Goal: Feedback & Contribution: Contribute content

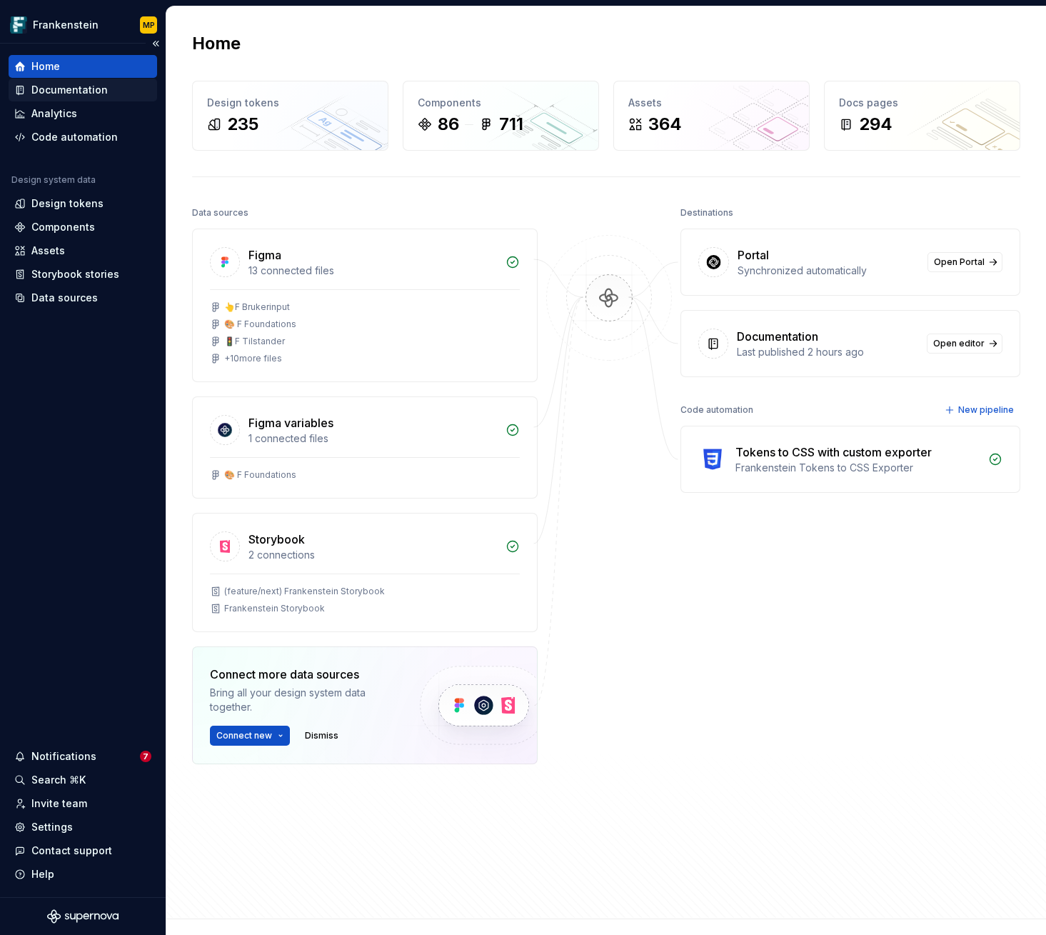
click at [89, 91] on div "Documentation" at bounding box center [69, 90] width 76 height 14
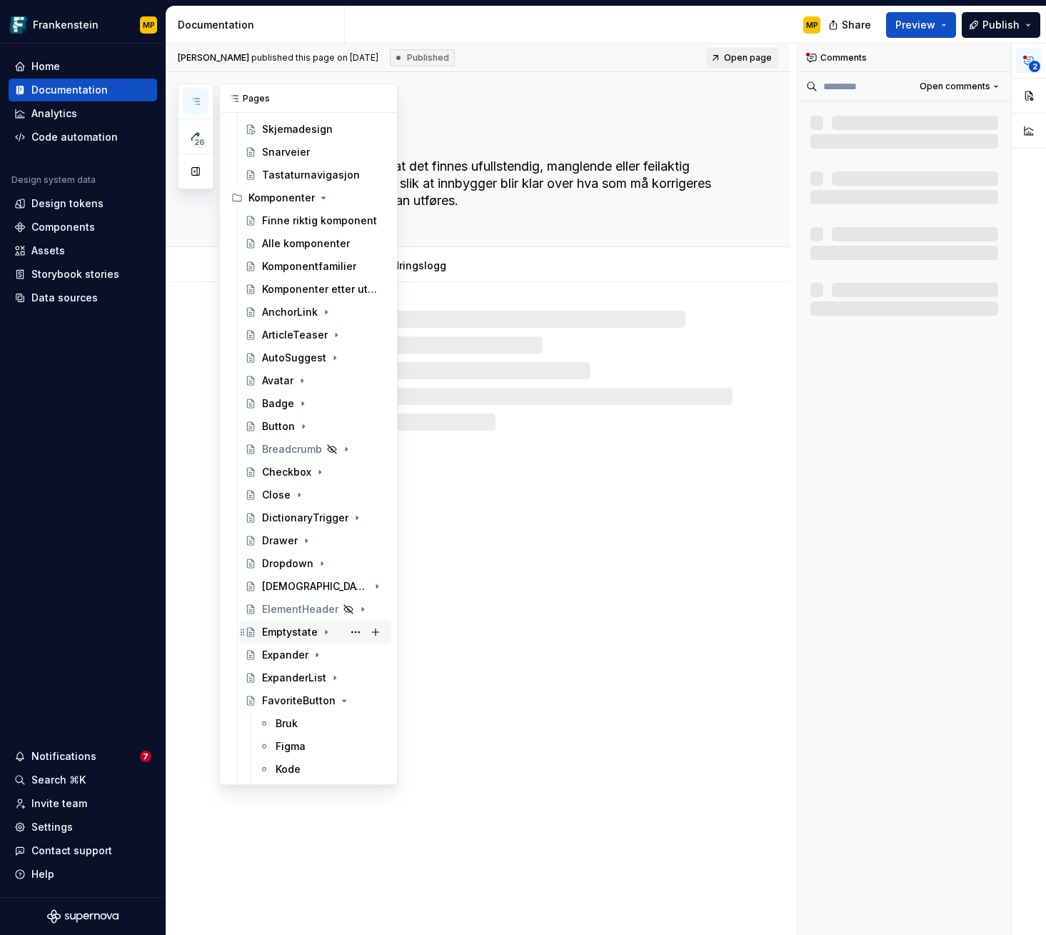
scroll to position [477, 0]
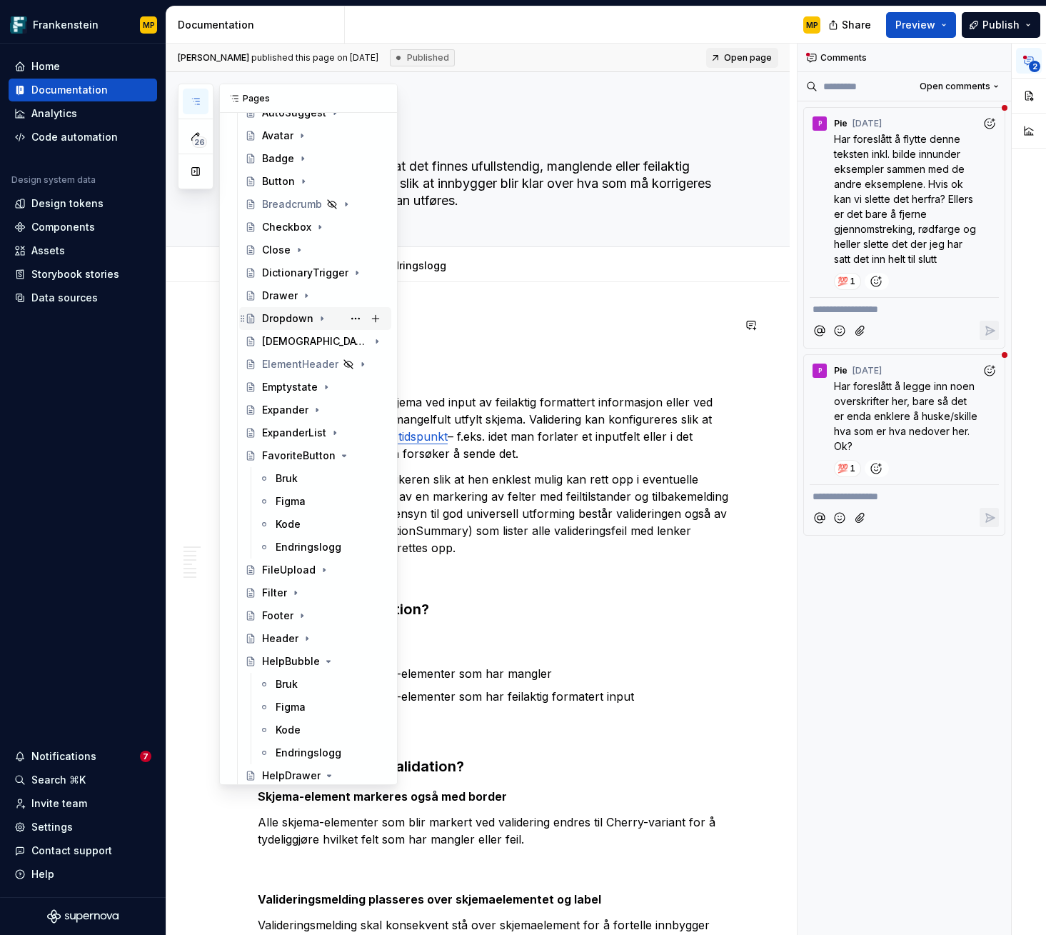
click at [299, 323] on div "Dropdown" at bounding box center [287, 318] width 51 height 14
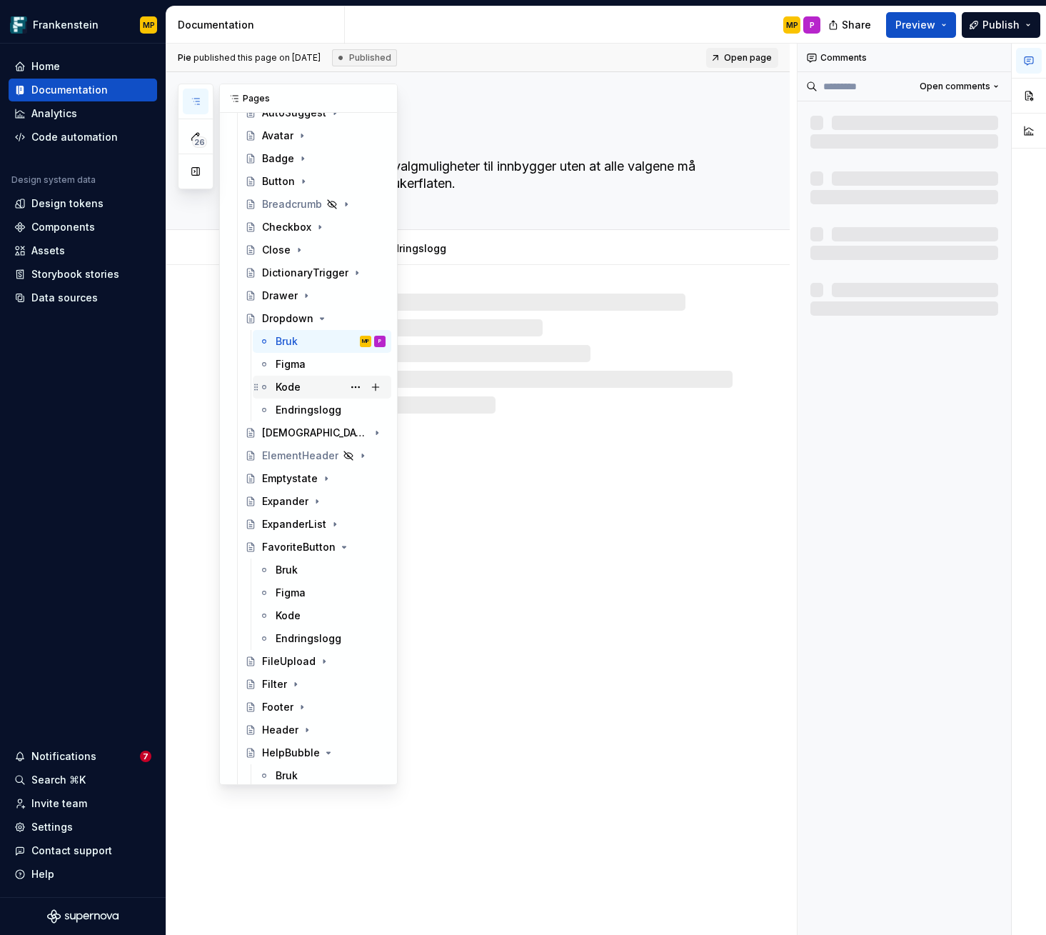
click at [295, 388] on div "Kode" at bounding box center [288, 387] width 25 height 14
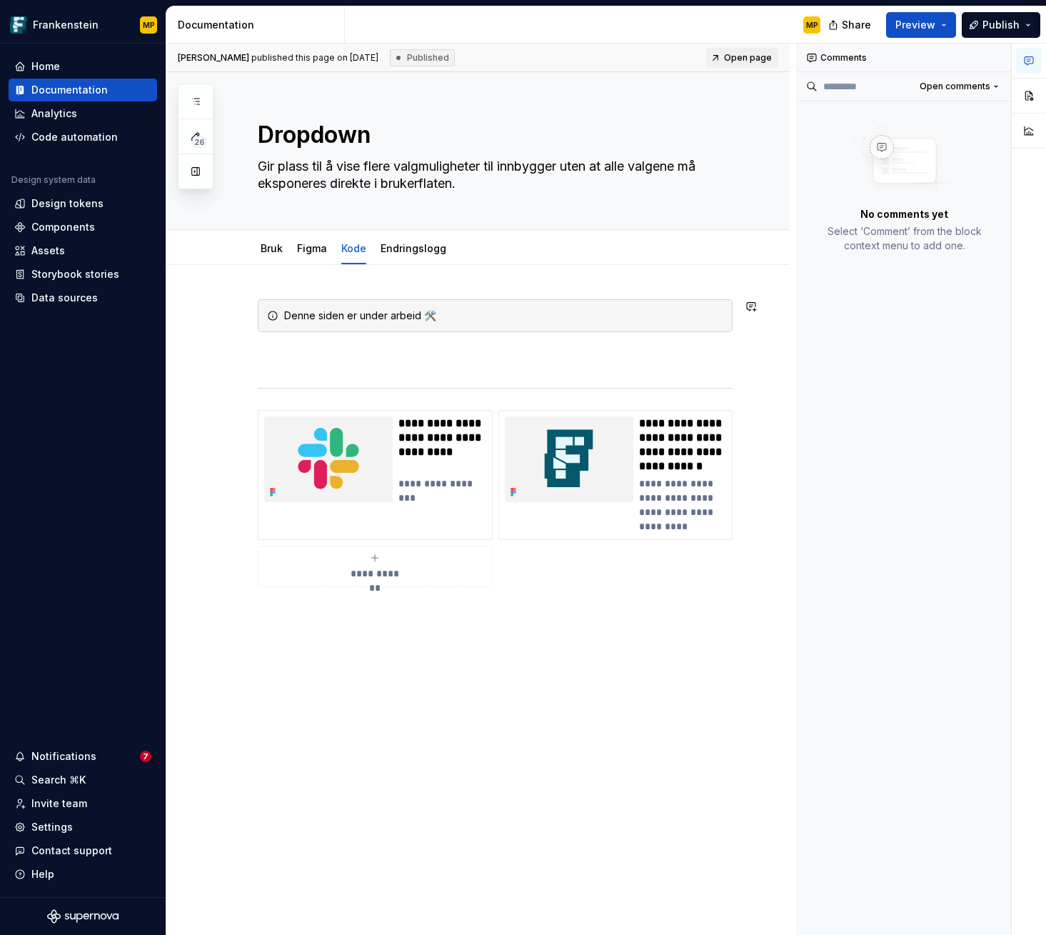
type textarea "*"
click at [436, 338] on div "**********" at bounding box center [495, 443] width 475 height 288
drag, startPoint x: 321, startPoint y: 341, endPoint x: 266, endPoint y: 313, distance: 61.6
click at [266, 313] on div "**********" at bounding box center [495, 443] width 475 height 288
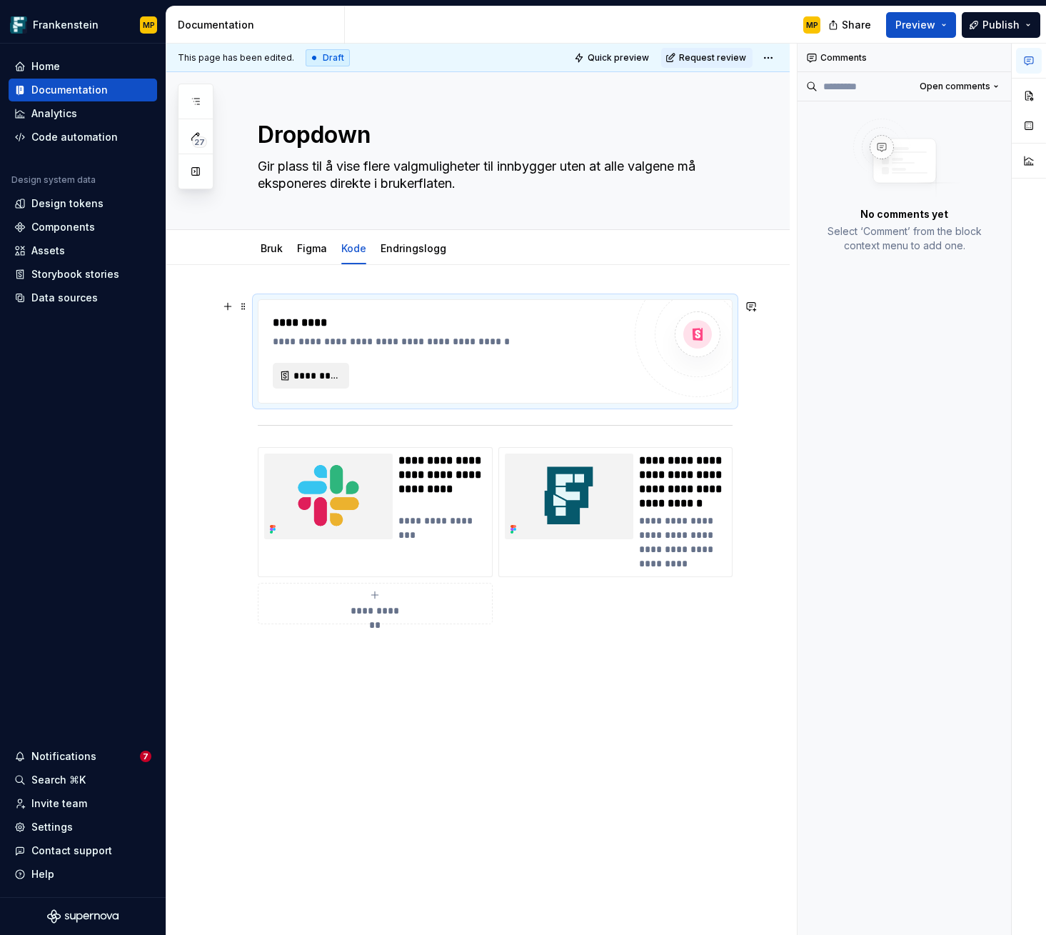
click at [326, 380] on span "*********" at bounding box center [316, 375] width 46 height 14
type textarea "*"
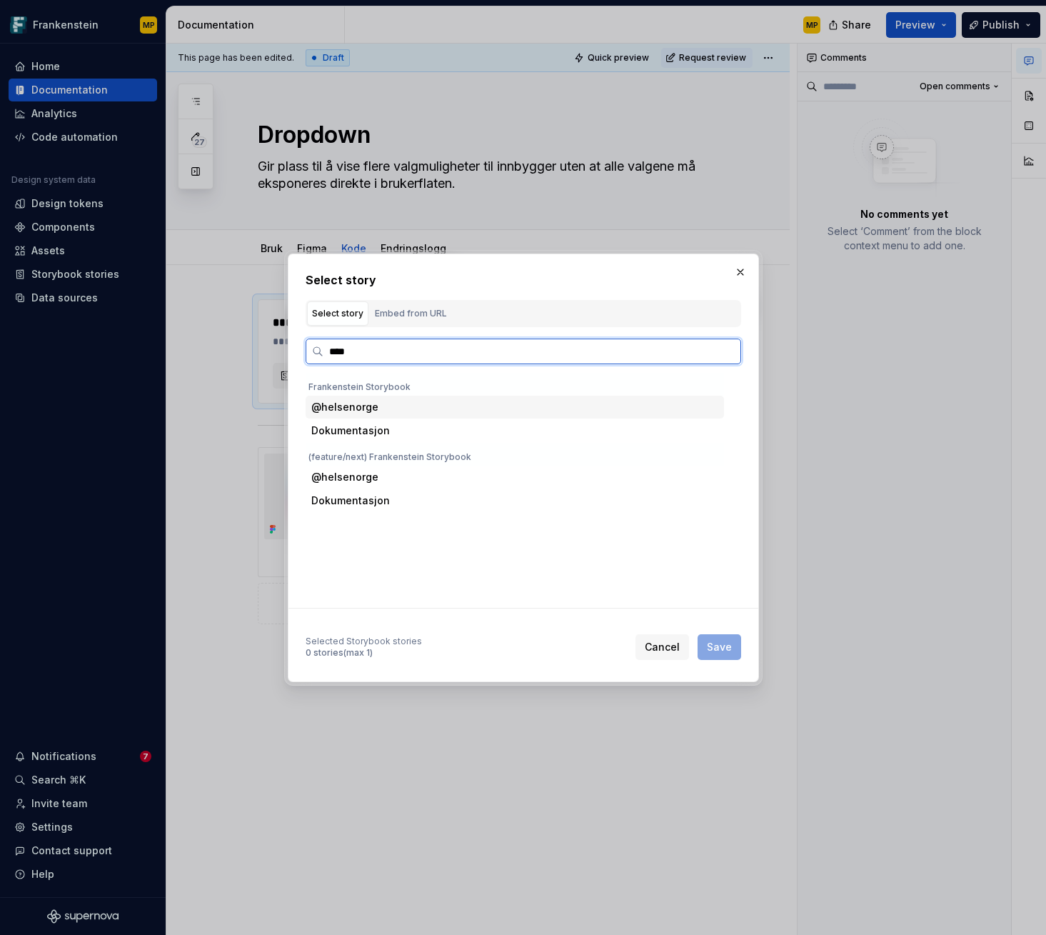
type input "*****"
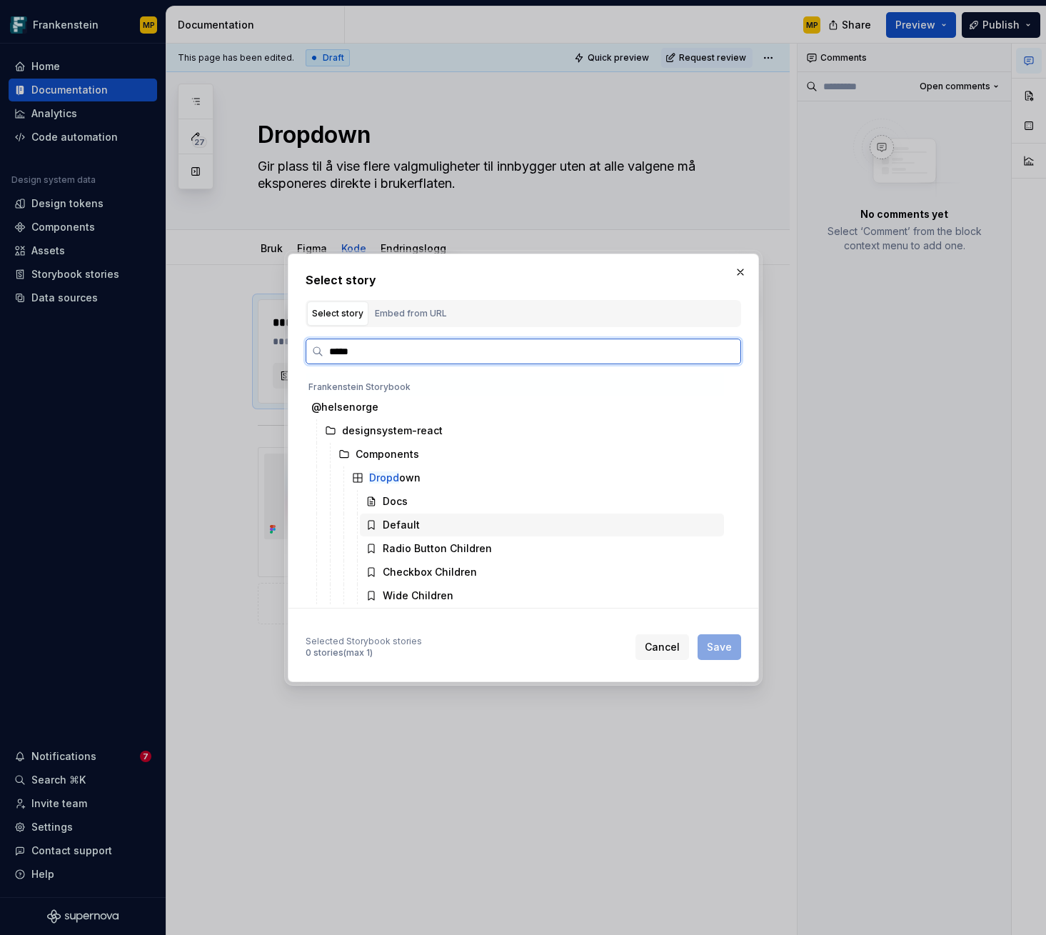
click at [419, 520] on div "Default" at bounding box center [542, 524] width 364 height 23
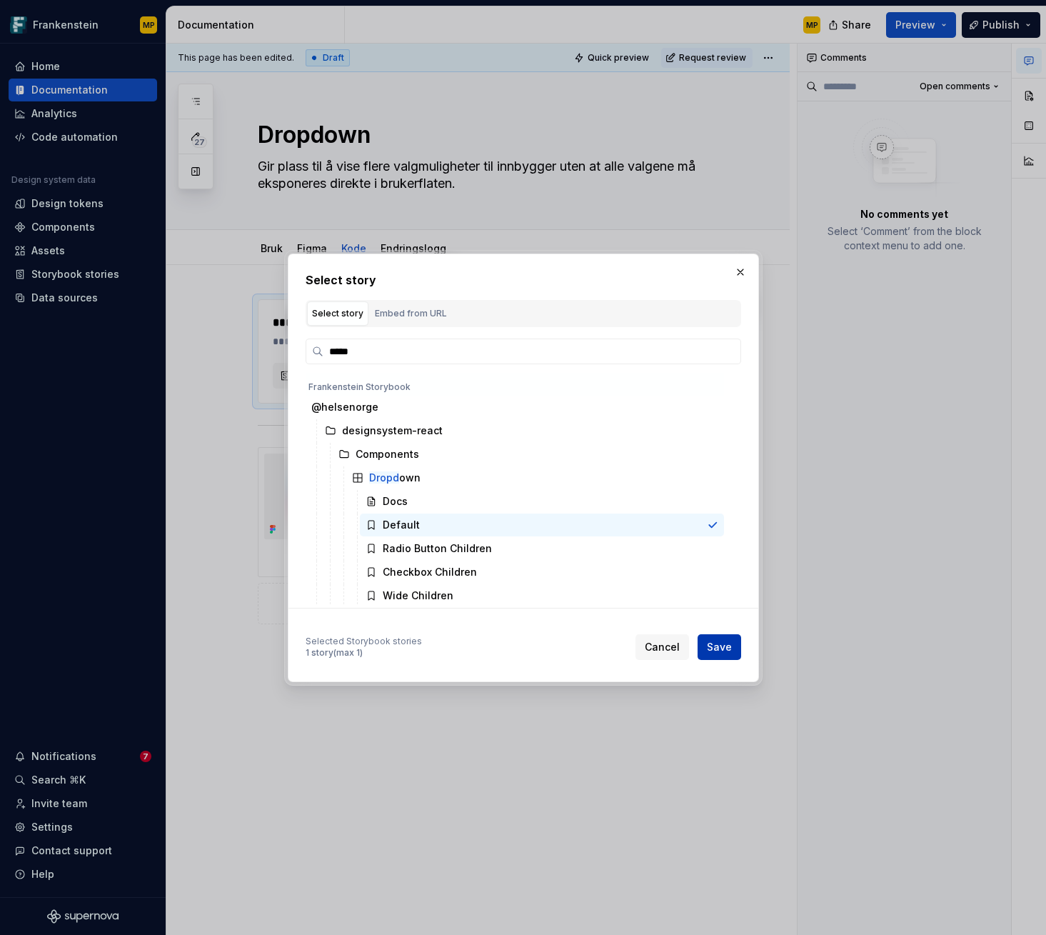
click at [721, 649] on span "Save" at bounding box center [719, 647] width 25 height 14
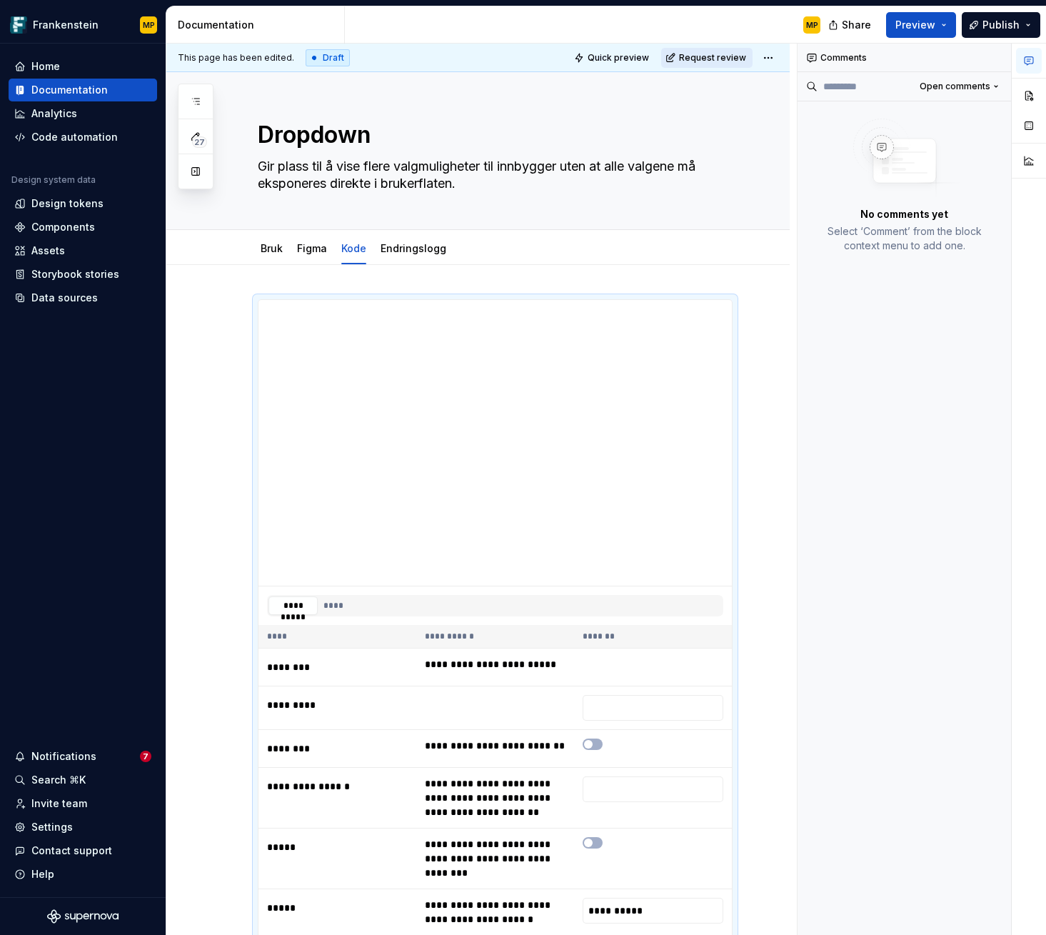
click at [707, 60] on span "Request review" at bounding box center [712, 57] width 67 height 11
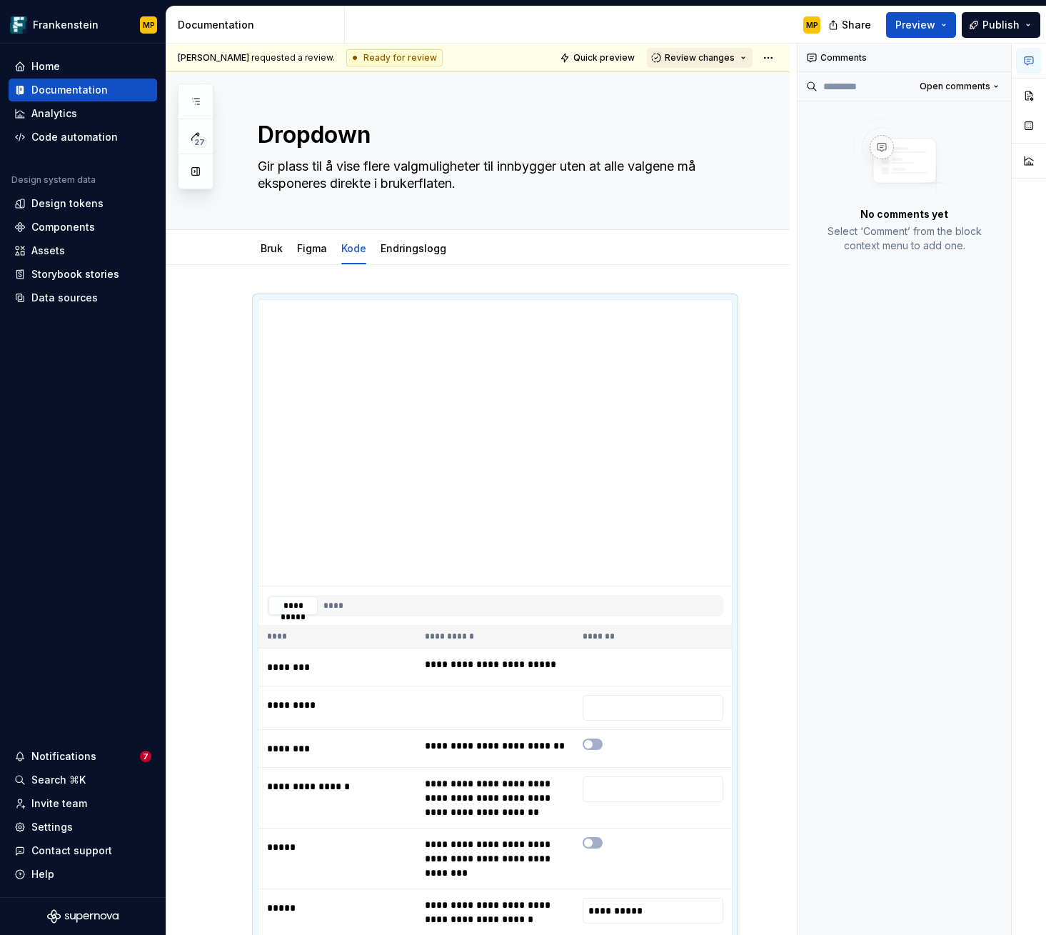
click at [708, 56] on span "Review changes" at bounding box center [700, 57] width 70 height 11
click at [712, 91] on div "Approve" at bounding box center [738, 86] width 125 height 14
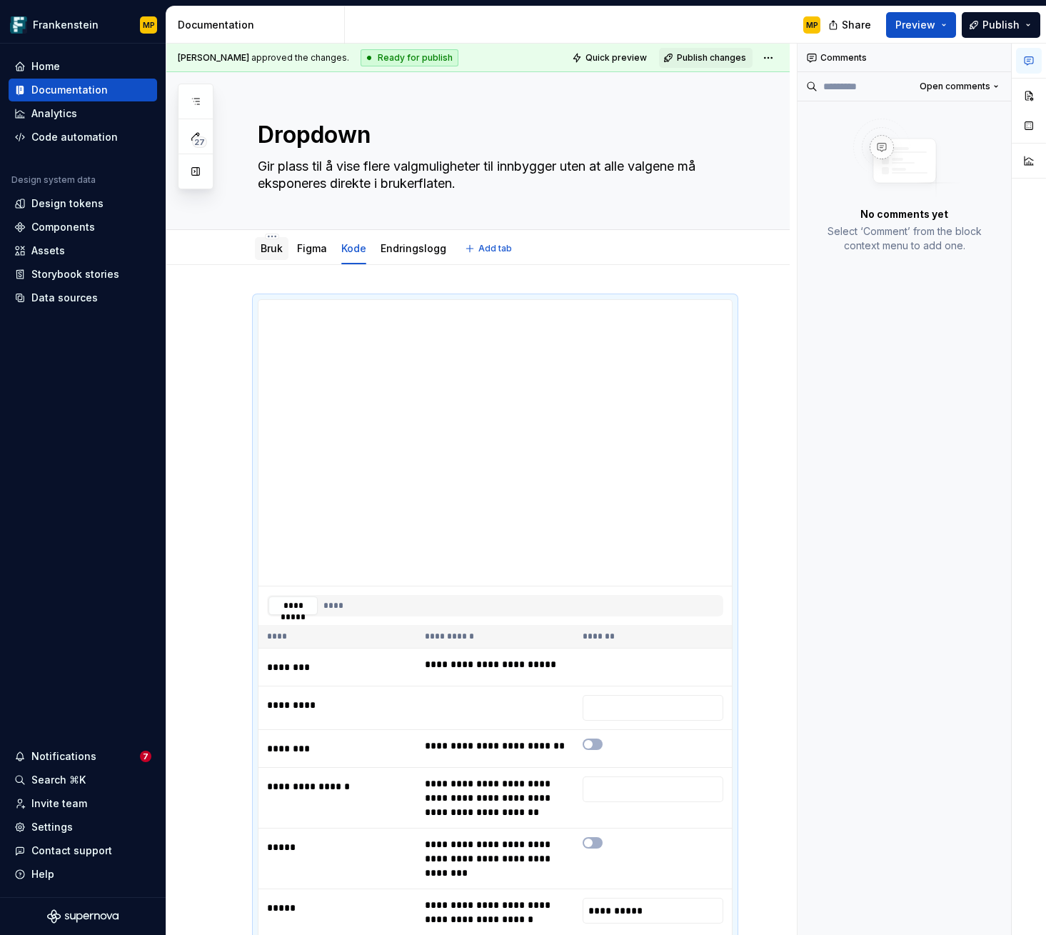
click at [281, 256] on div "Bruk" at bounding box center [272, 248] width 22 height 17
click at [275, 251] on link "Bruk" at bounding box center [272, 248] width 22 height 12
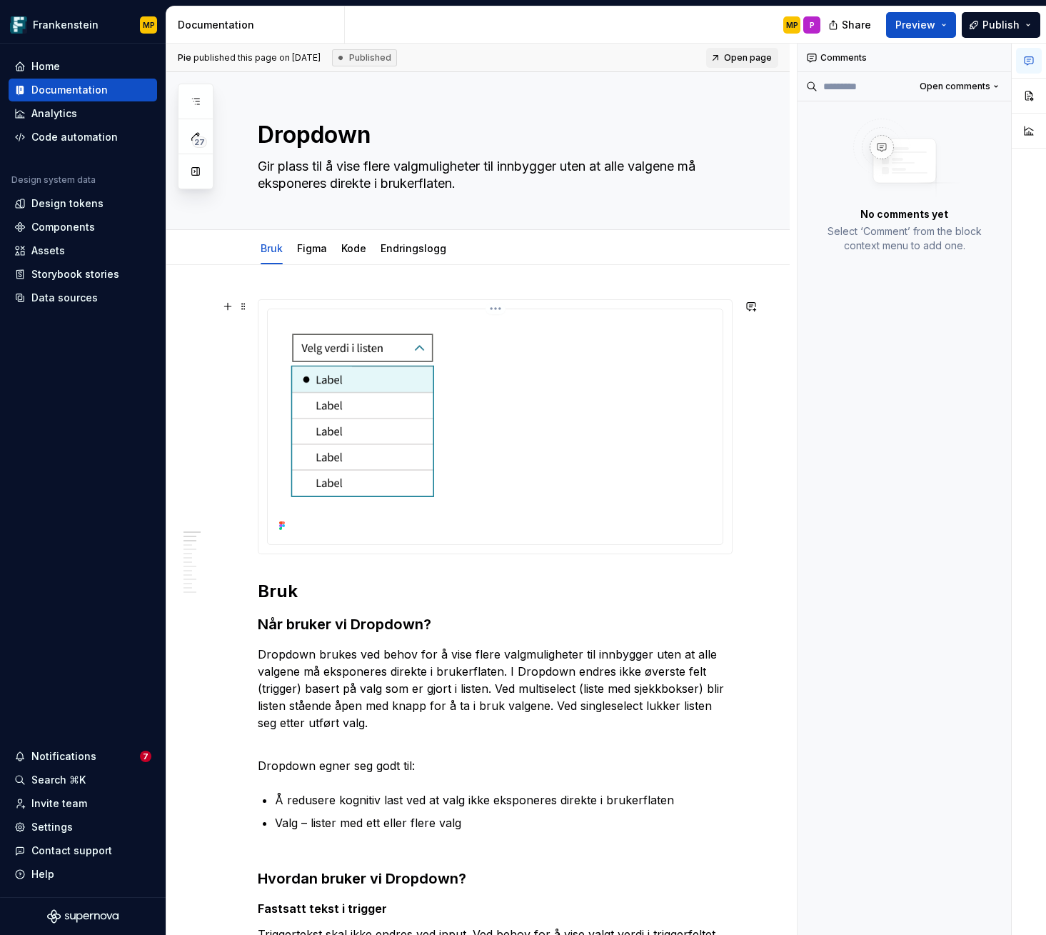
click at [578, 381] on img at bounding box center [494, 425] width 443 height 221
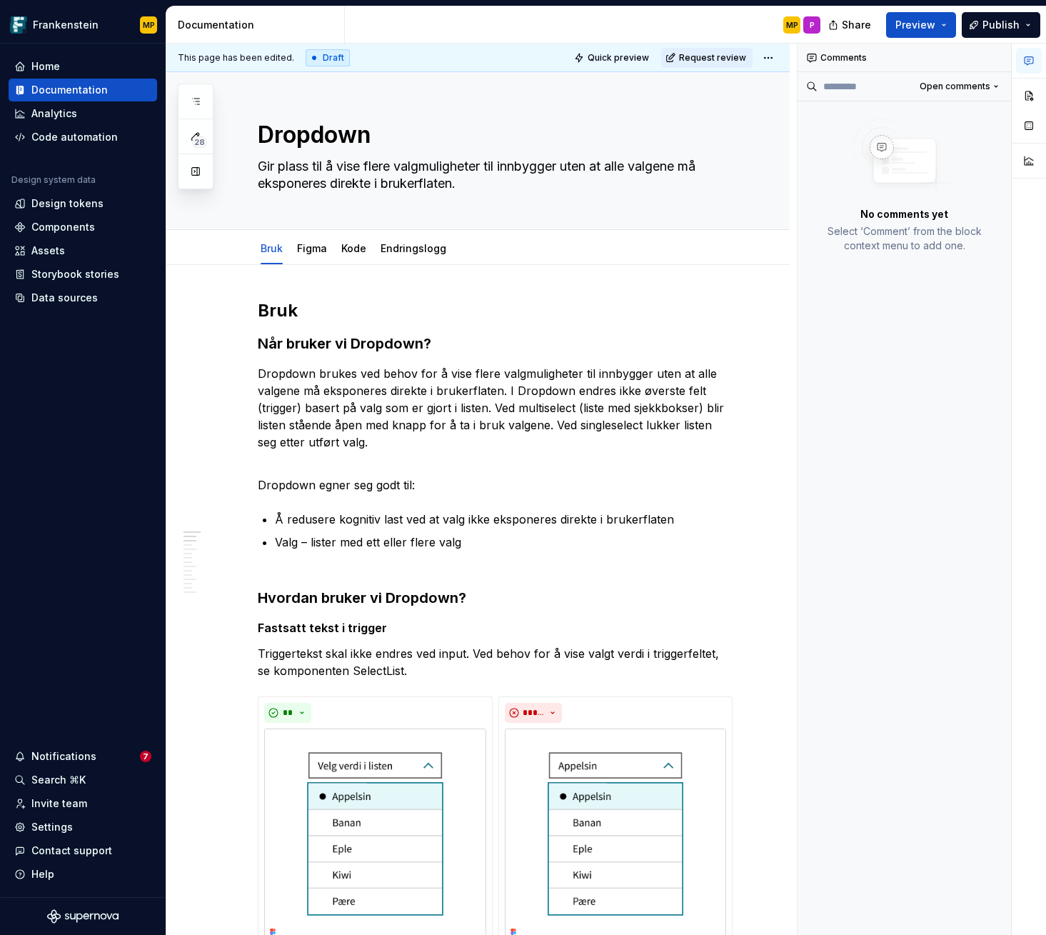
type textarea "*"
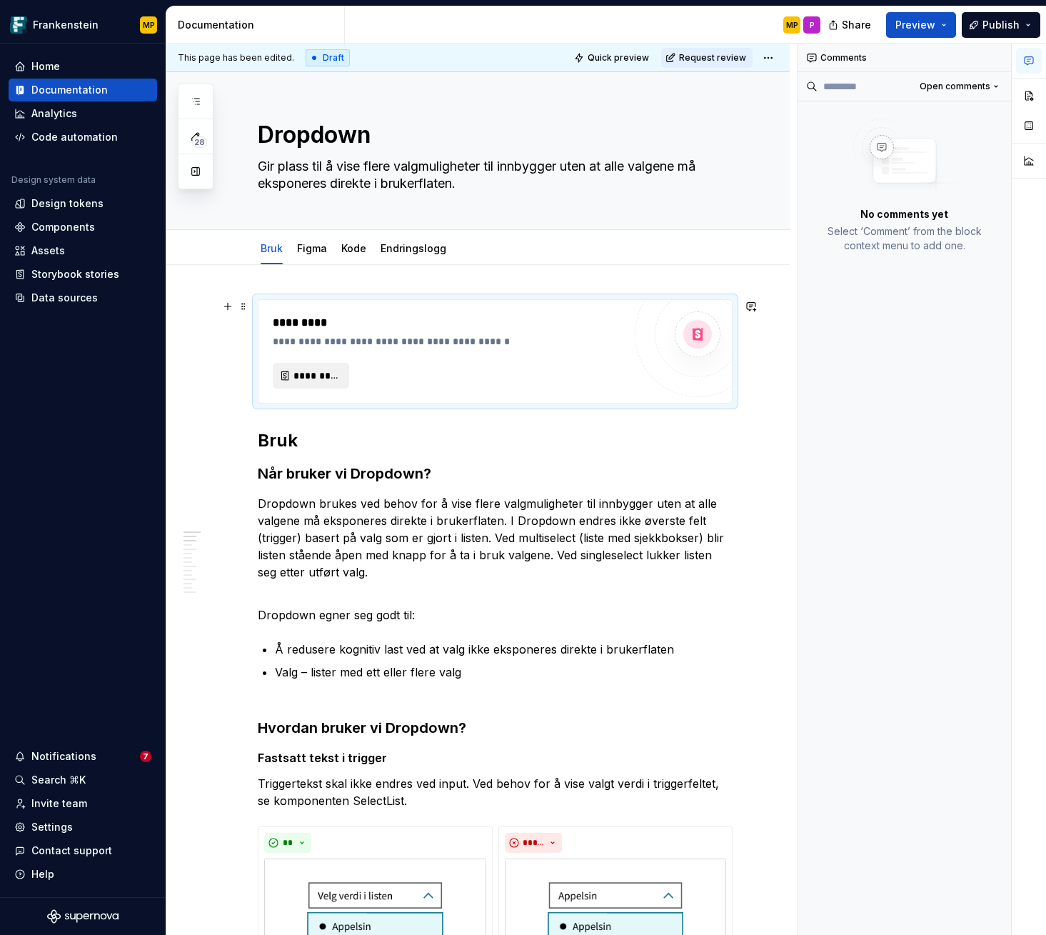
click at [323, 373] on span "*********" at bounding box center [316, 375] width 46 height 14
type textarea "*"
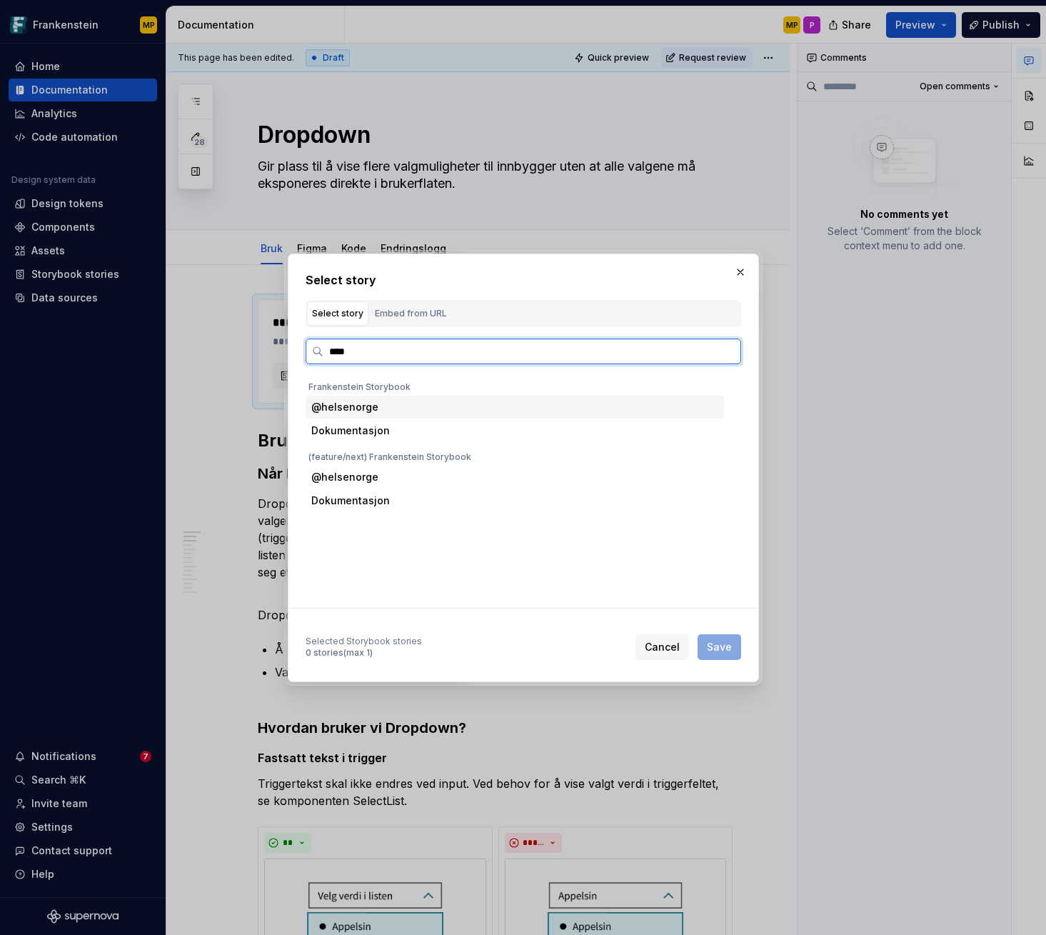
type input "*****"
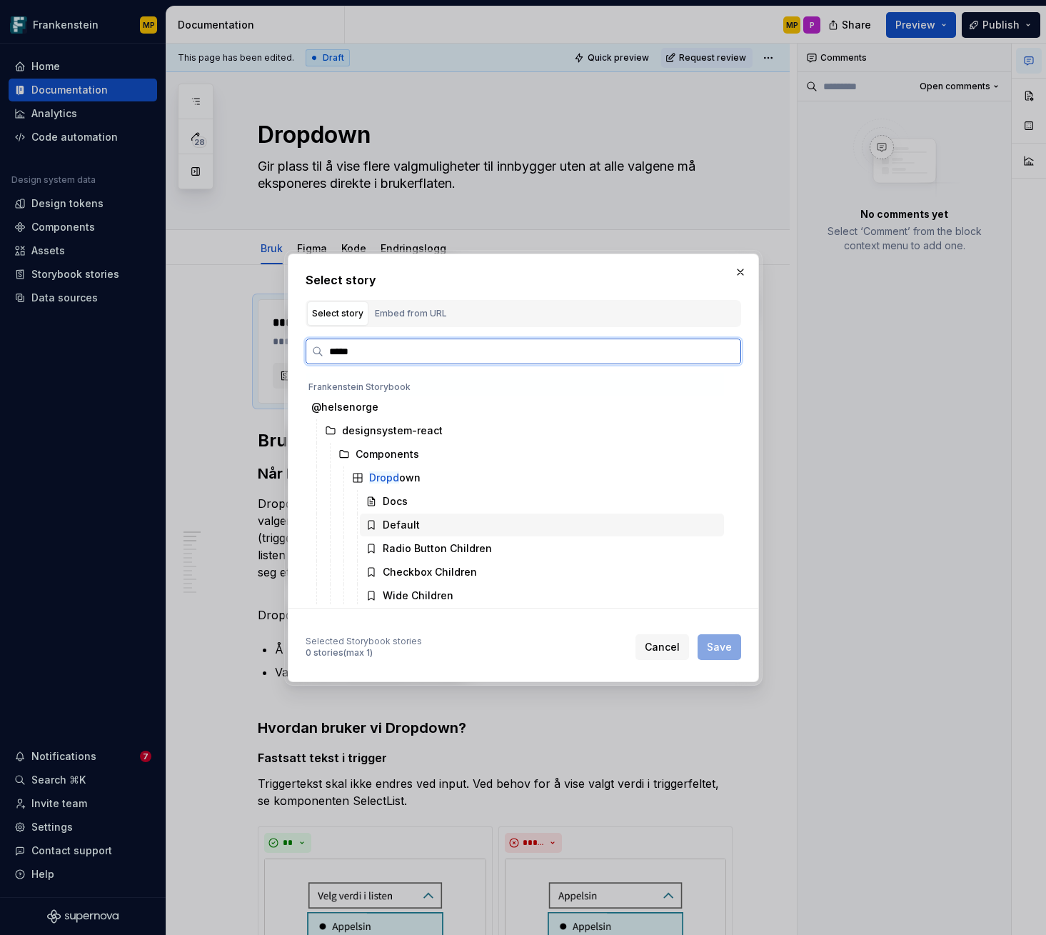
click at [417, 519] on div "Default" at bounding box center [542, 524] width 364 height 23
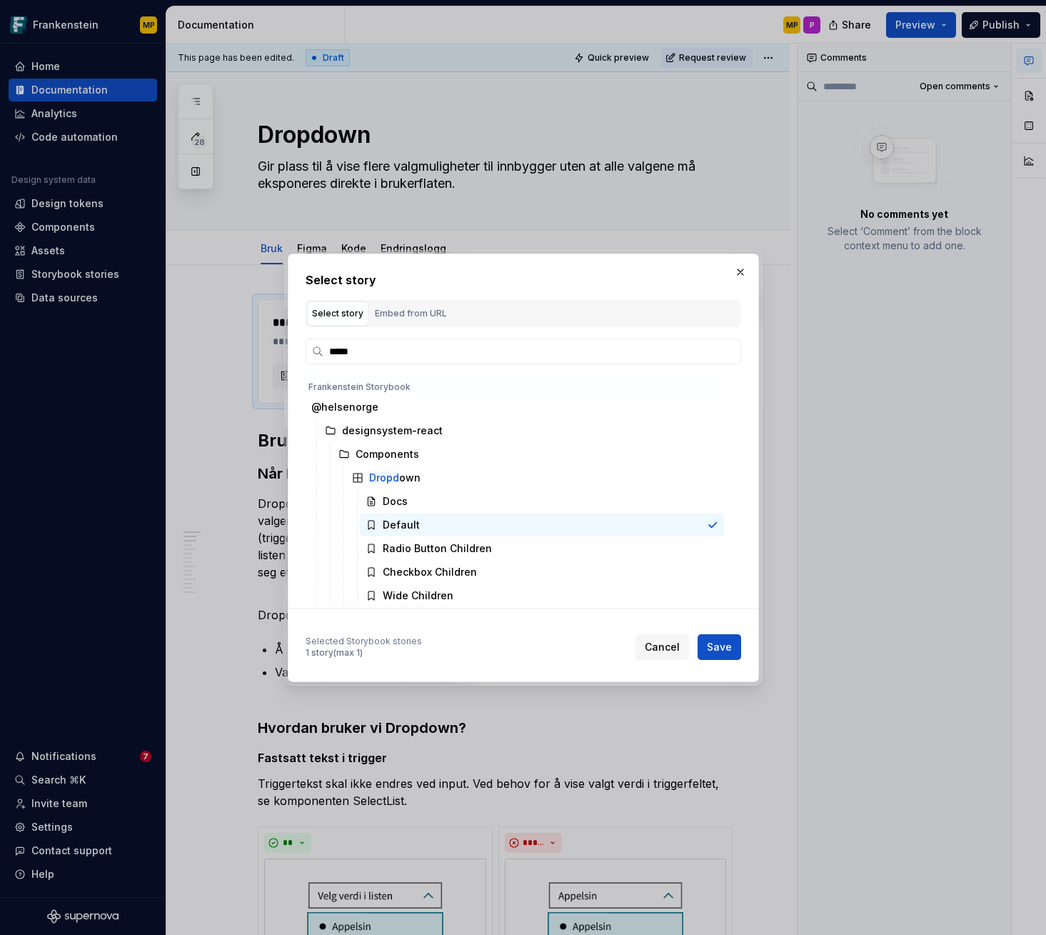
click at [723, 645] on span "Save" at bounding box center [719, 647] width 25 height 14
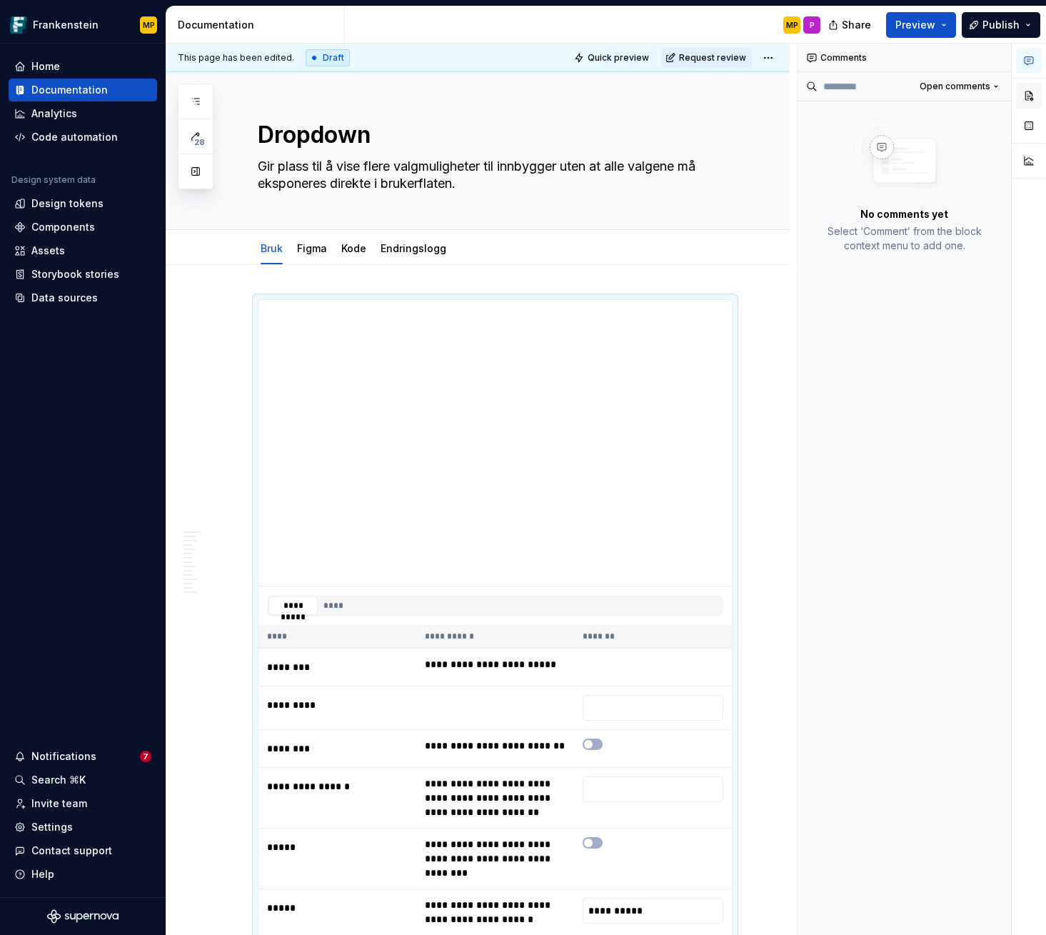
click at [1030, 94] on button "button" at bounding box center [1029, 96] width 26 height 26
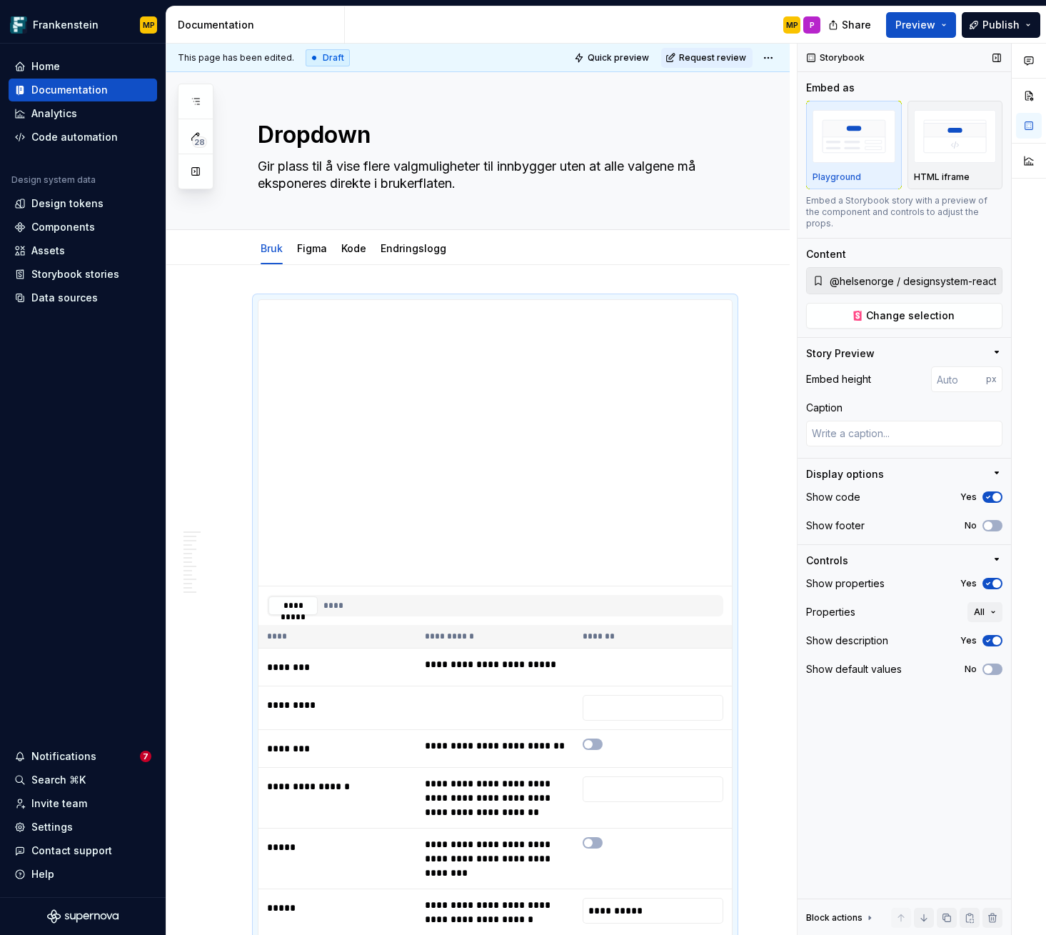
click at [994, 493] on span "button" at bounding box center [996, 497] width 9 height 9
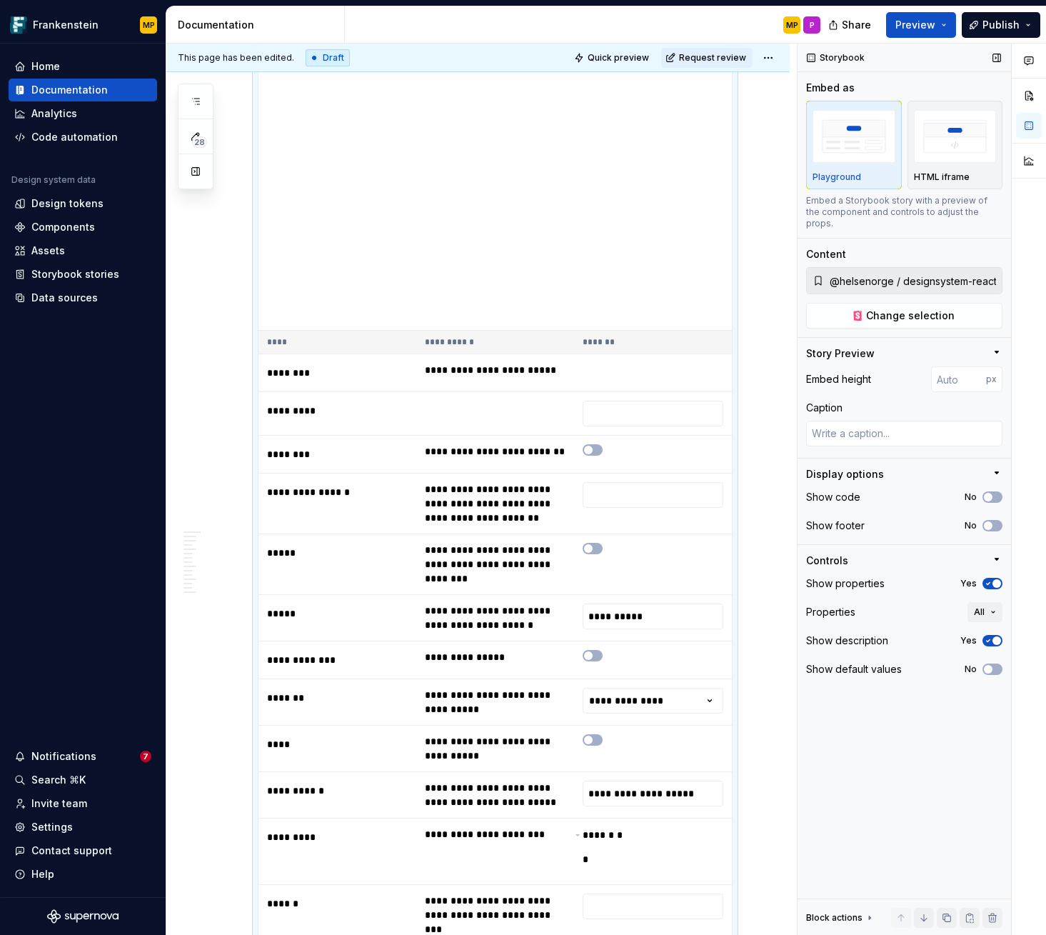
click at [995, 579] on span "button" at bounding box center [996, 583] width 9 height 9
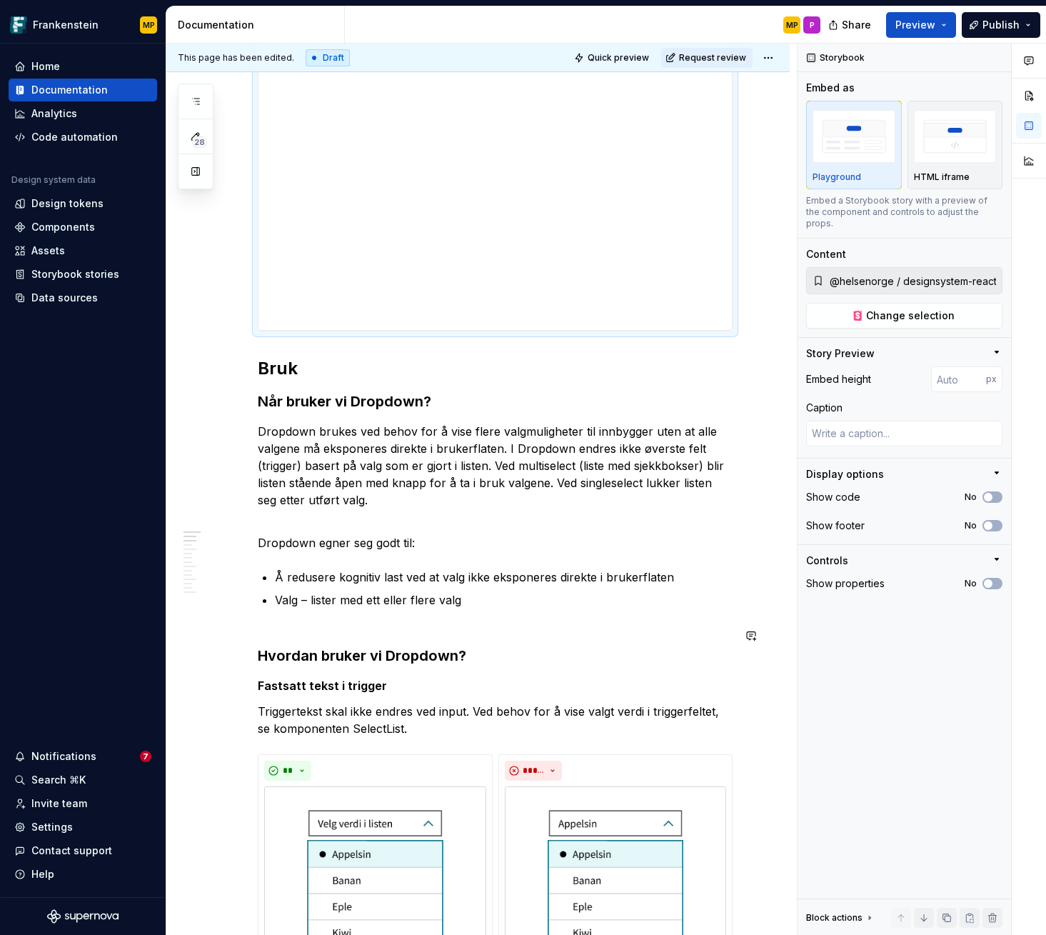
scroll to position [13, 0]
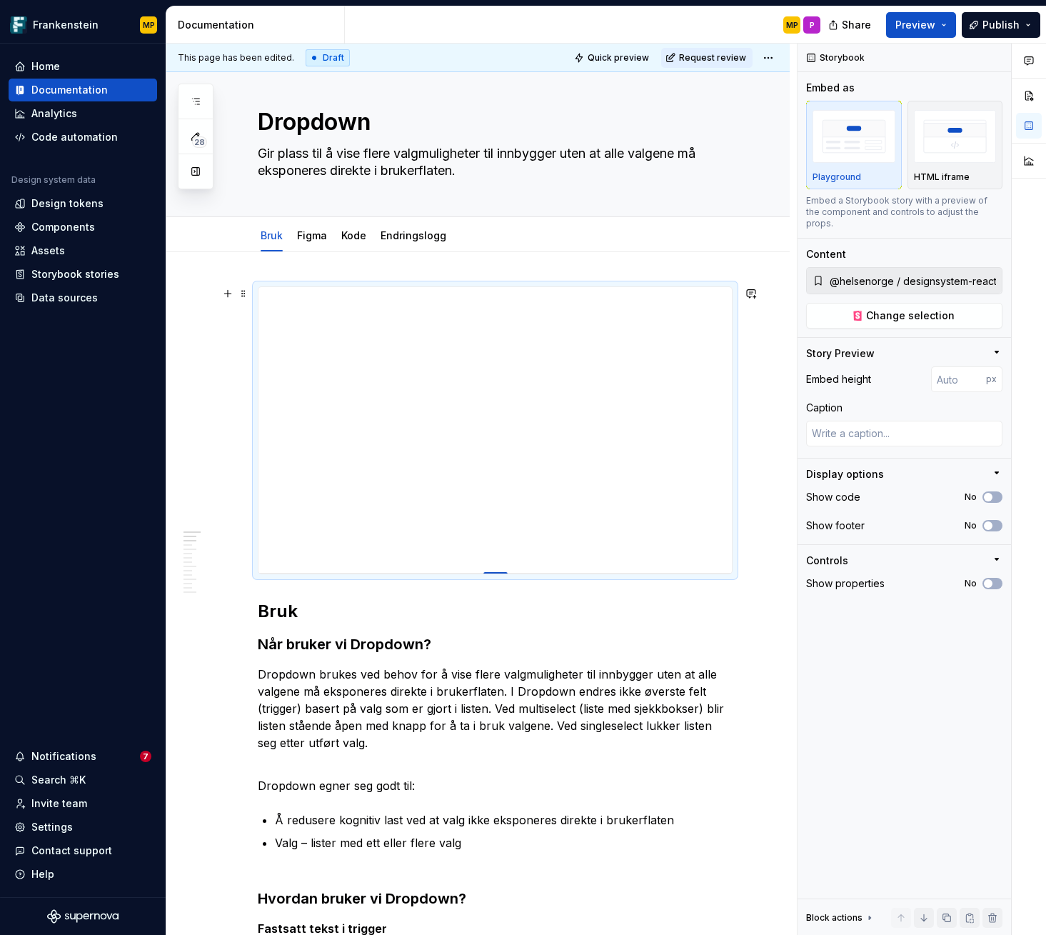
type textarea "*"
type input "398"
type textarea "*"
type input "395"
type textarea "*"
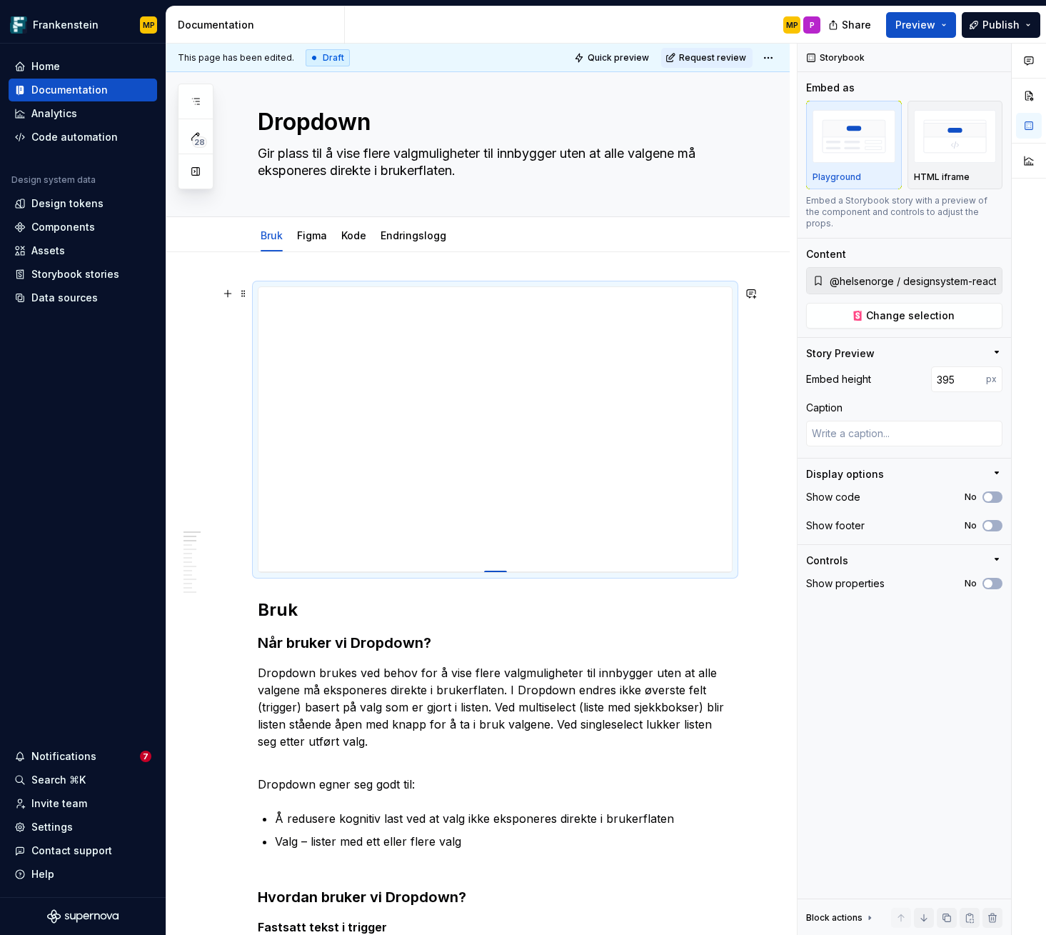
type input "390"
type textarea "*"
type input "386"
type textarea "*"
type input "384"
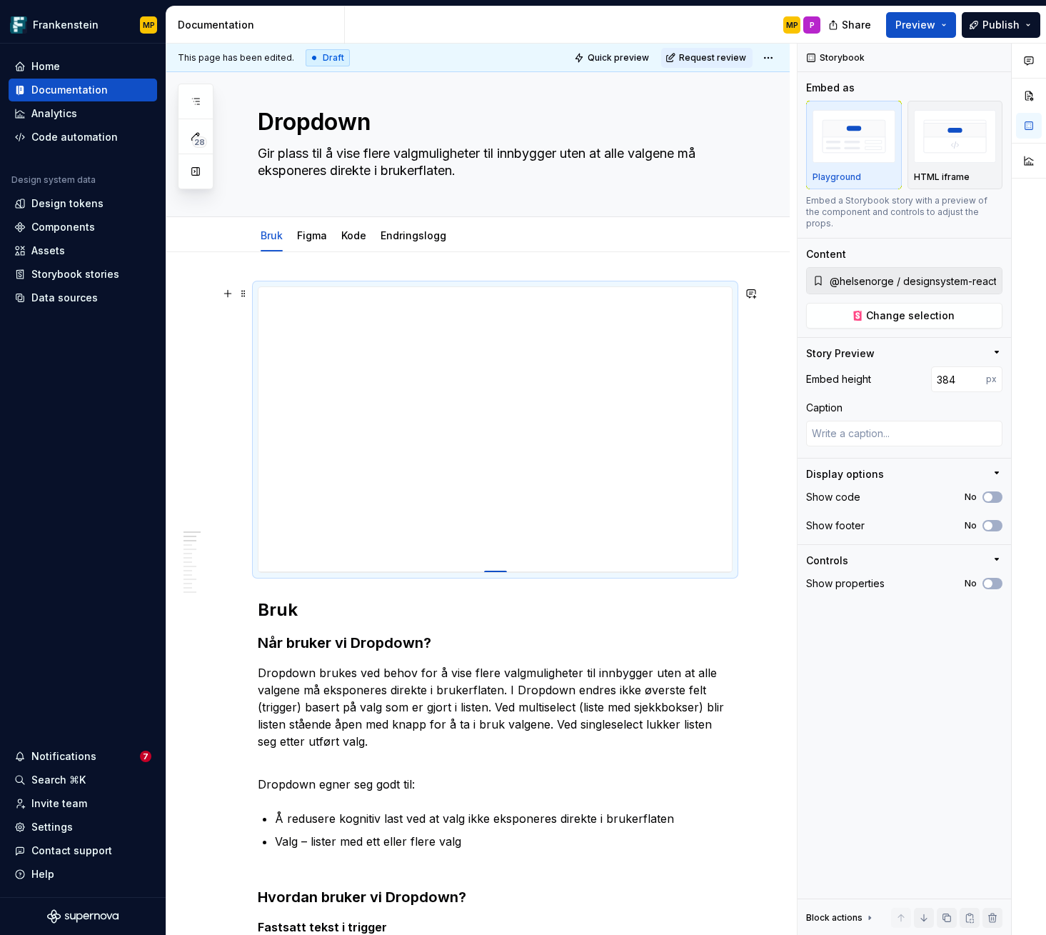
type textarea "*"
type input "380"
type textarea "*"
type input "375"
type textarea "*"
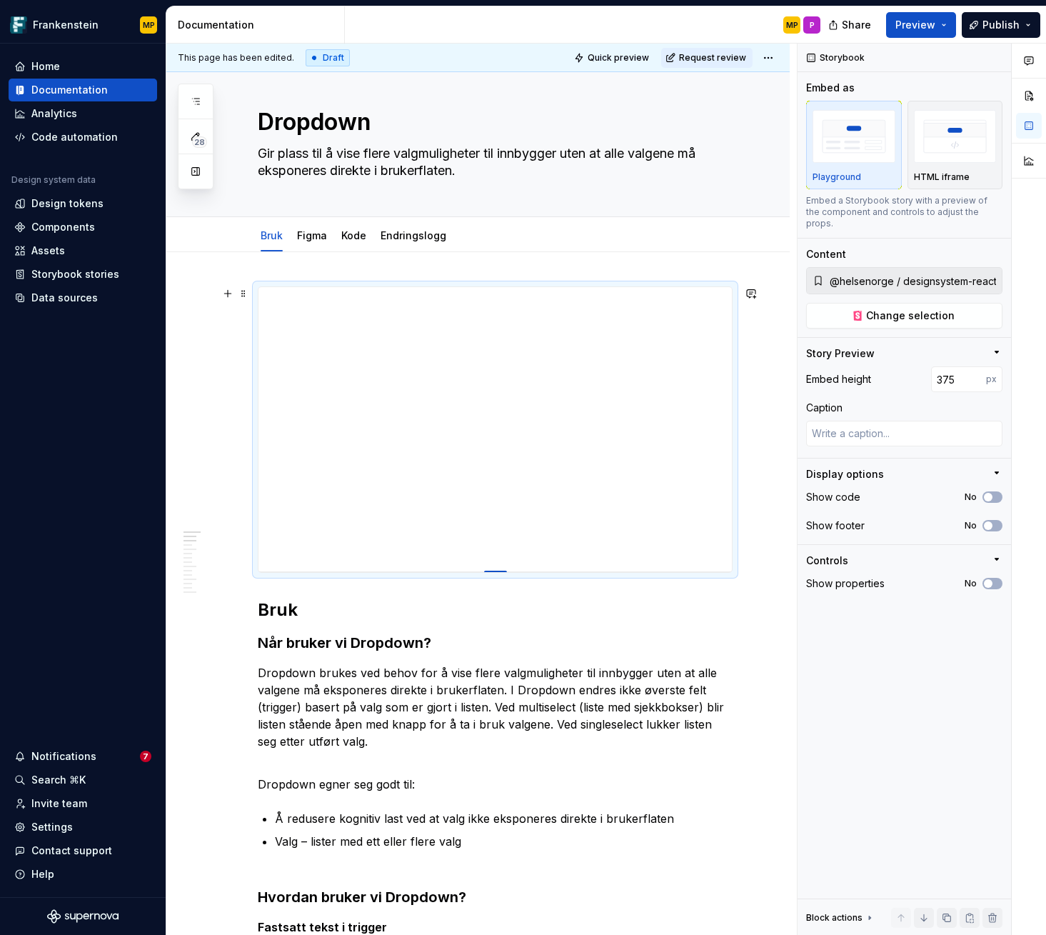
type input "372"
type textarea "*"
type input "370"
type textarea "*"
type input "369"
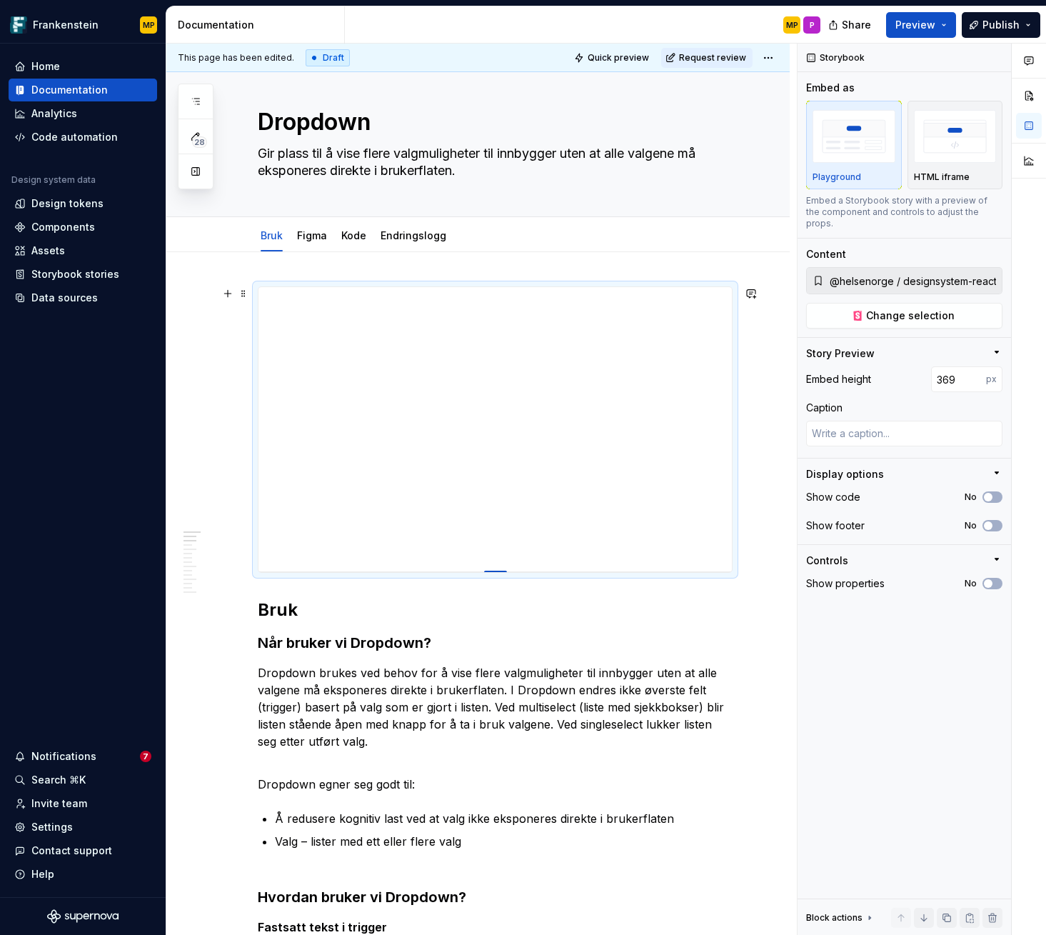
type textarea "*"
type input "367"
type textarea "*"
type input "366"
type textarea "*"
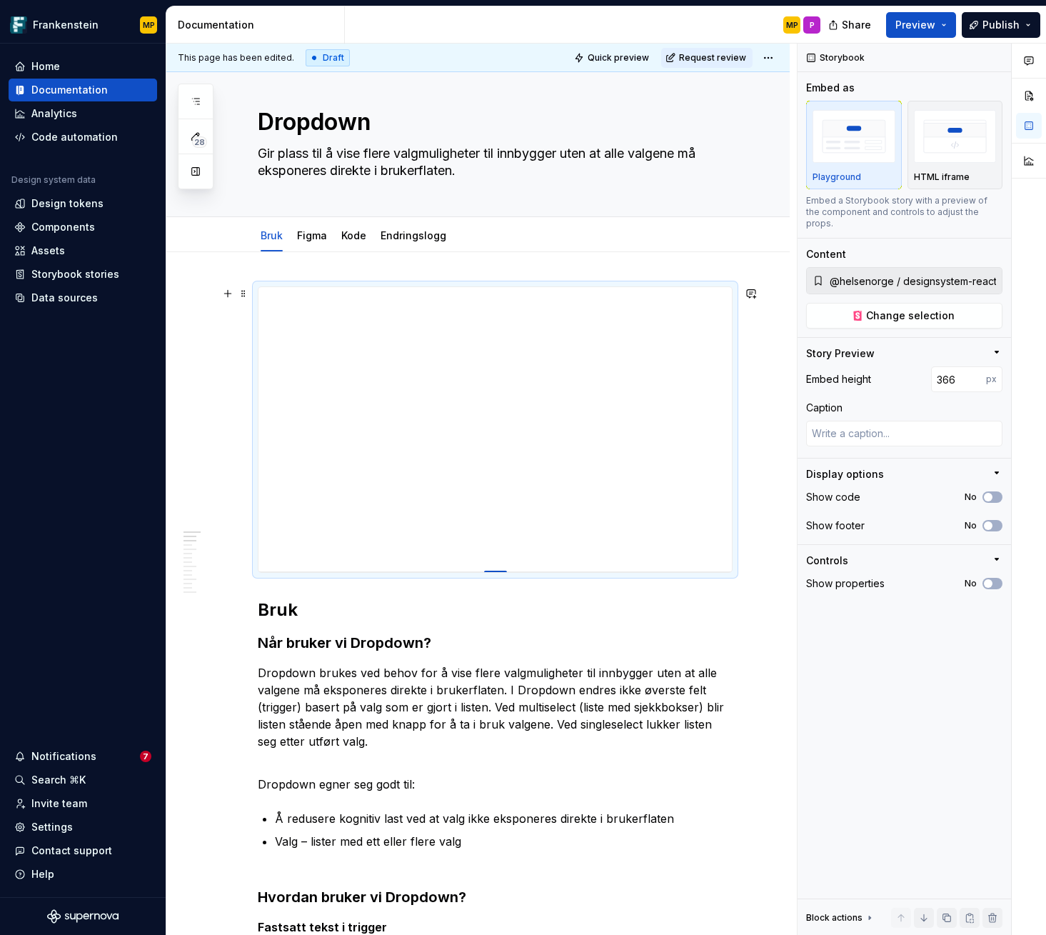
type input "365"
type textarea "*"
type input "364"
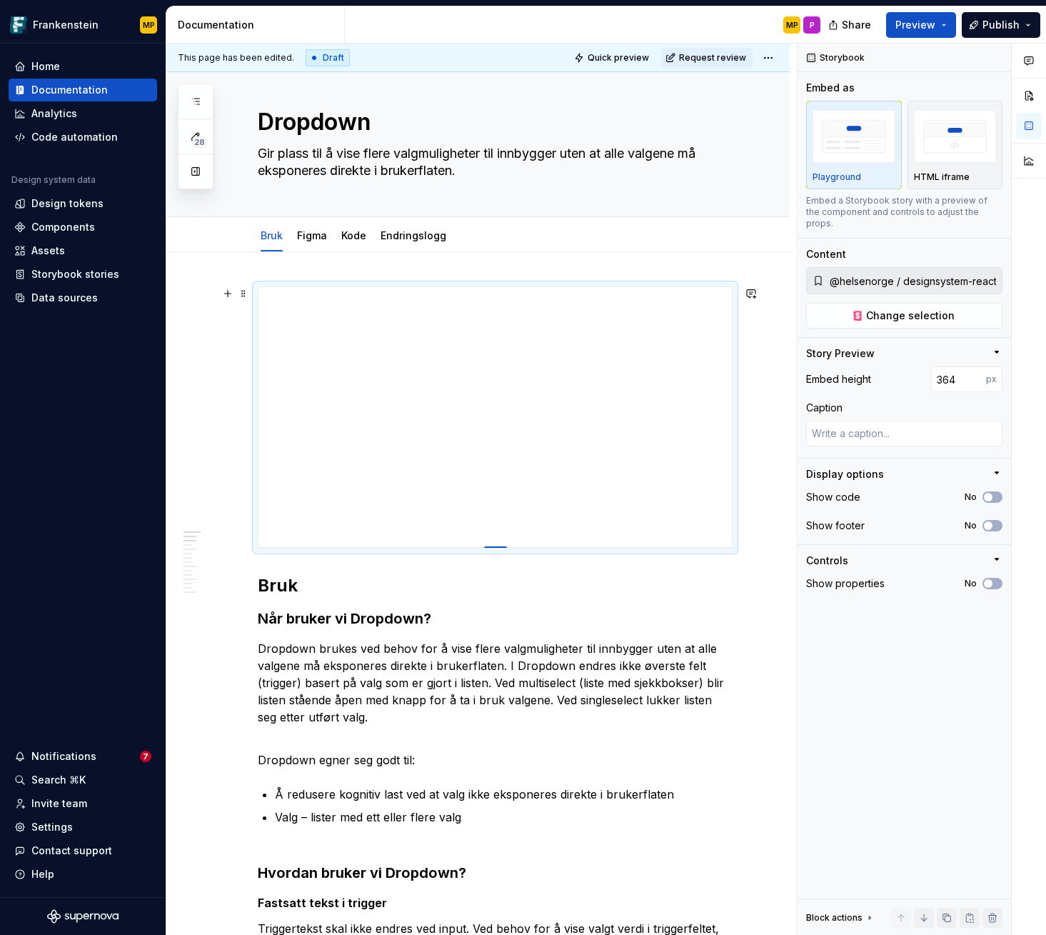
type textarea "*"
type input "363"
type textarea "*"
type input "362"
type textarea "*"
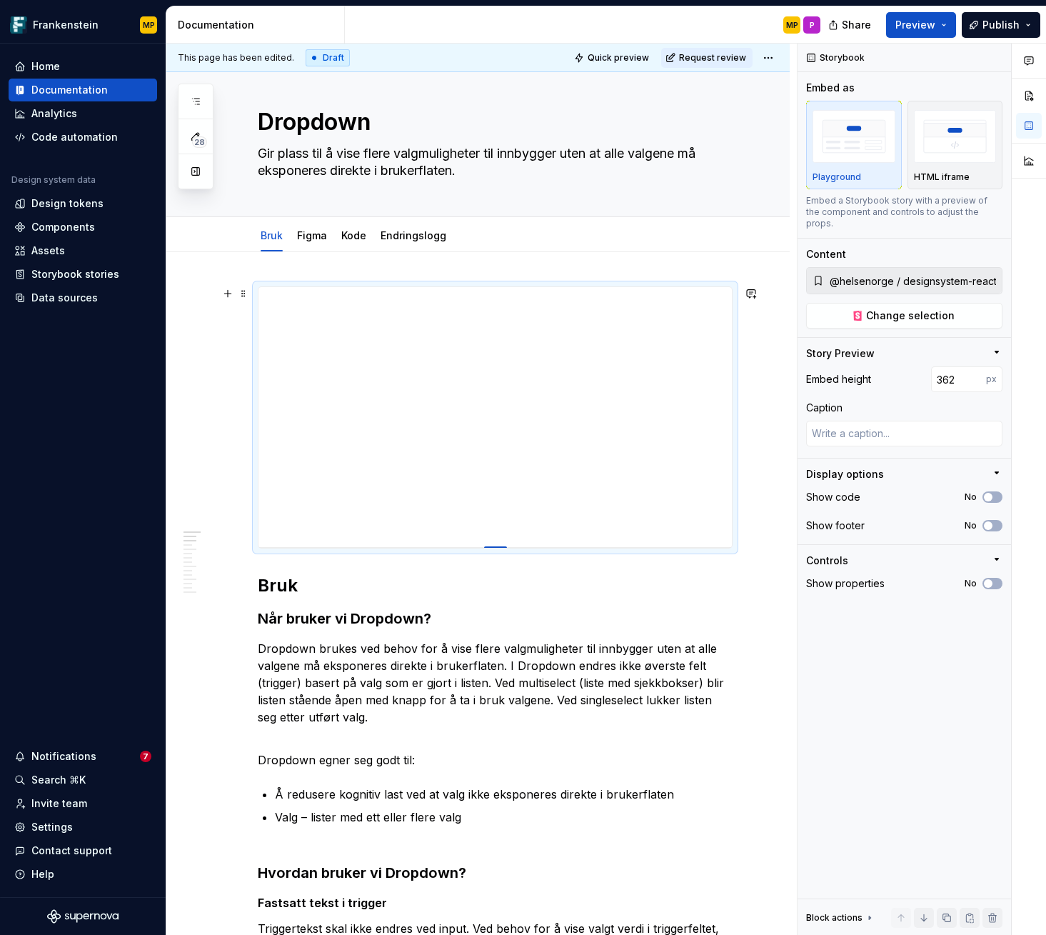
type input "361"
type textarea "*"
type input "360"
type textarea "*"
type input "359"
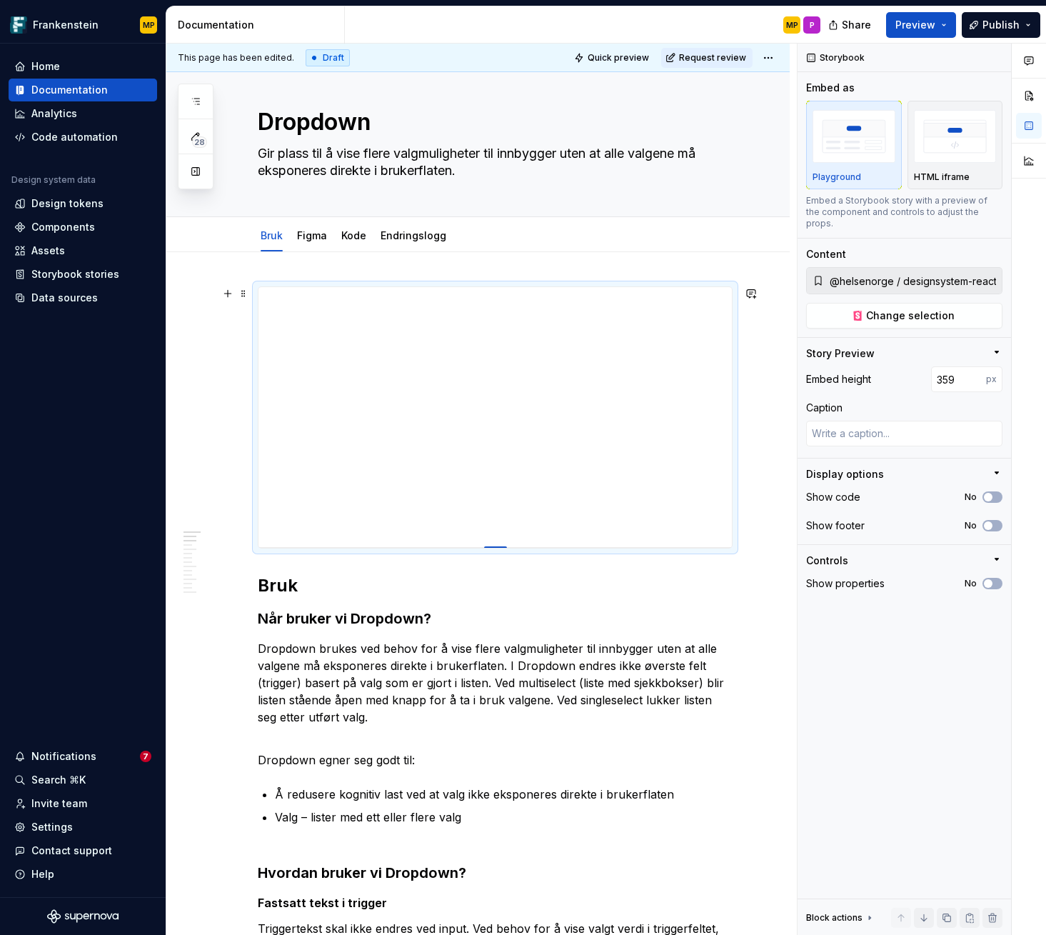
type textarea "*"
type input "358"
type textarea "*"
type input "357"
type textarea "*"
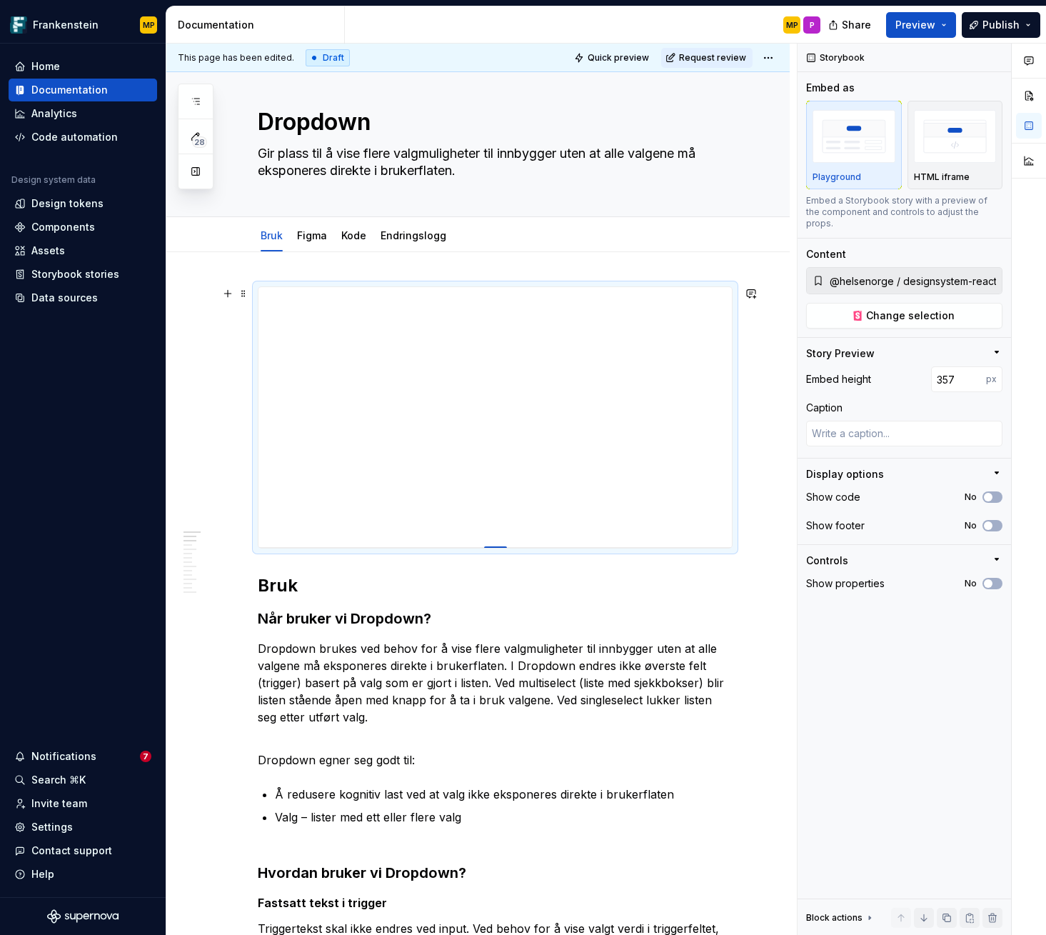
type input "356"
type textarea "*"
type input "355"
type textarea "*"
type input "353"
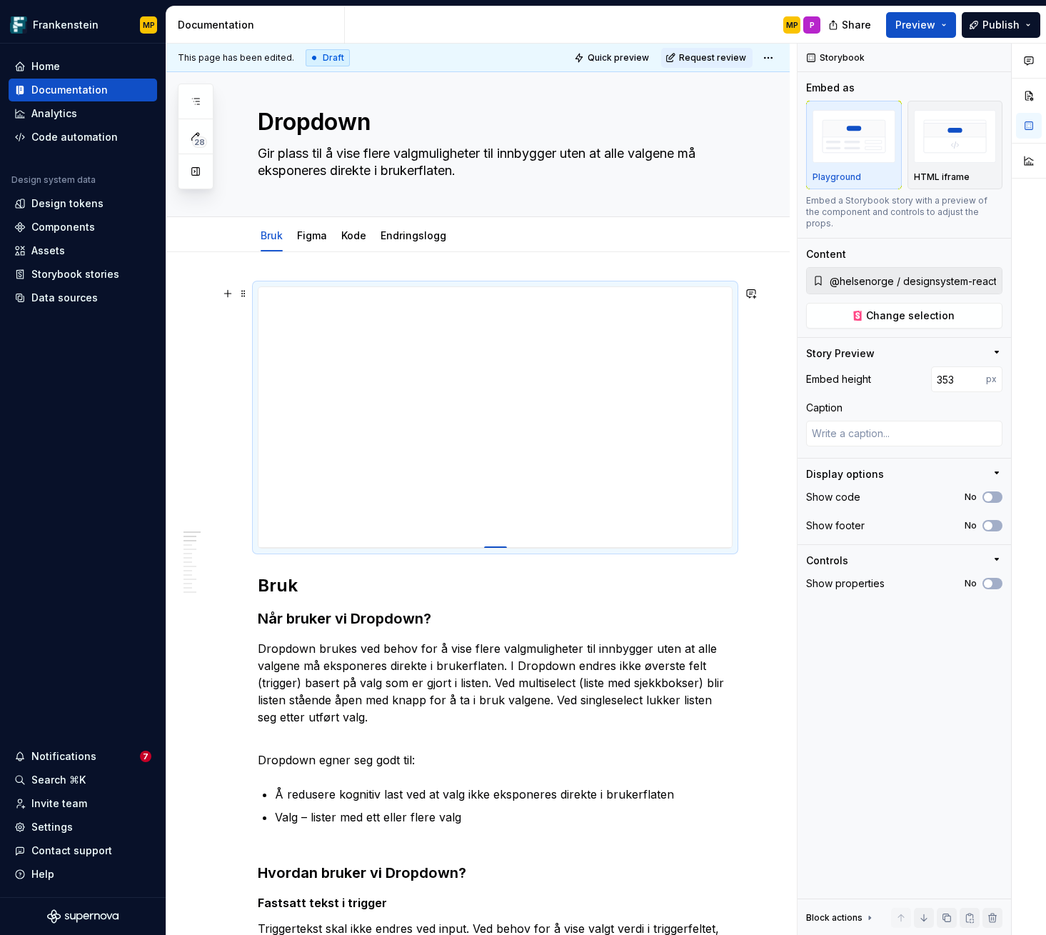
type textarea "*"
type input "352"
type textarea "*"
type input "348"
type textarea "*"
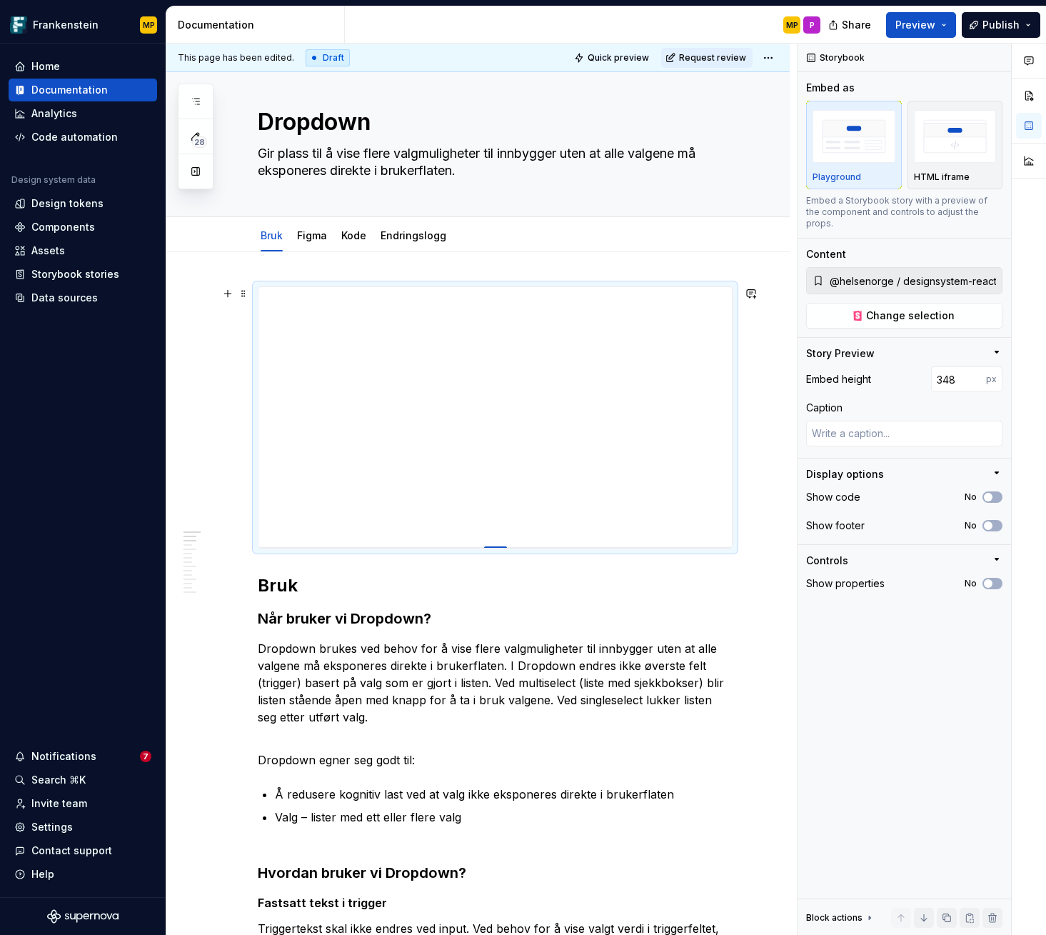
type input "346"
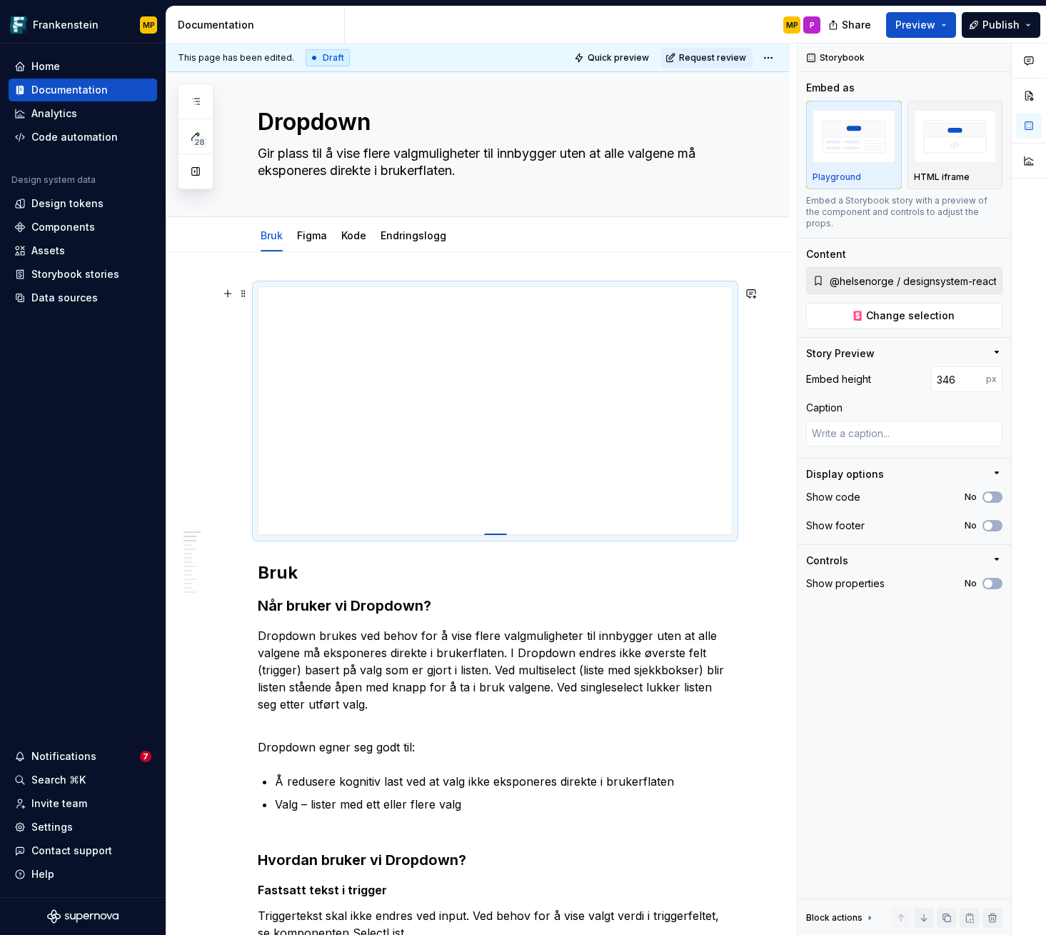
type textarea "*"
type input "344"
type textarea "*"
type input "343"
type textarea "*"
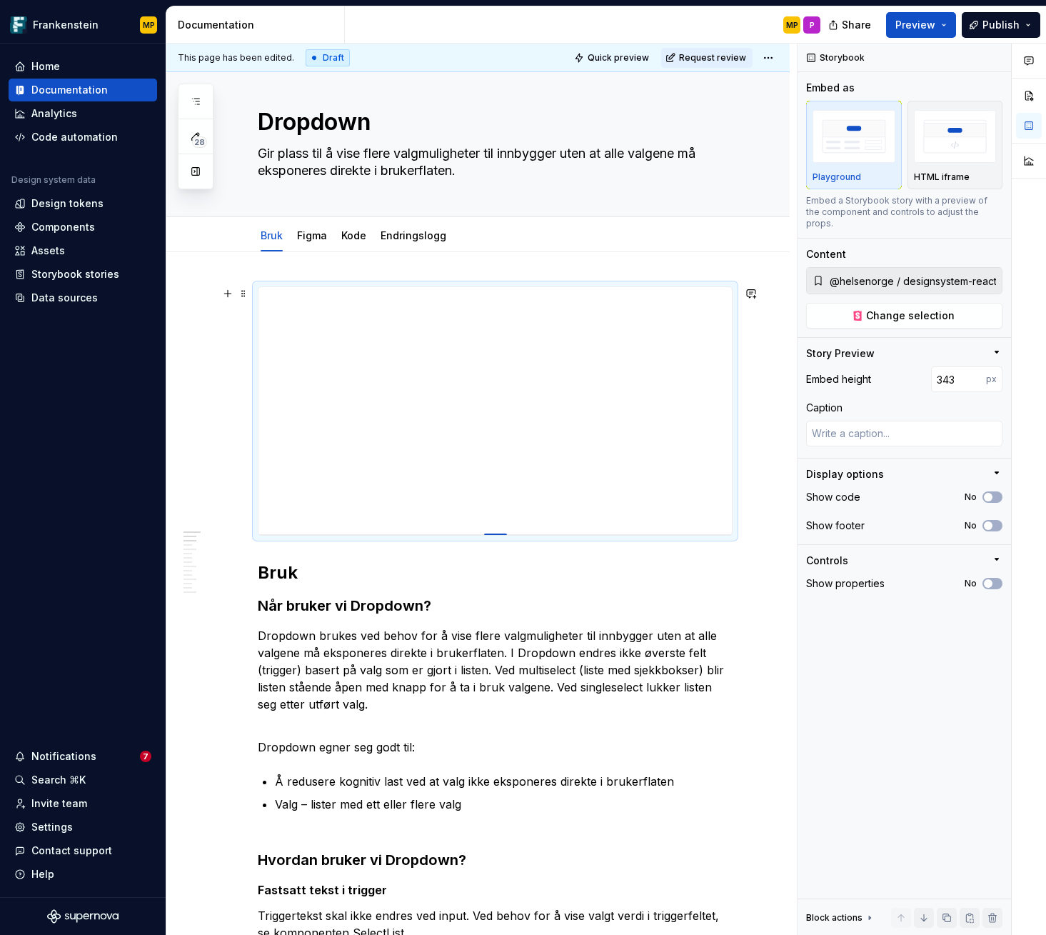
type input "342"
type textarea "*"
type input "341"
type textarea "*"
type input "340"
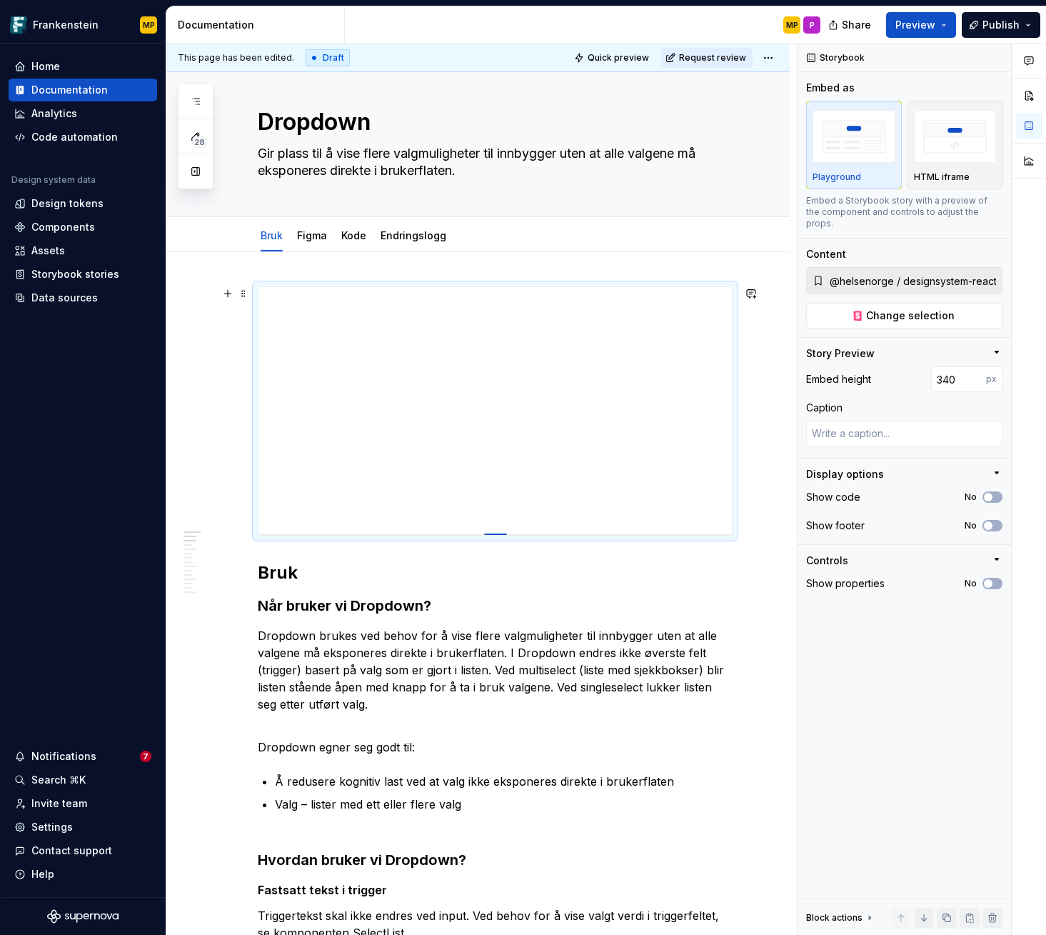
type textarea "*"
type input "339"
type textarea "*"
type input "338"
type textarea "*"
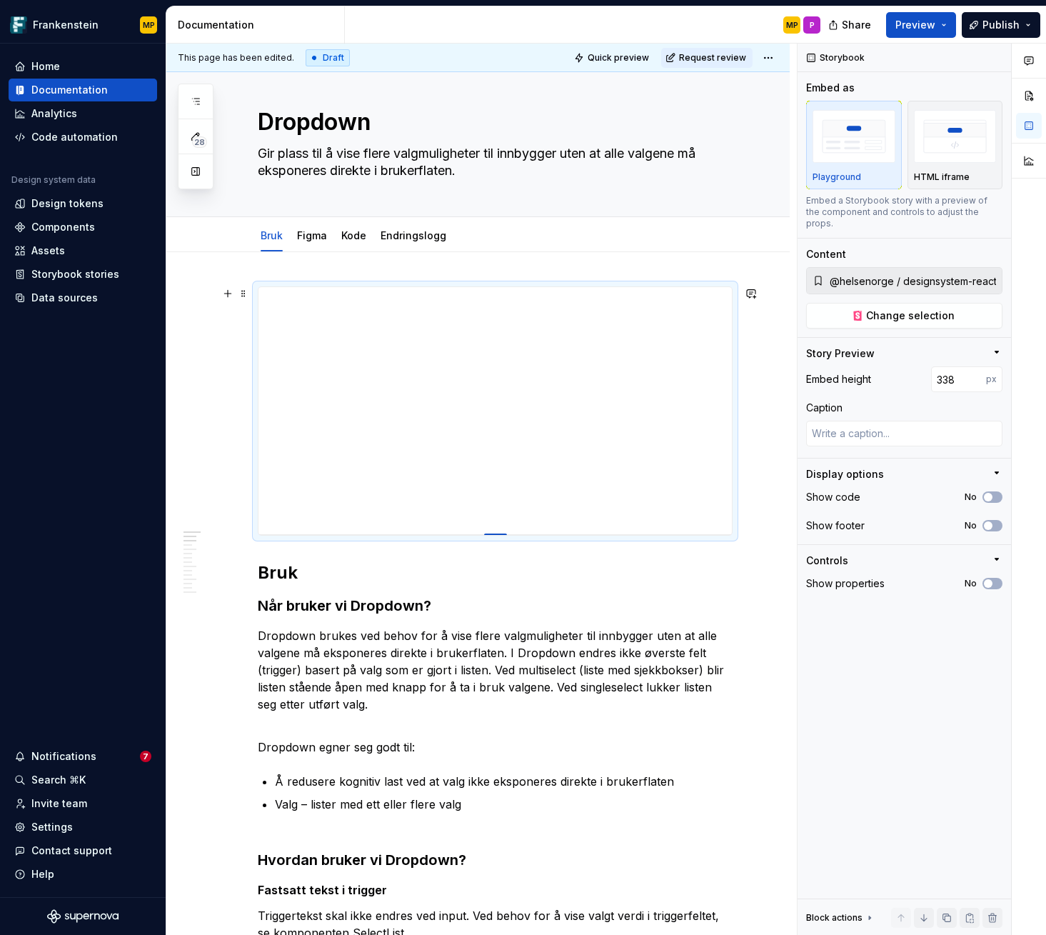
type input "337"
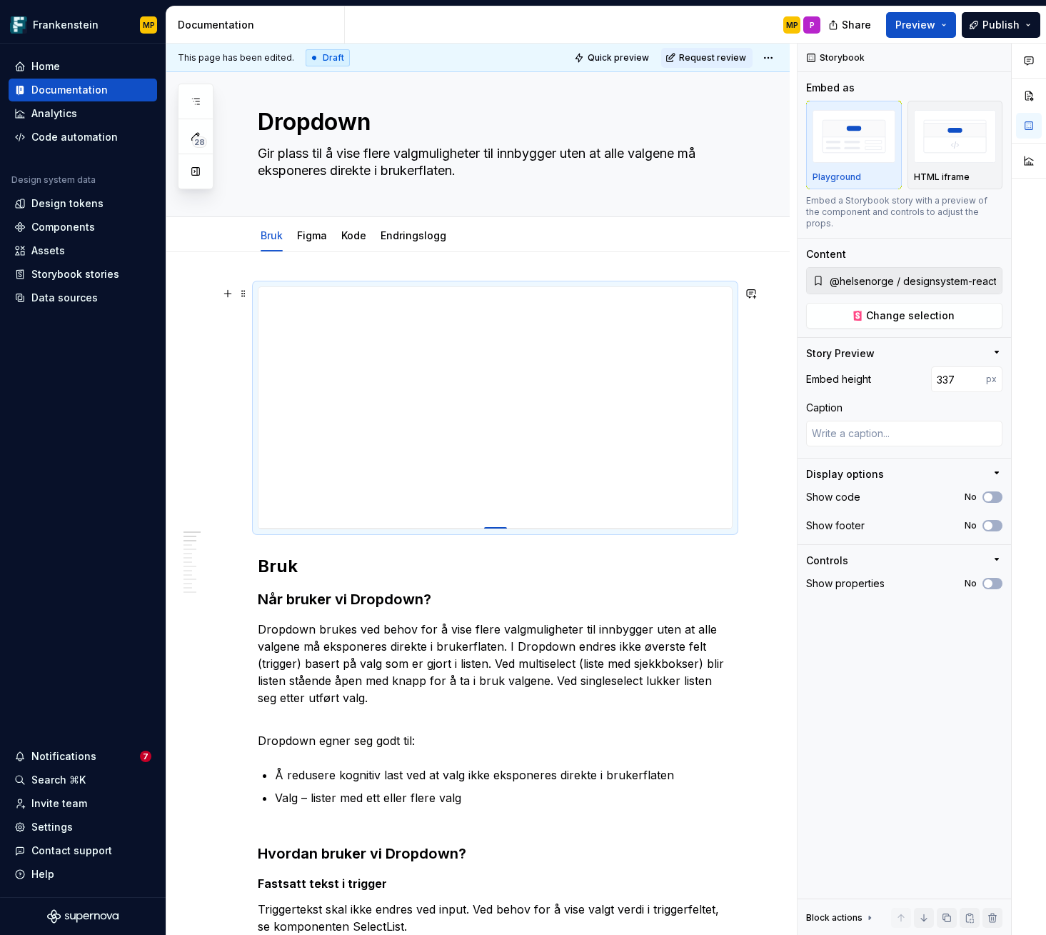
type textarea "*"
type input "336"
type textarea "*"
type input "335"
type textarea "*"
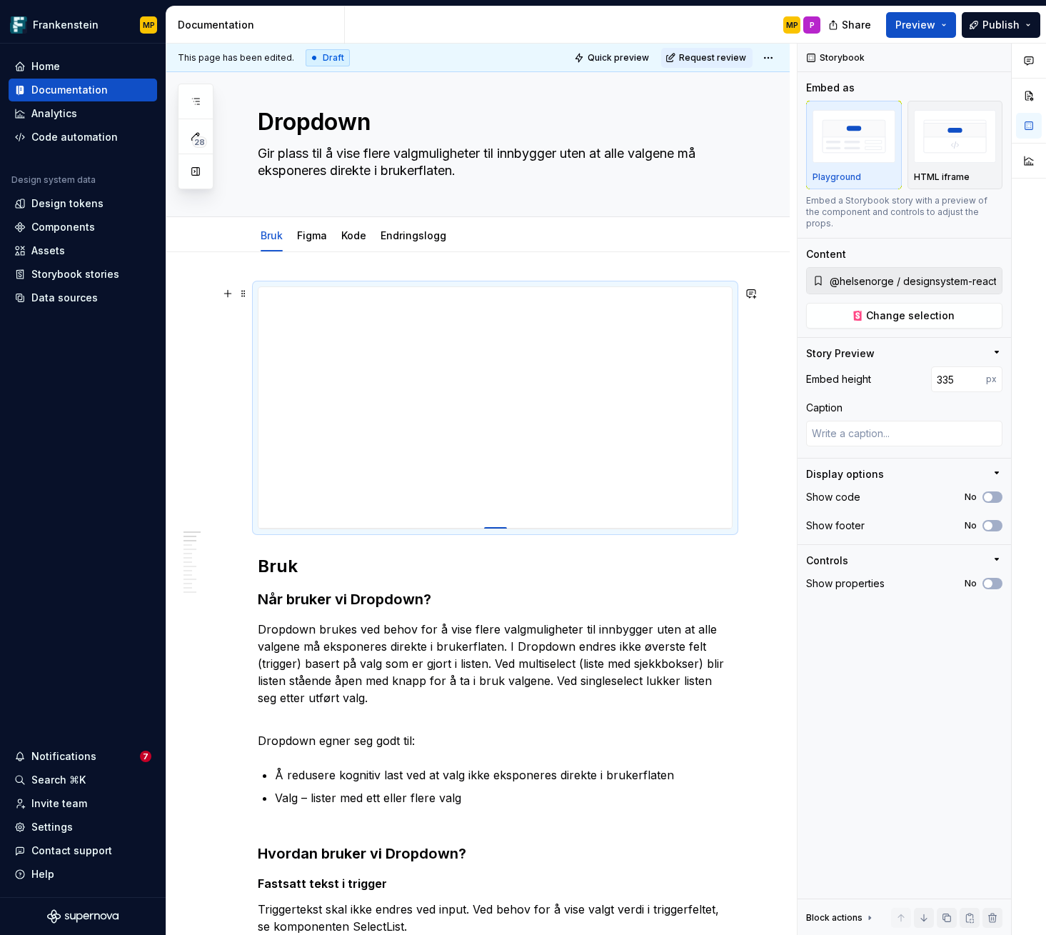
type input "334"
type textarea "*"
type input "333"
type textarea "*"
type input "332"
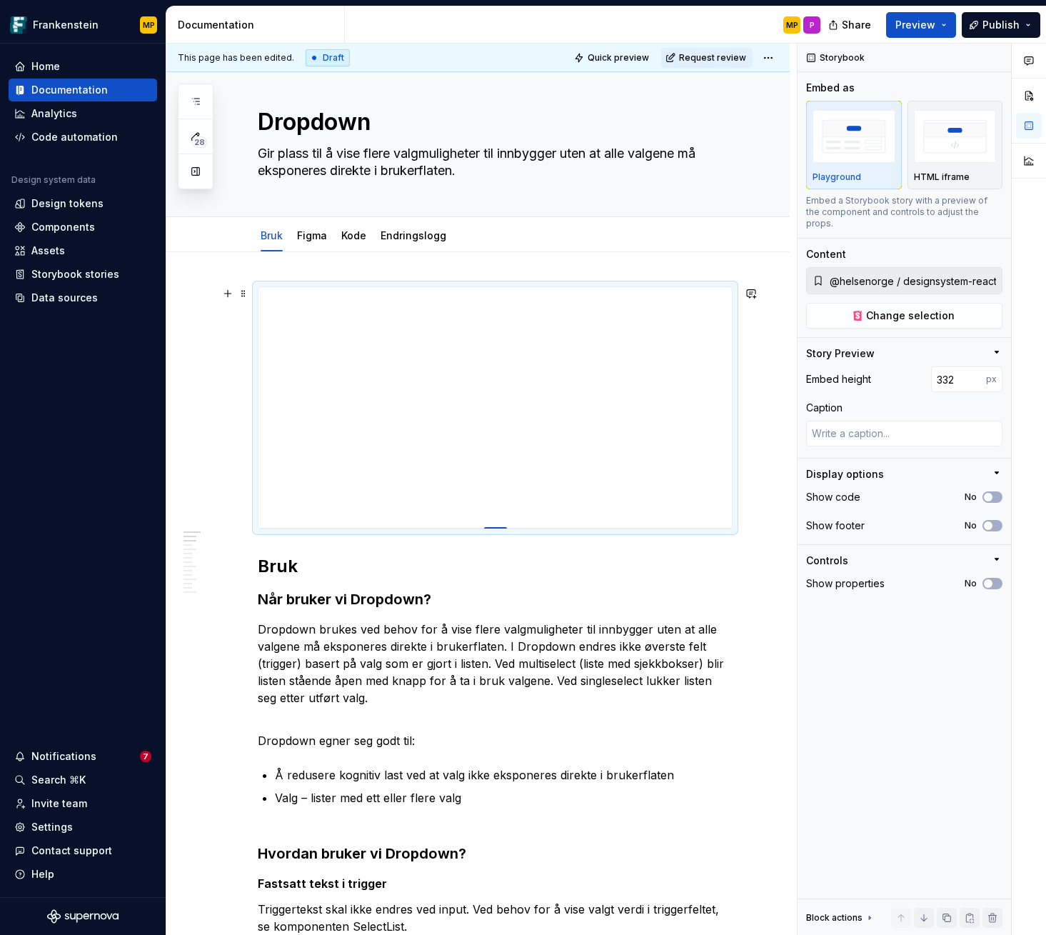
type textarea "*"
type input "331"
type textarea "*"
type input "330"
type textarea "*"
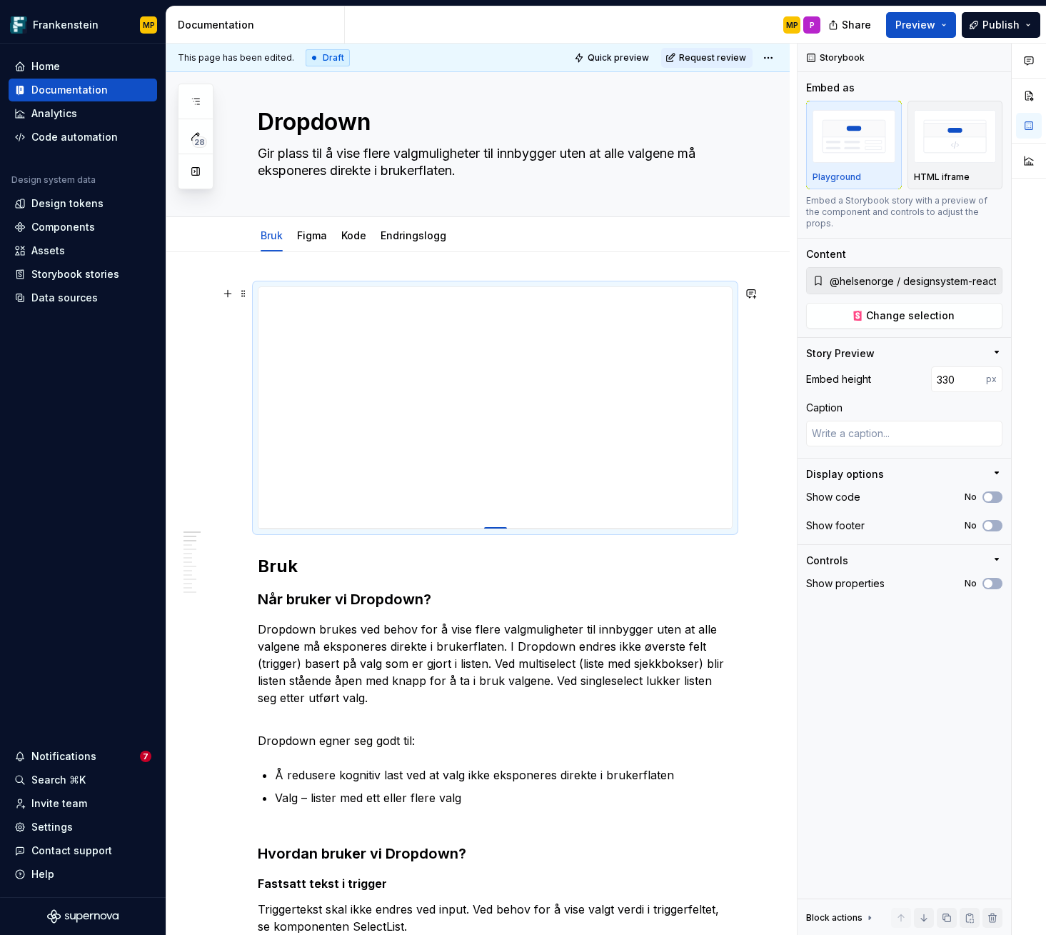
type input "329"
type textarea "*"
type input "328"
type textarea "*"
type input "327"
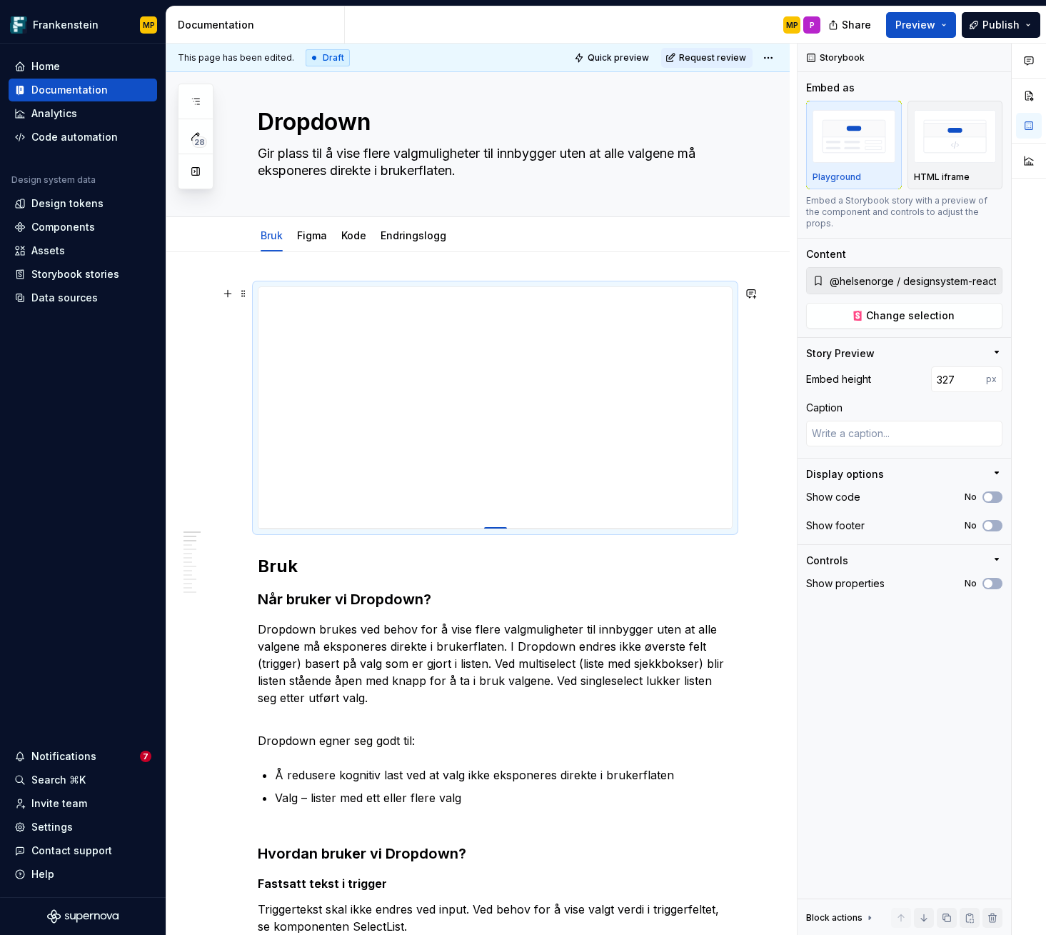
type textarea "*"
type input "326"
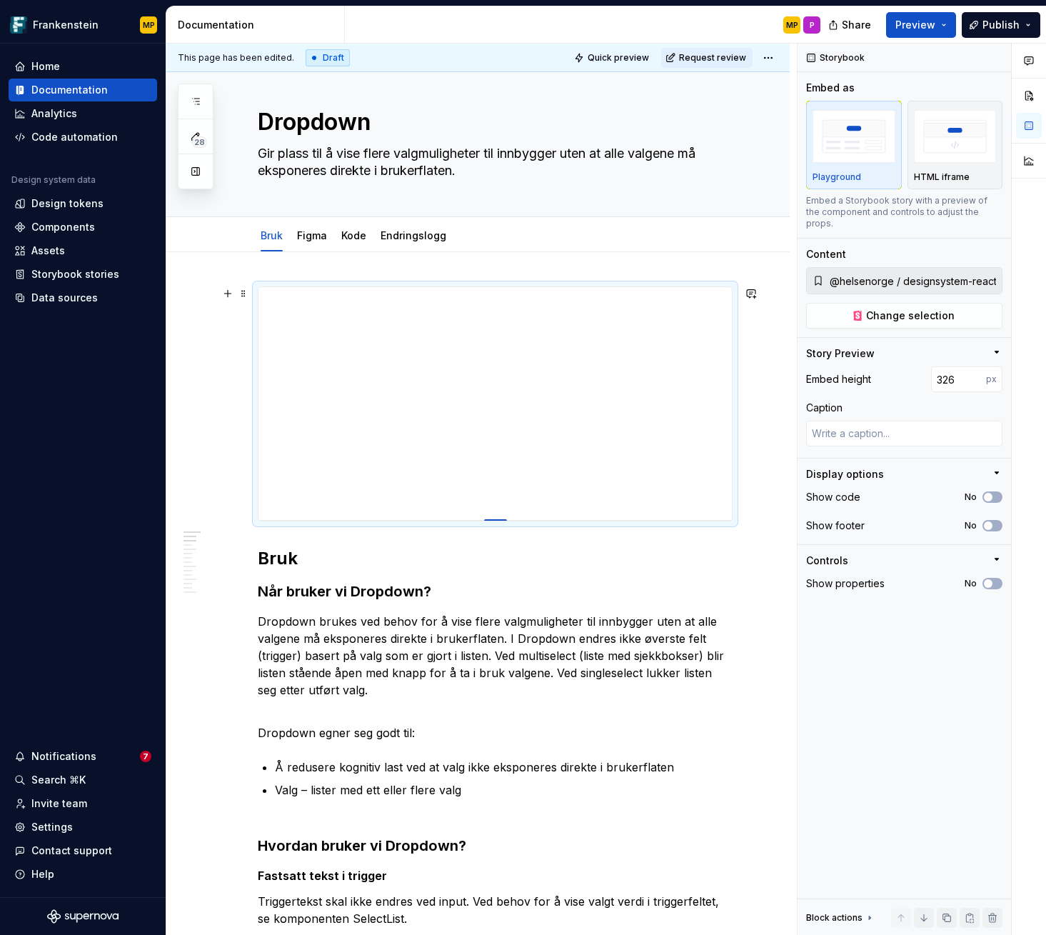
type textarea "*"
type input "325"
type textarea "*"
type input "324"
type textarea "*"
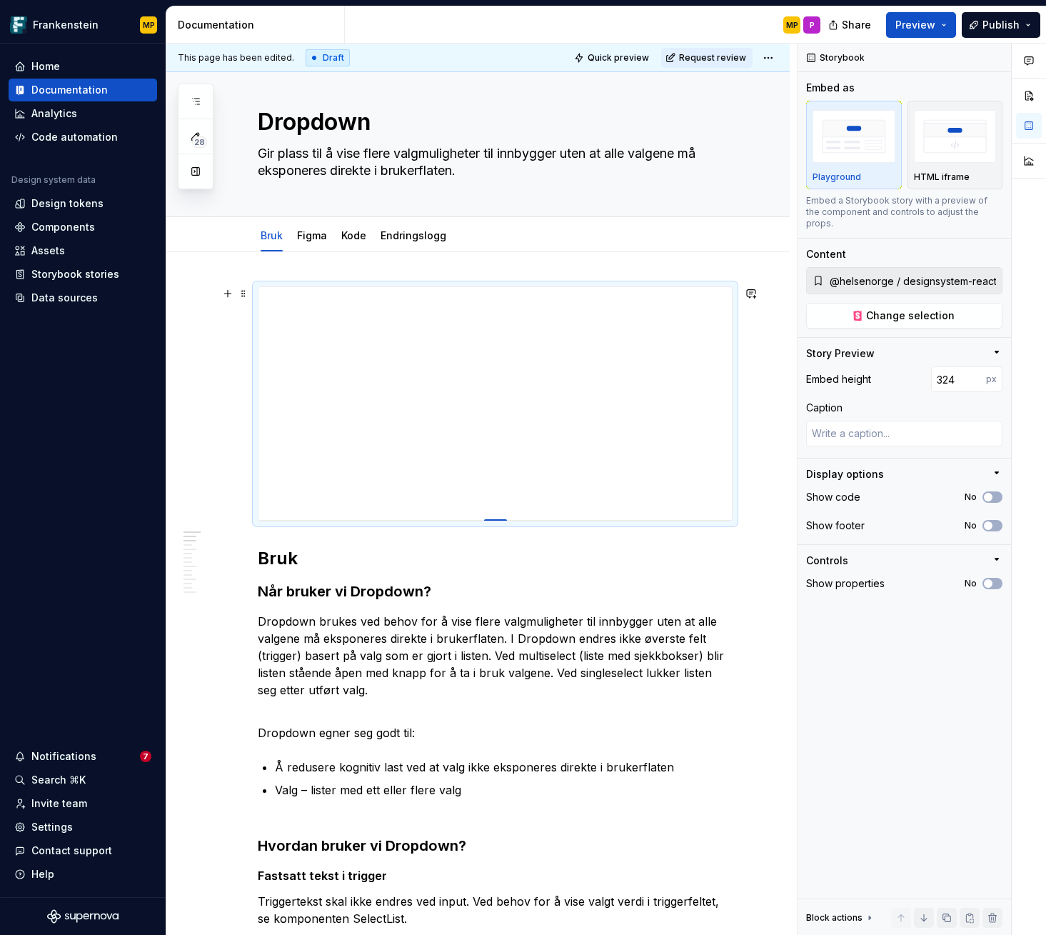
type input "323"
type textarea "*"
type input "322"
type textarea "*"
type input "321"
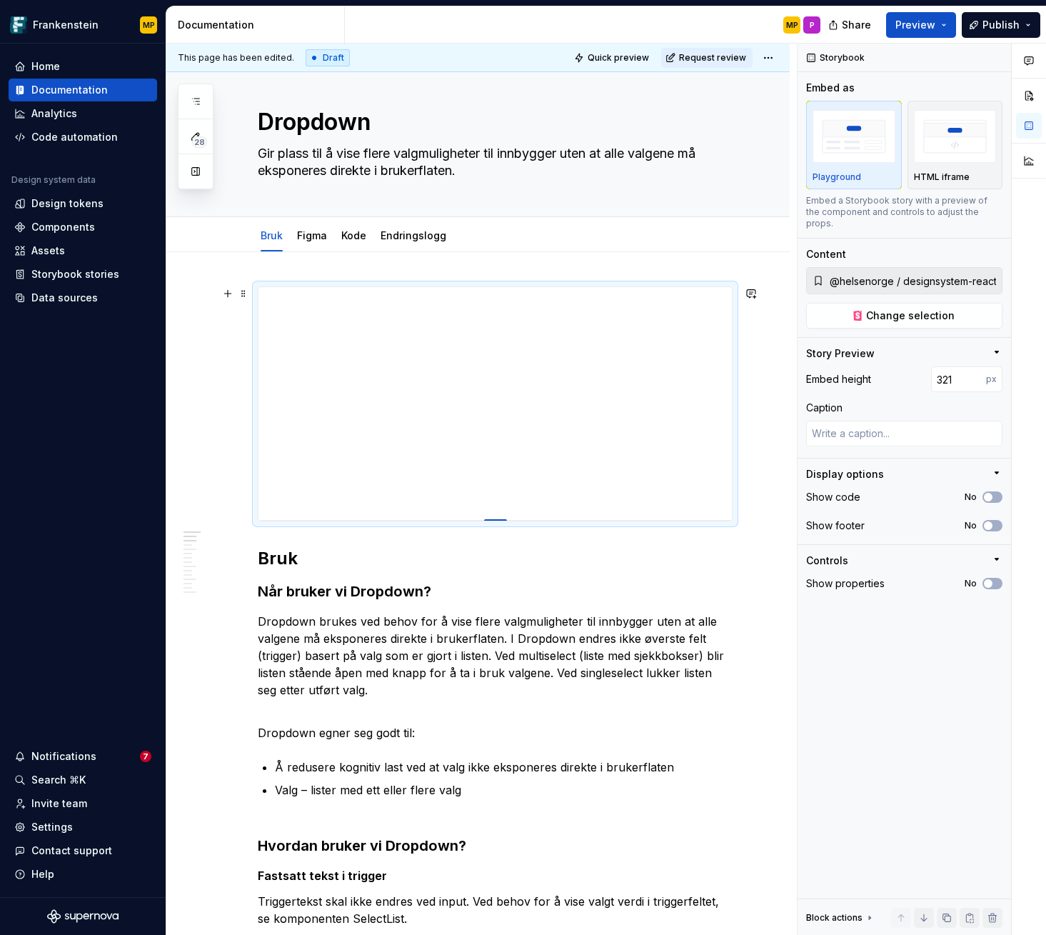
type textarea "*"
type input "320"
type textarea "*"
type input "319"
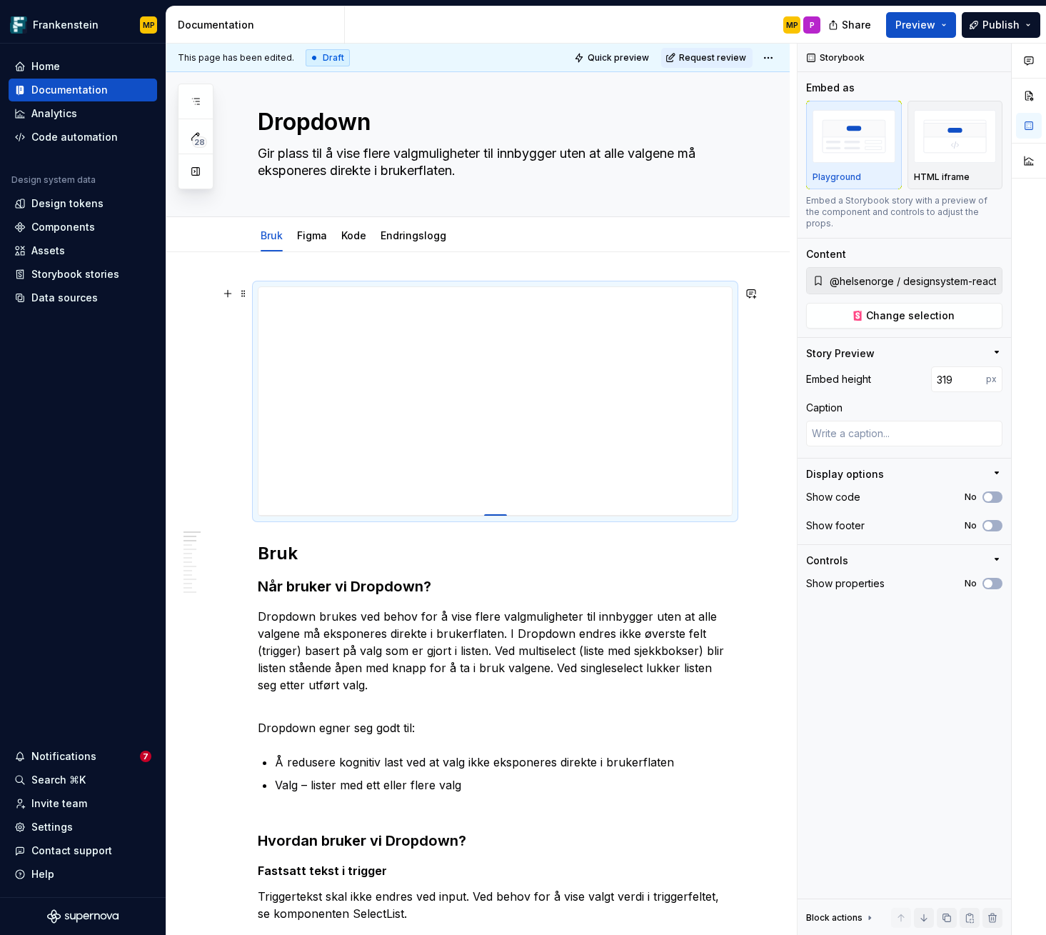
type textarea "*"
type input "318"
type textarea "*"
type input "316"
type textarea "*"
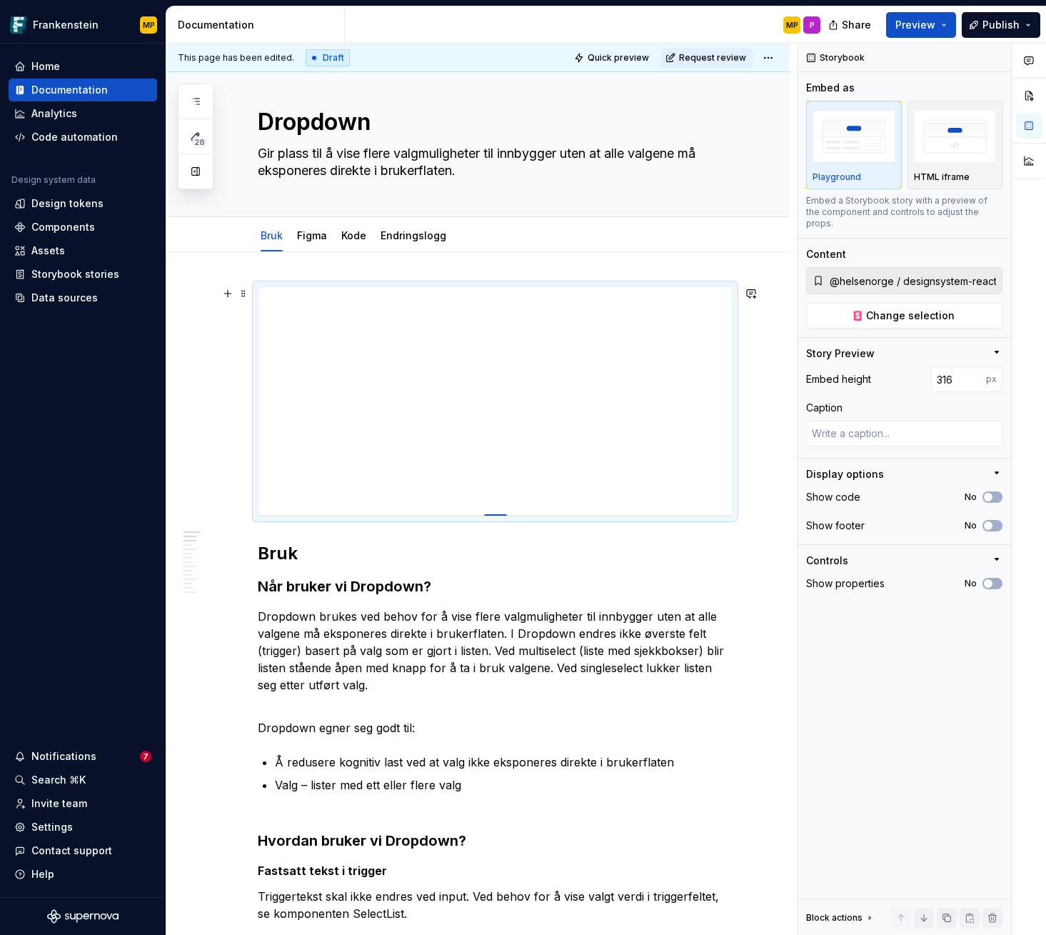
type input "315"
type textarea "*"
type input "314"
type textarea "*"
type input "313"
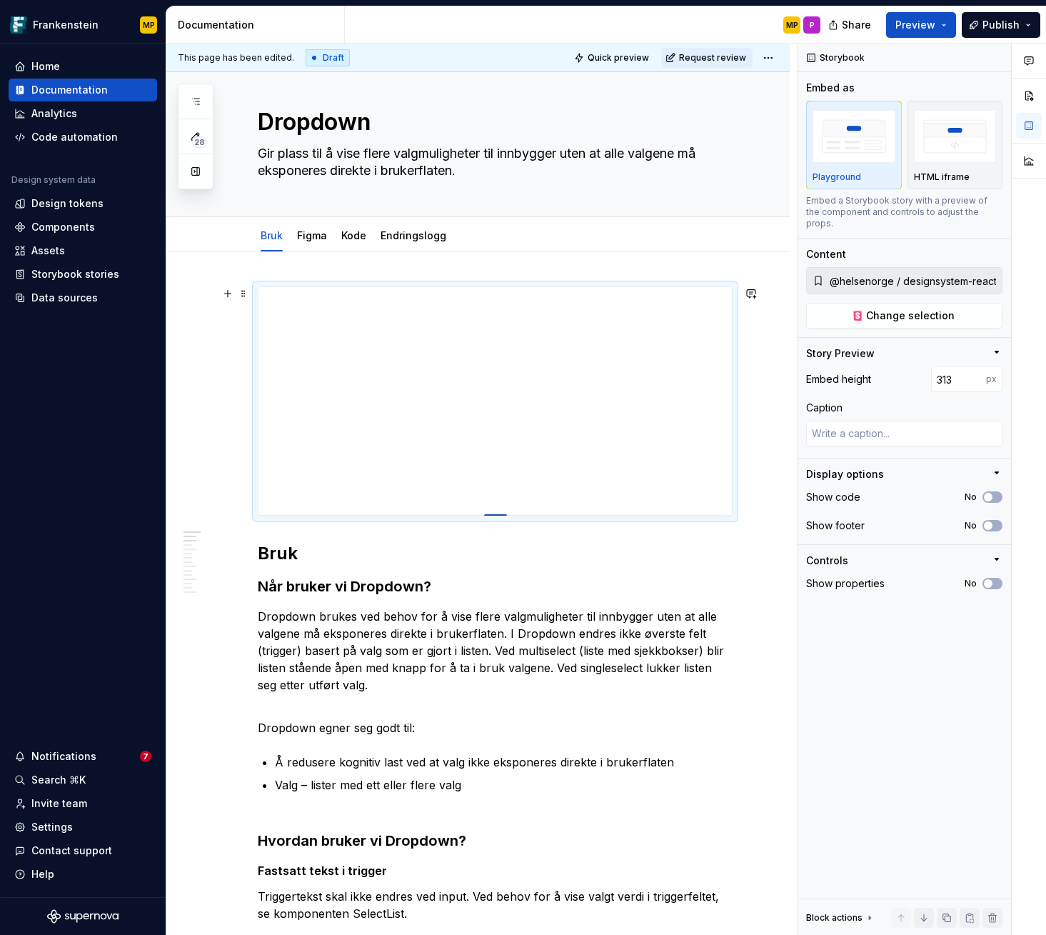
type textarea "*"
type input "312"
type textarea "*"
type input "311"
type textarea "*"
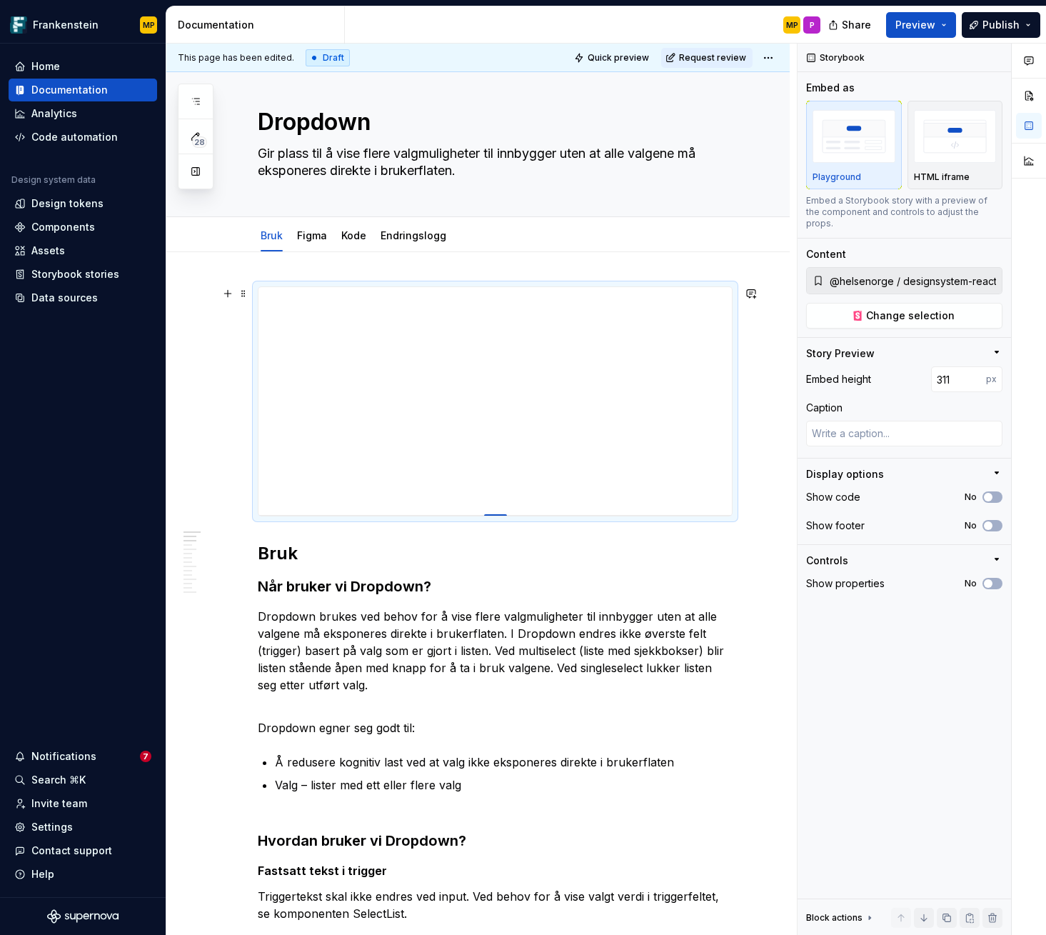
type input "310"
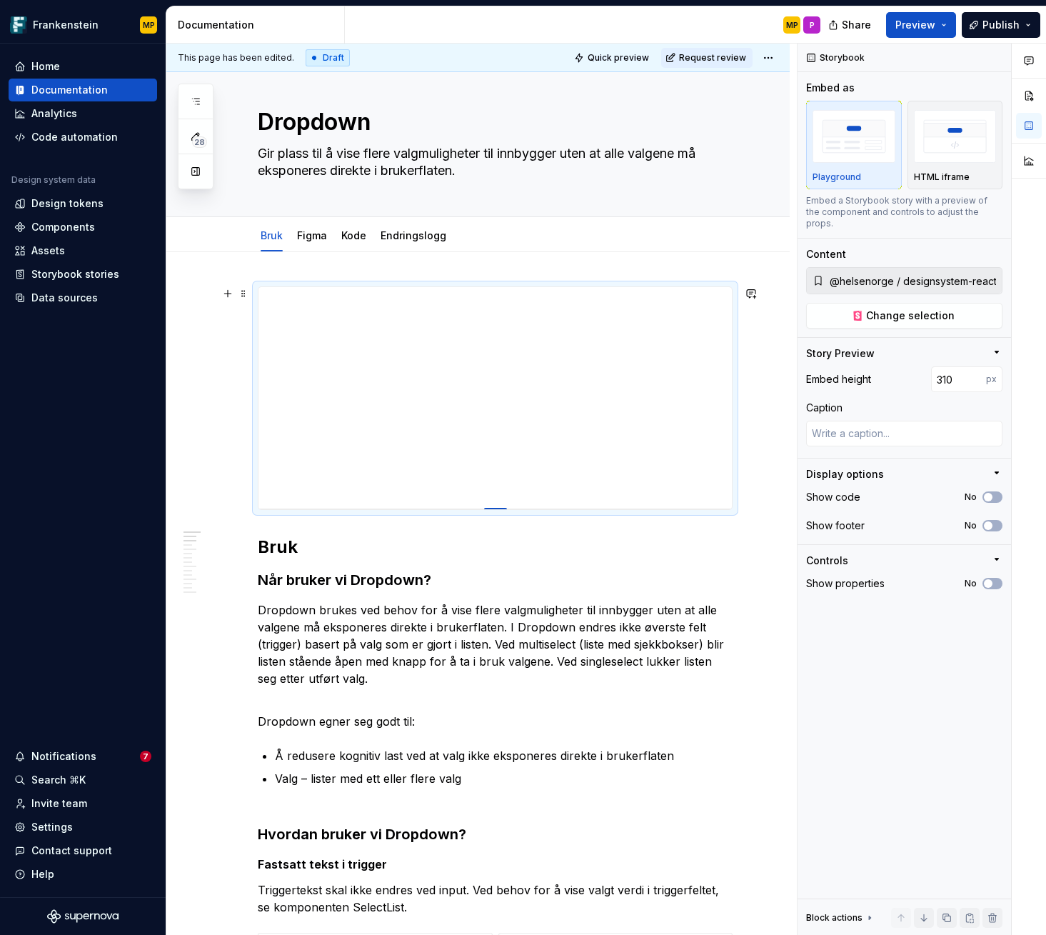
type textarea "*"
type input "309"
type textarea "*"
type input "308"
type textarea "*"
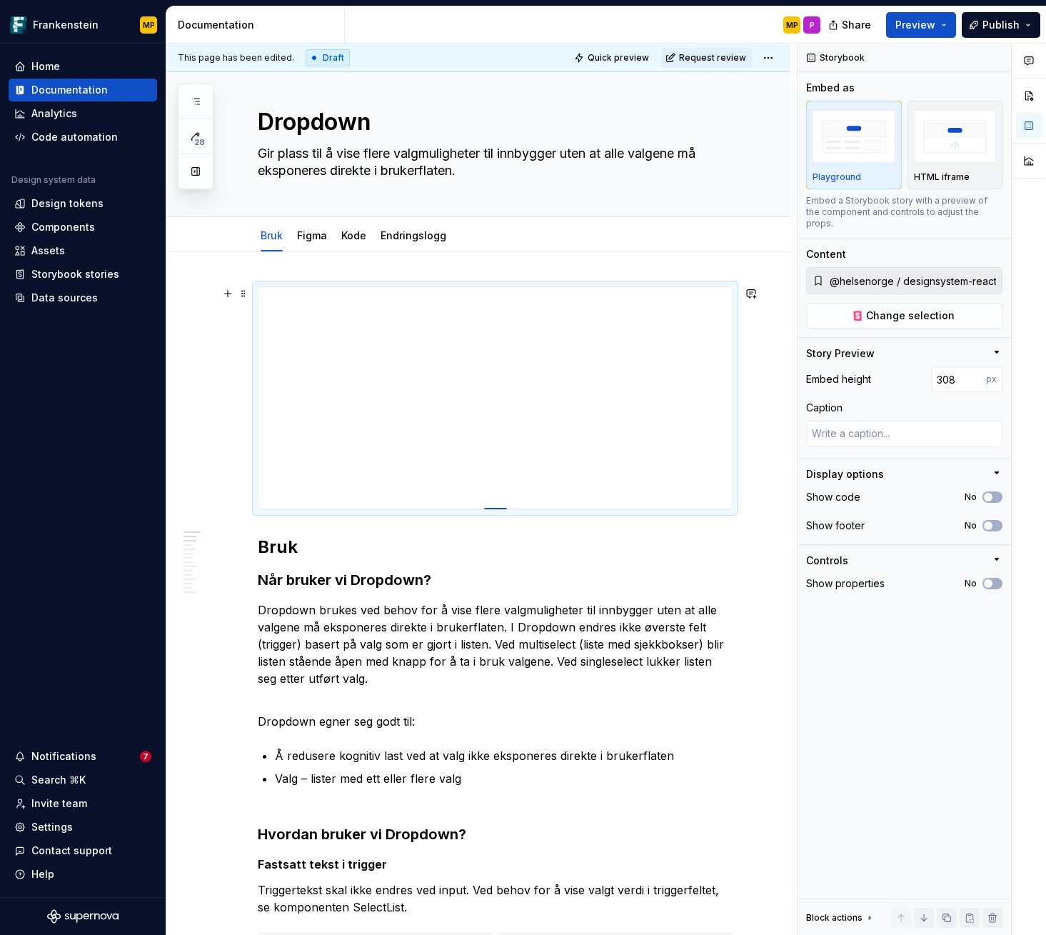
type input "307"
type textarea "*"
type input "306"
type textarea "*"
type input "305"
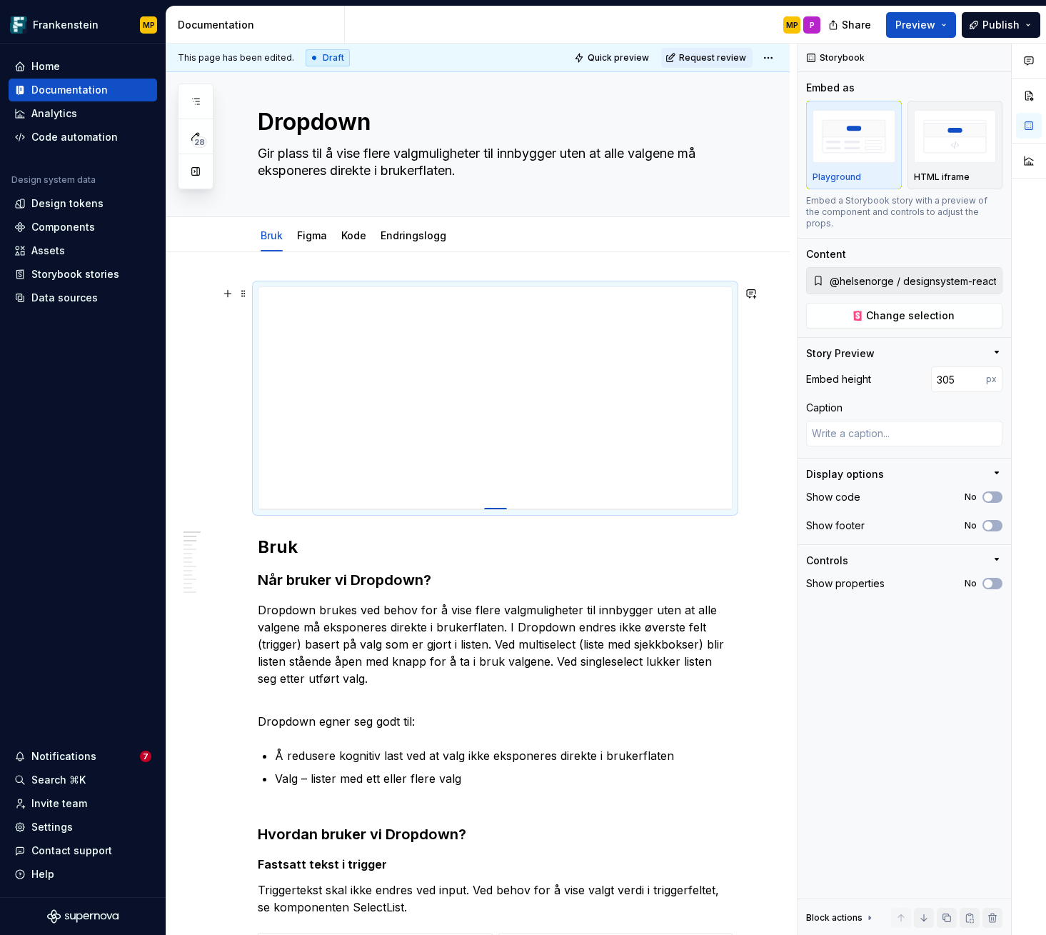
type textarea "*"
type input "304"
type textarea "*"
type input "303"
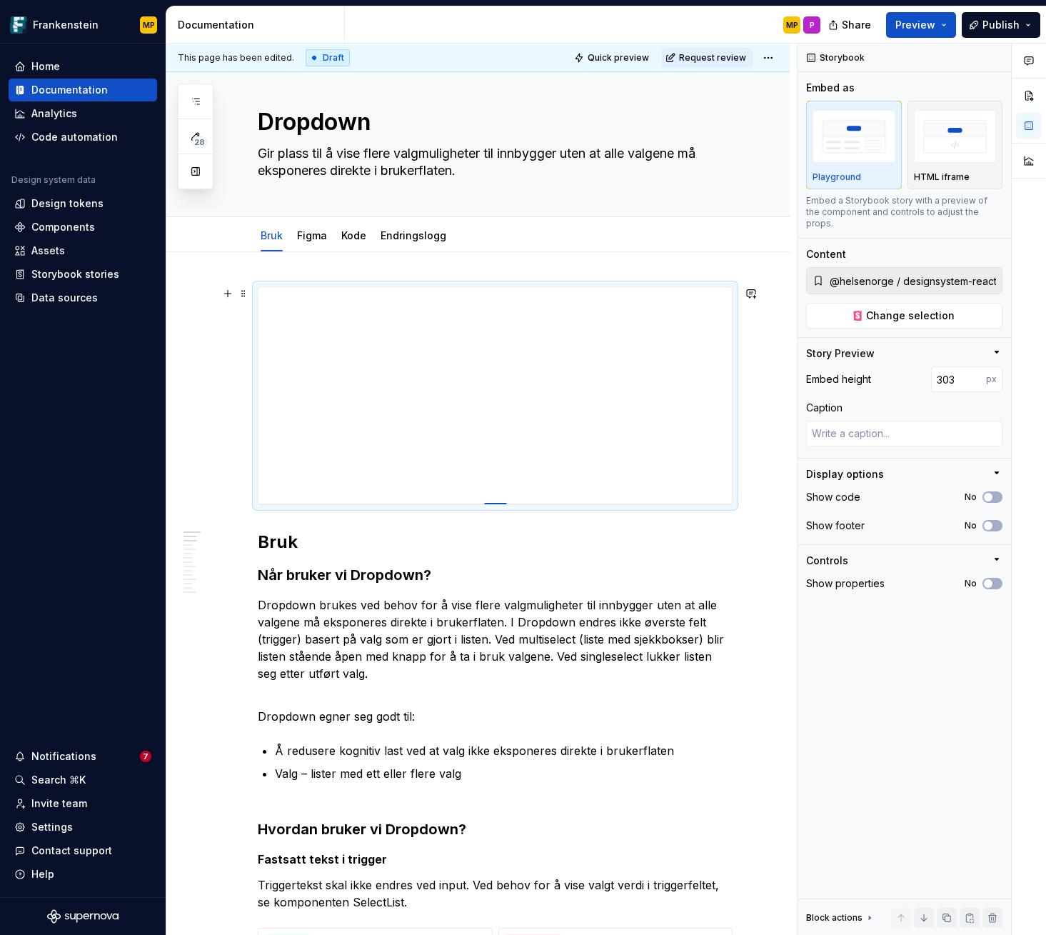
type textarea "*"
type input "305"
type textarea "*"
type input "307"
type textarea "*"
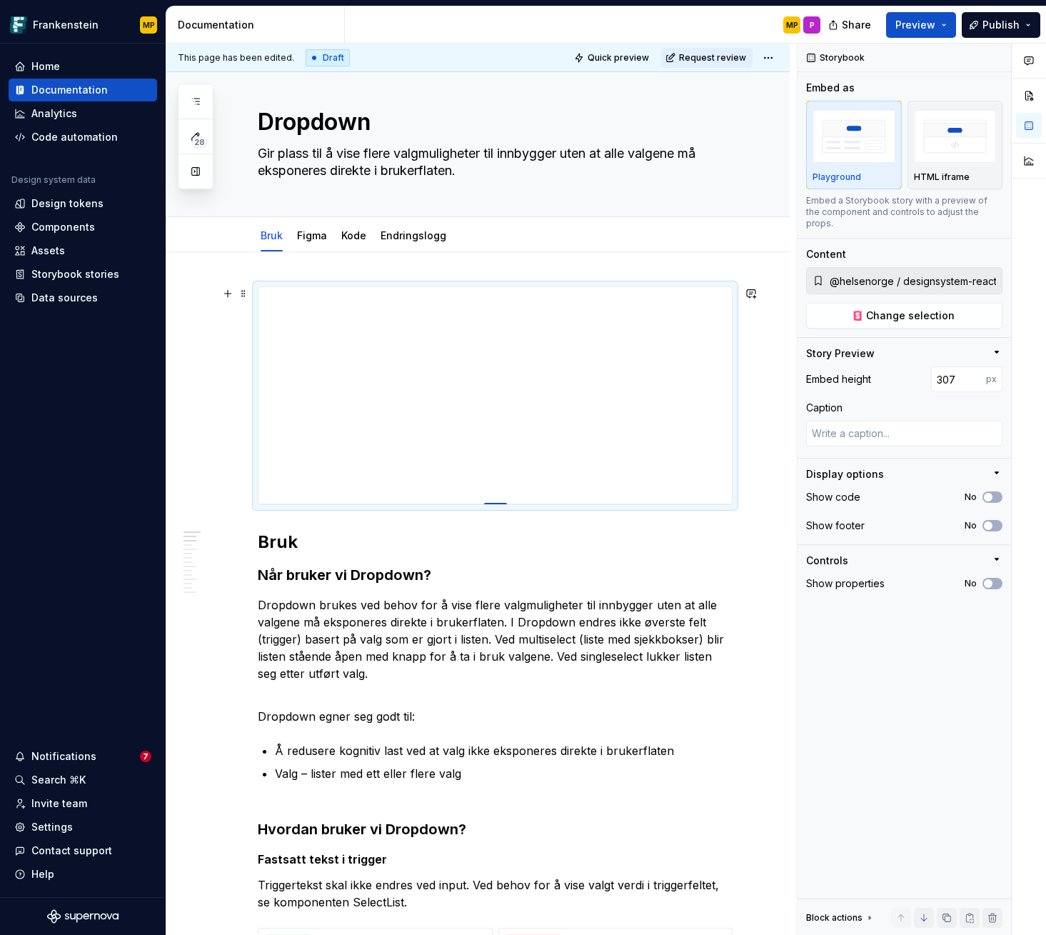
type input "309"
type textarea "*"
type input "311"
type textarea "*"
type input "314"
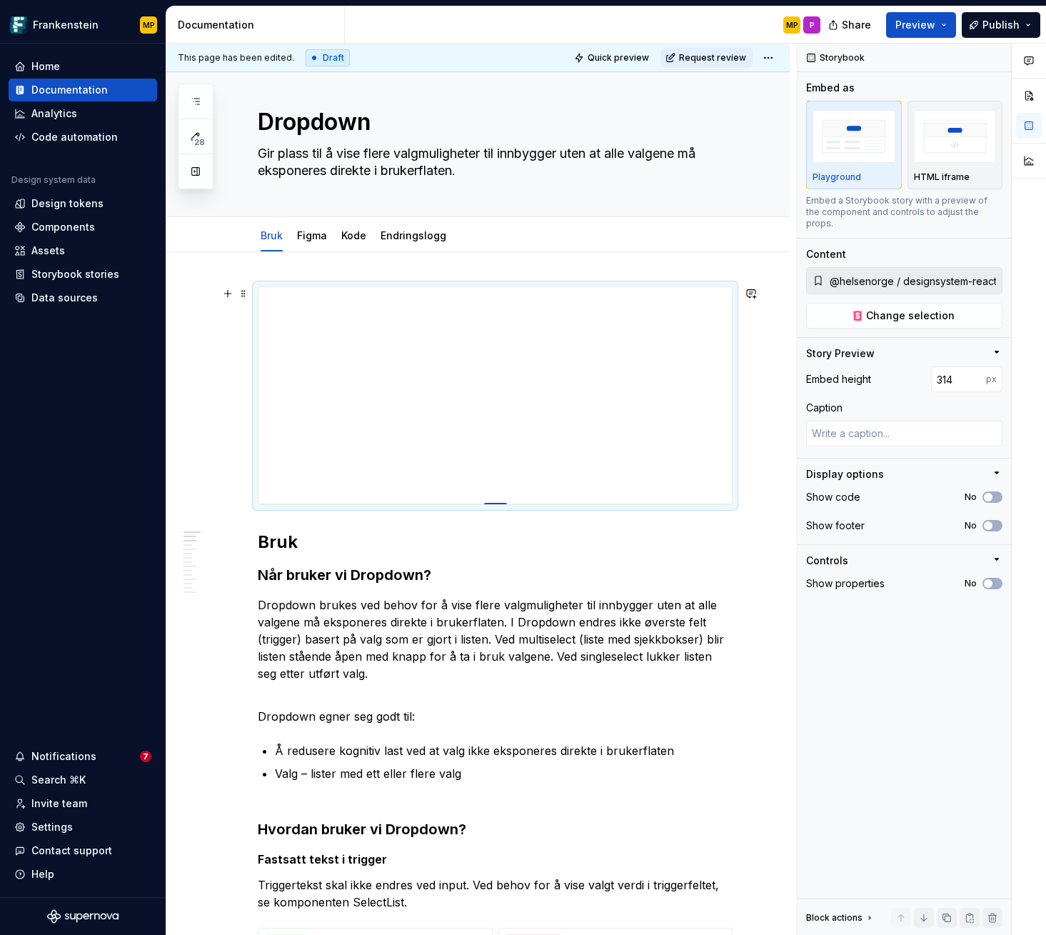
type textarea "*"
type input "315"
type textarea "*"
type input "316"
type textarea "*"
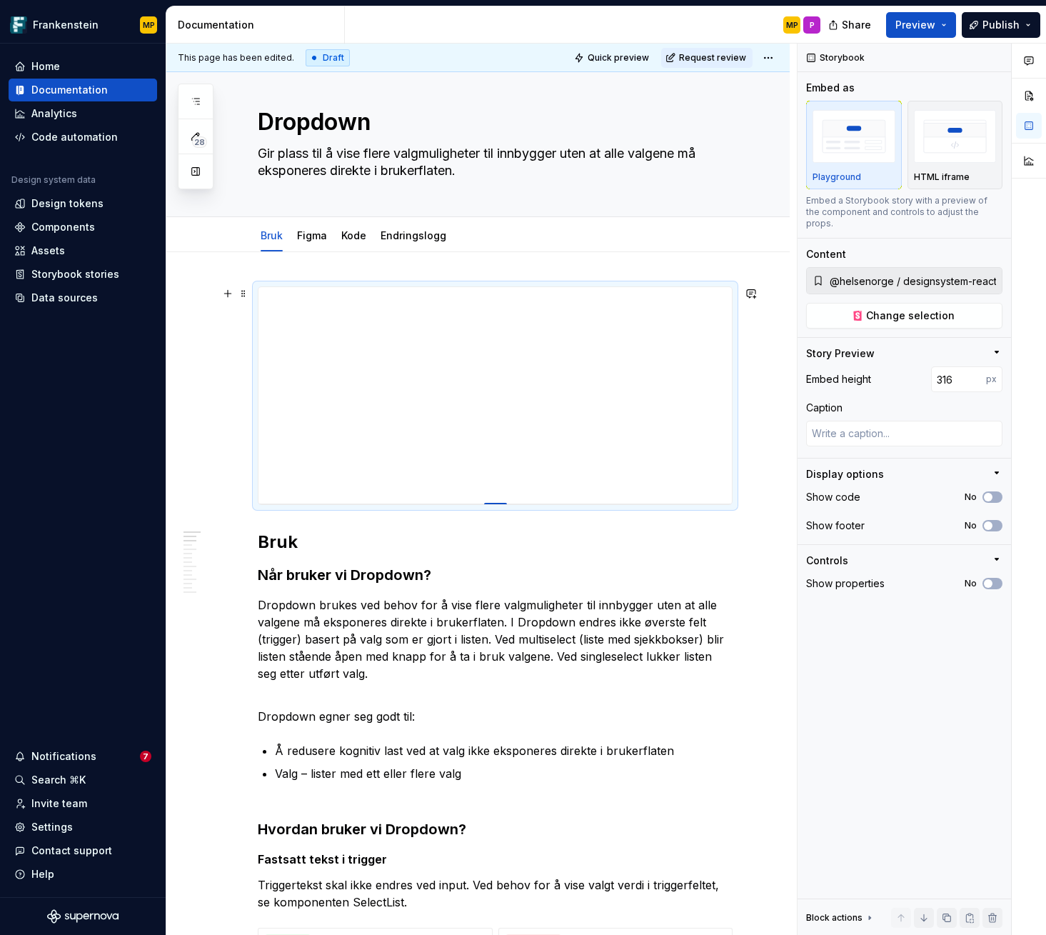
type input "317"
type textarea "*"
type input "318"
type textarea "*"
type input "319"
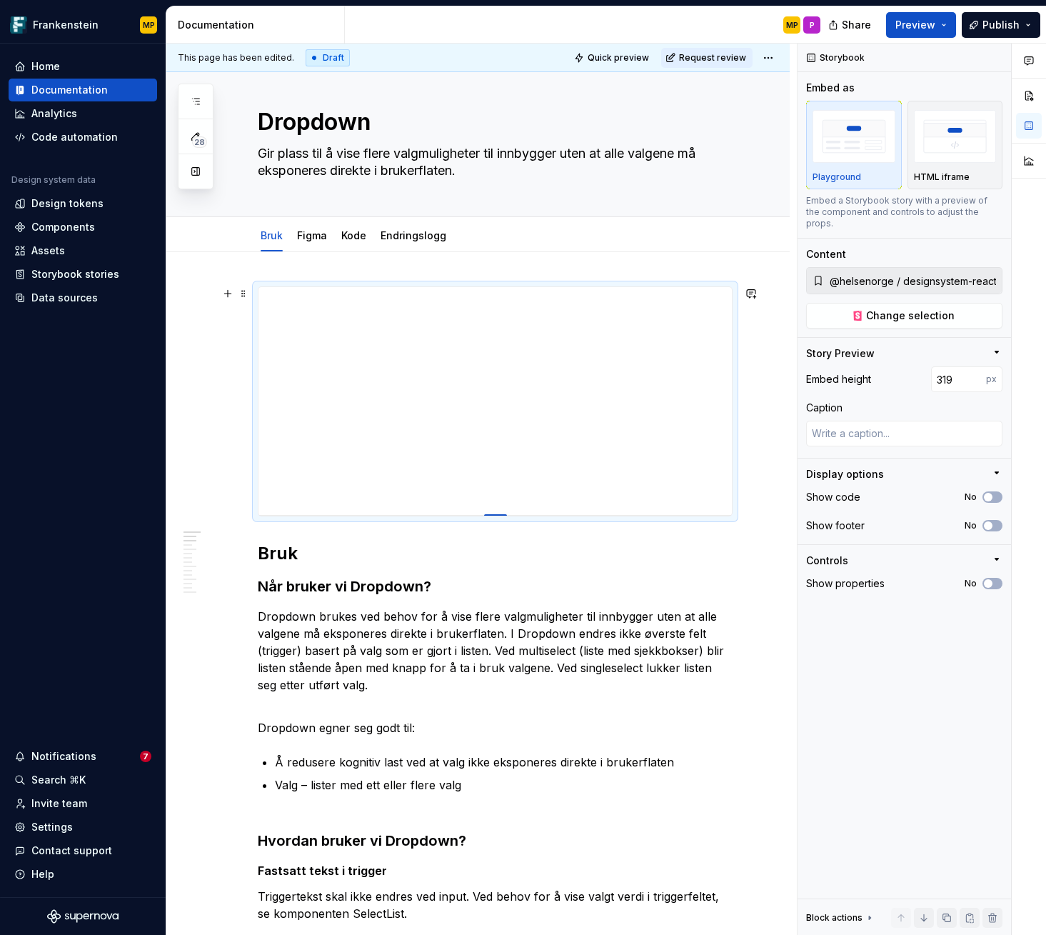
type textarea "*"
type input "320"
type textarea "*"
type input "322"
type textarea "*"
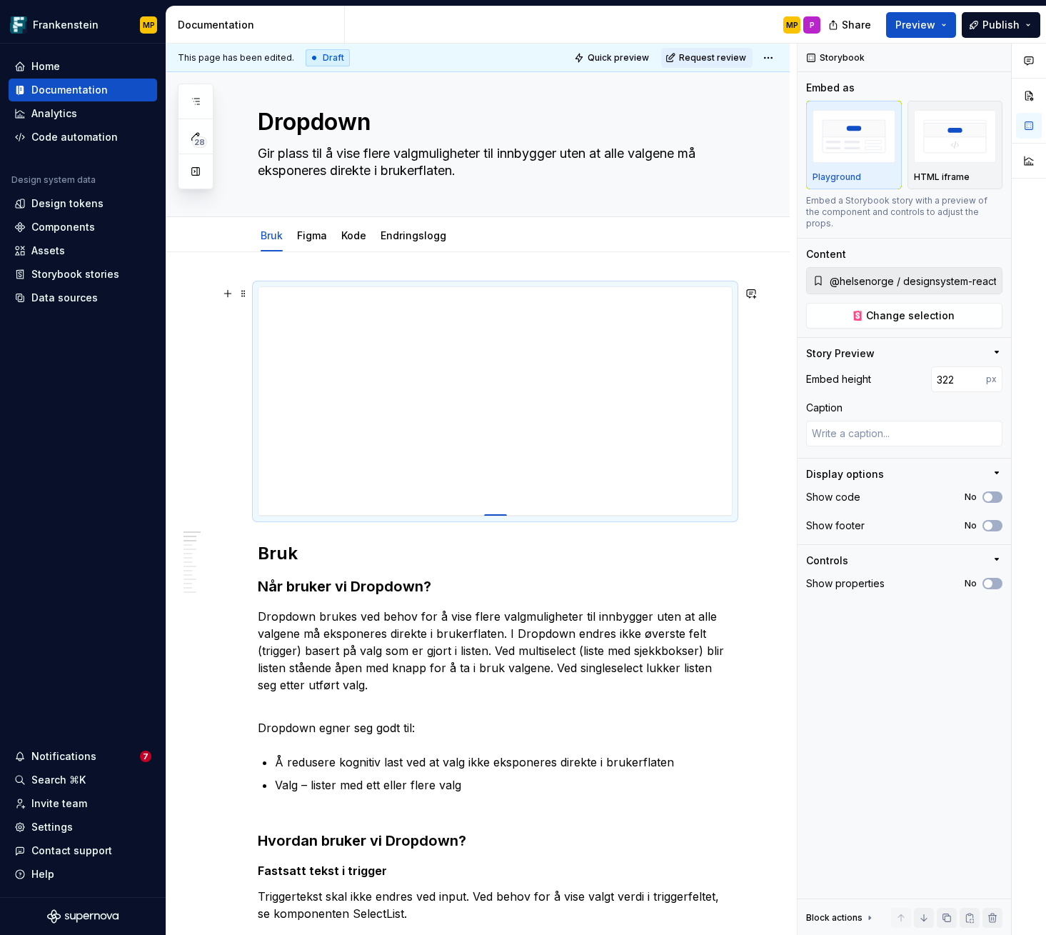
type input "323"
type textarea "*"
type input "324"
type textarea "*"
type input "326"
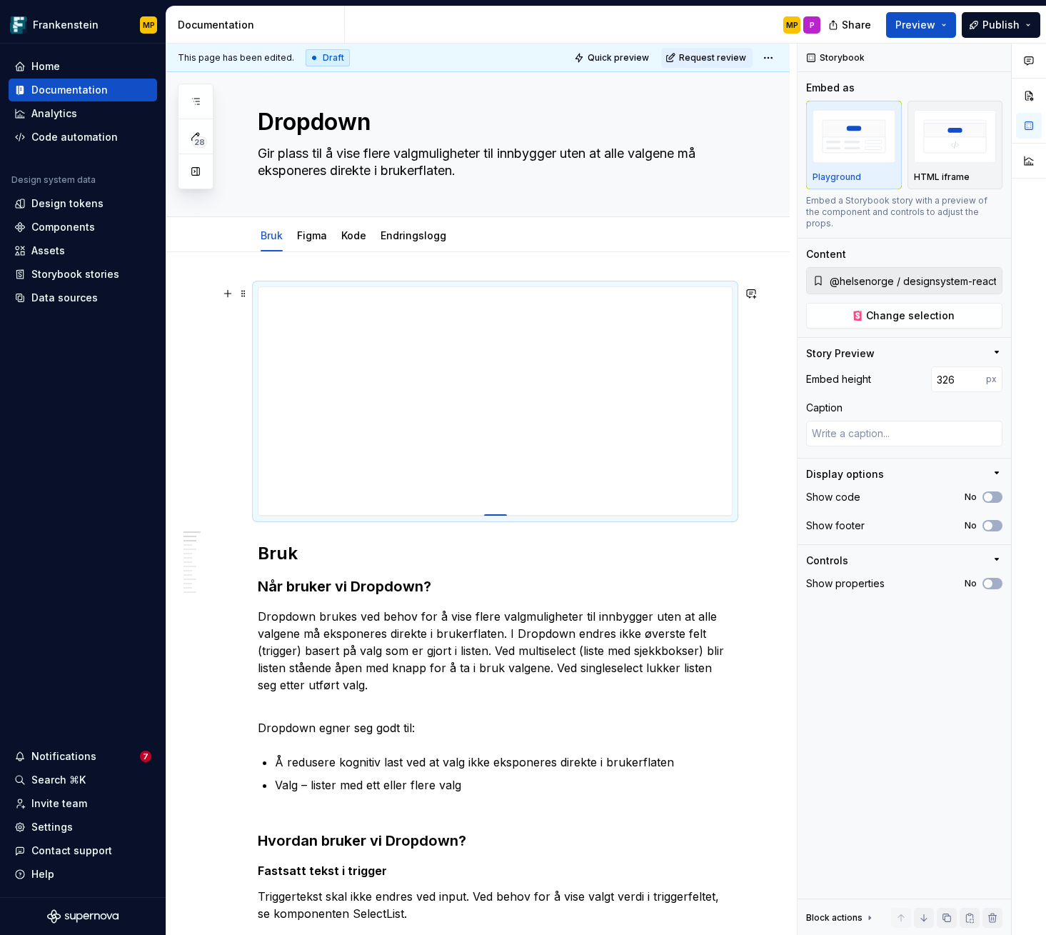
type textarea "*"
type input "327"
type textarea "*"
type input "328"
type textarea "*"
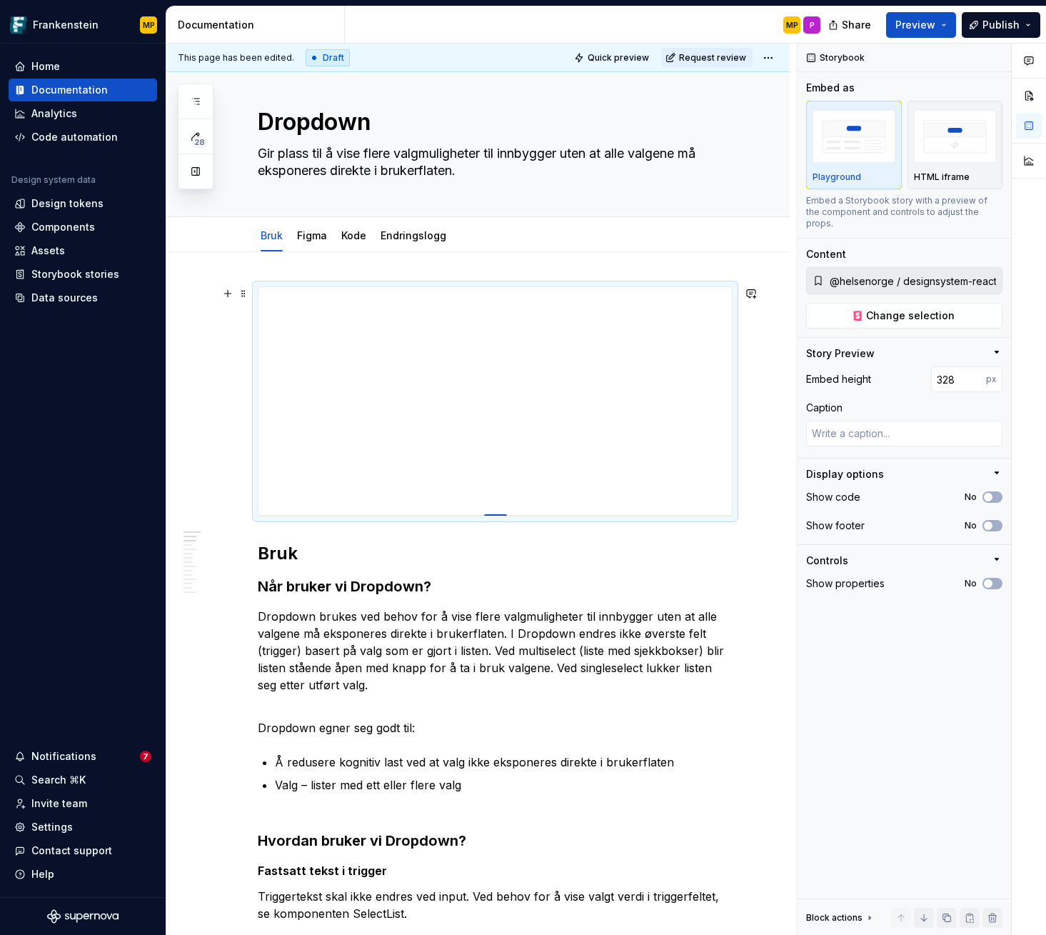
type input "329"
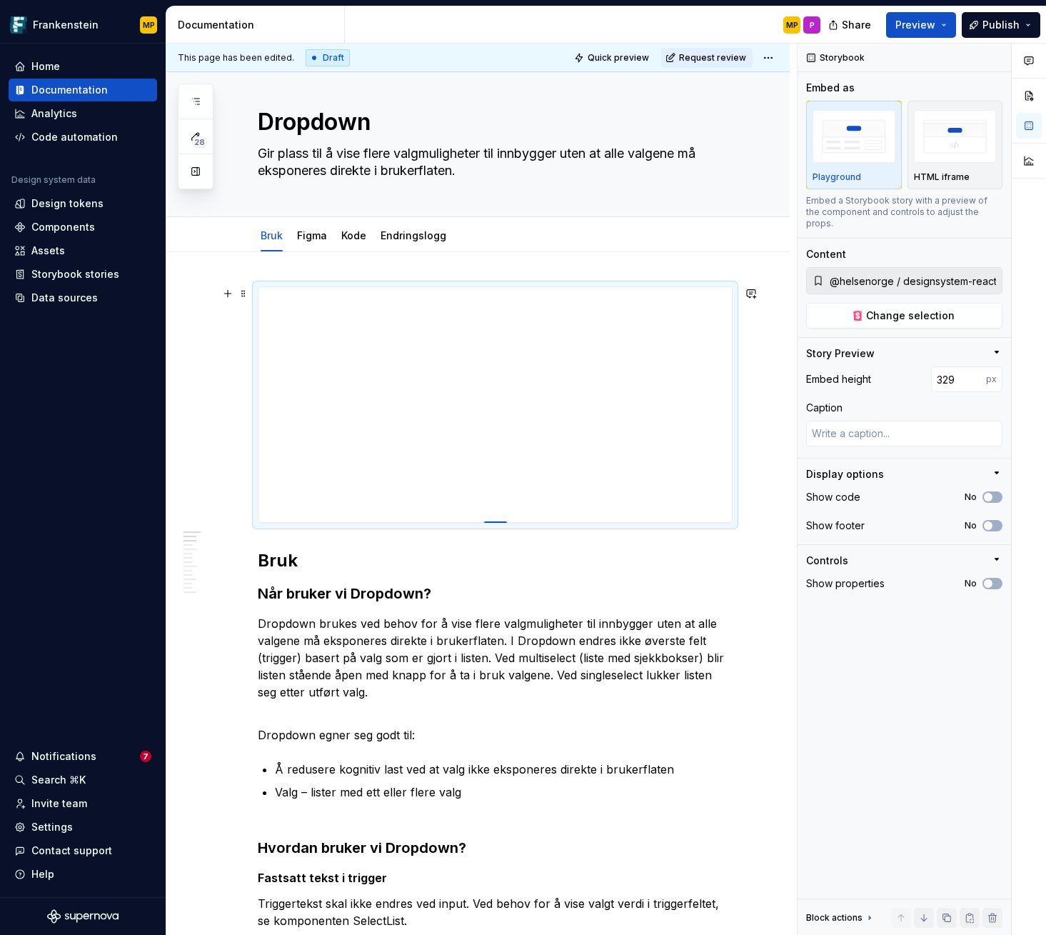
type textarea "*"
type input "330"
type textarea "*"
type input "331"
type textarea "*"
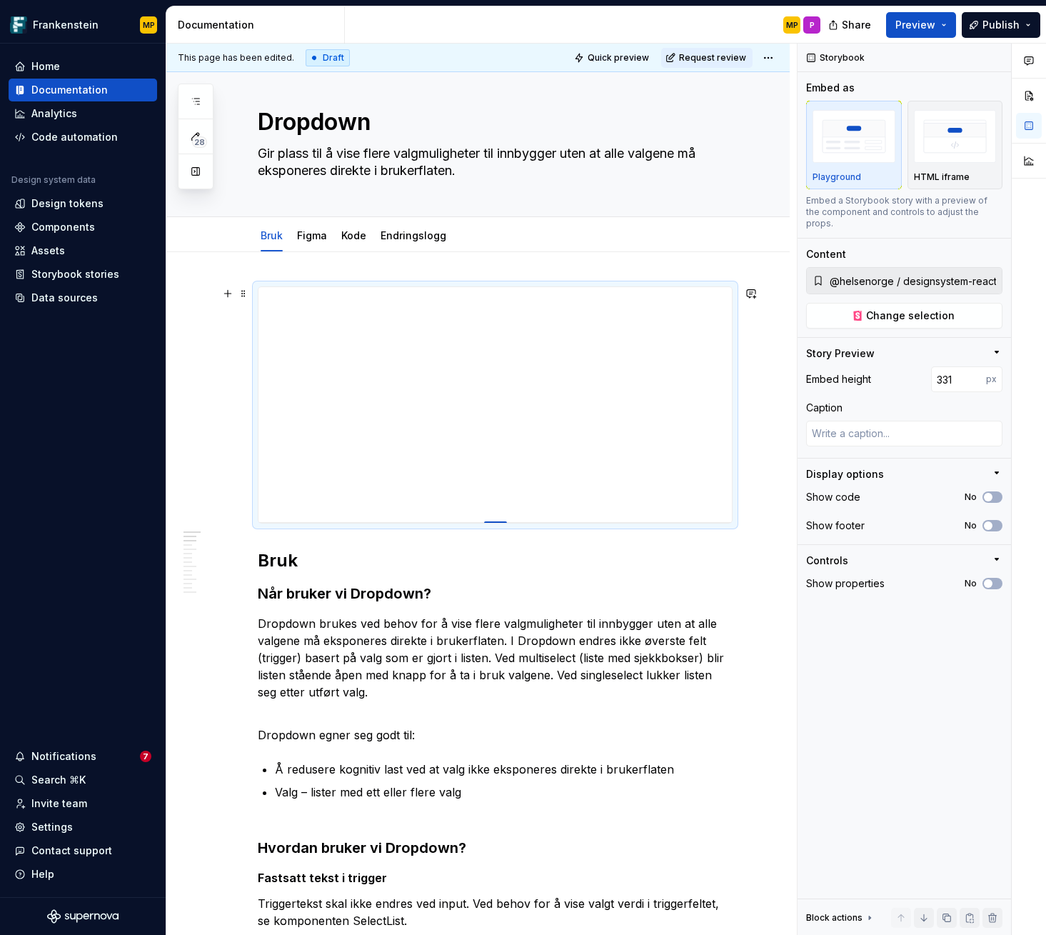
type input "332"
type textarea "*"
type input "333"
type textarea "*"
type input "334"
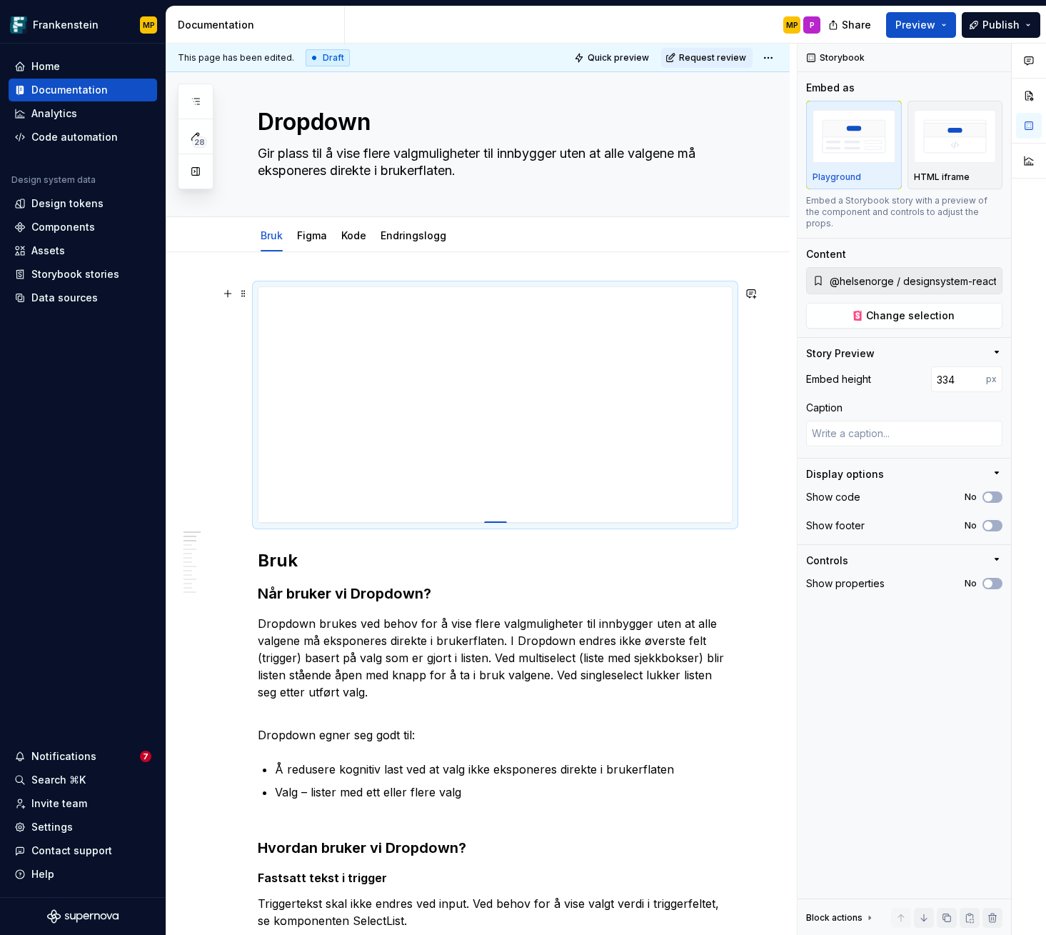
type textarea "*"
type input "335"
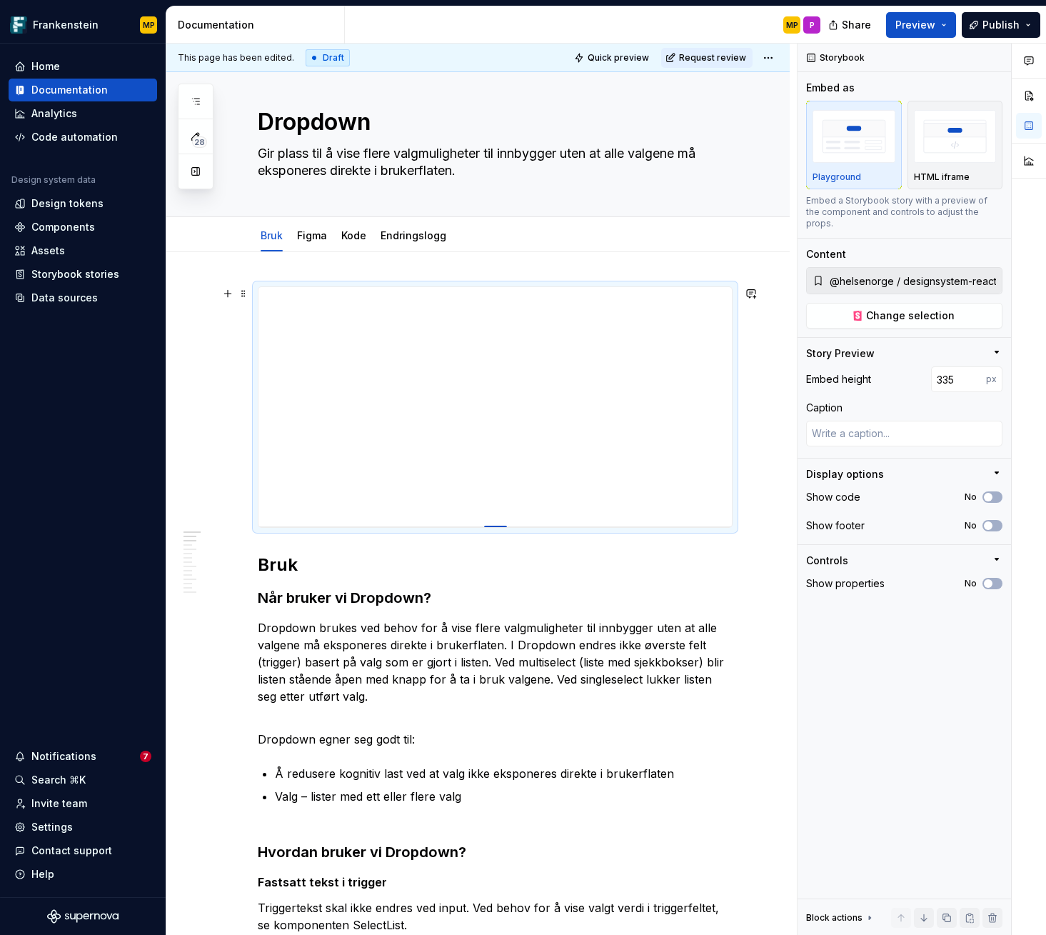
type textarea "*"
type input "336"
type textarea "*"
type input "337"
type textarea "*"
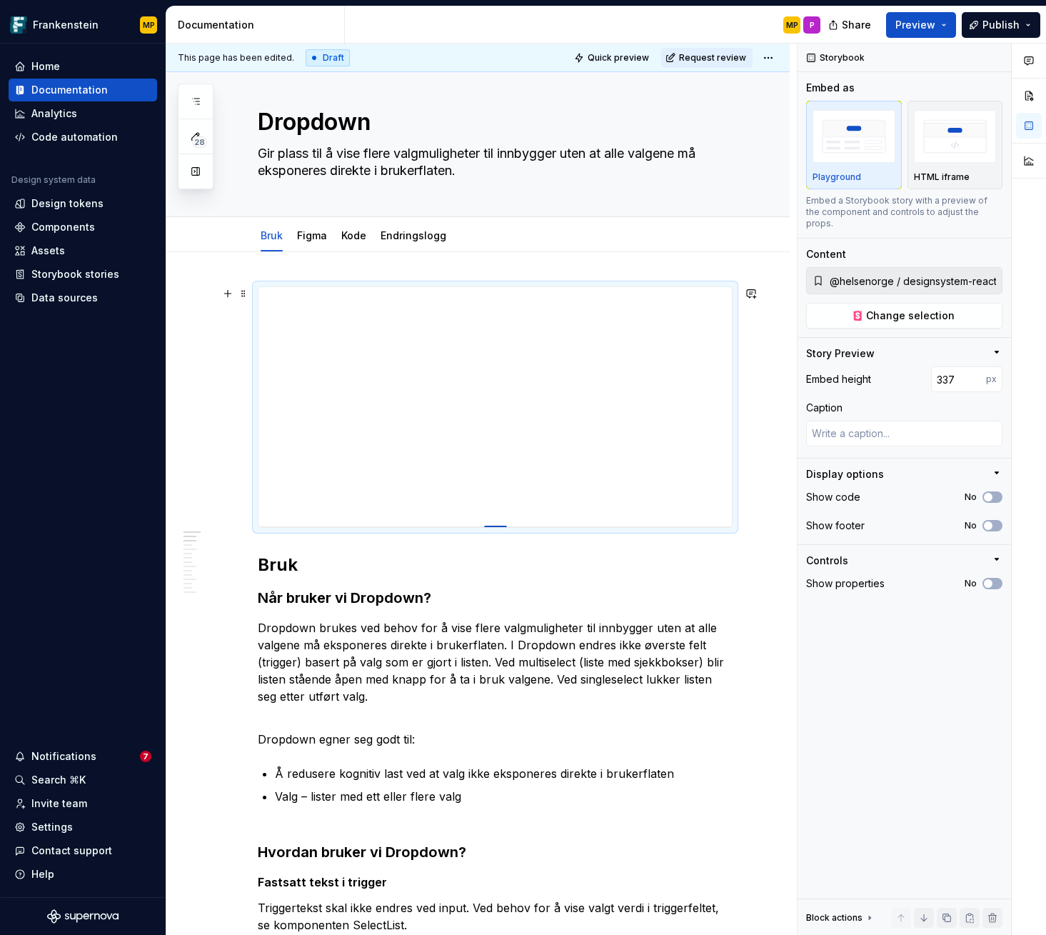
type input "338"
type textarea "*"
type input "339"
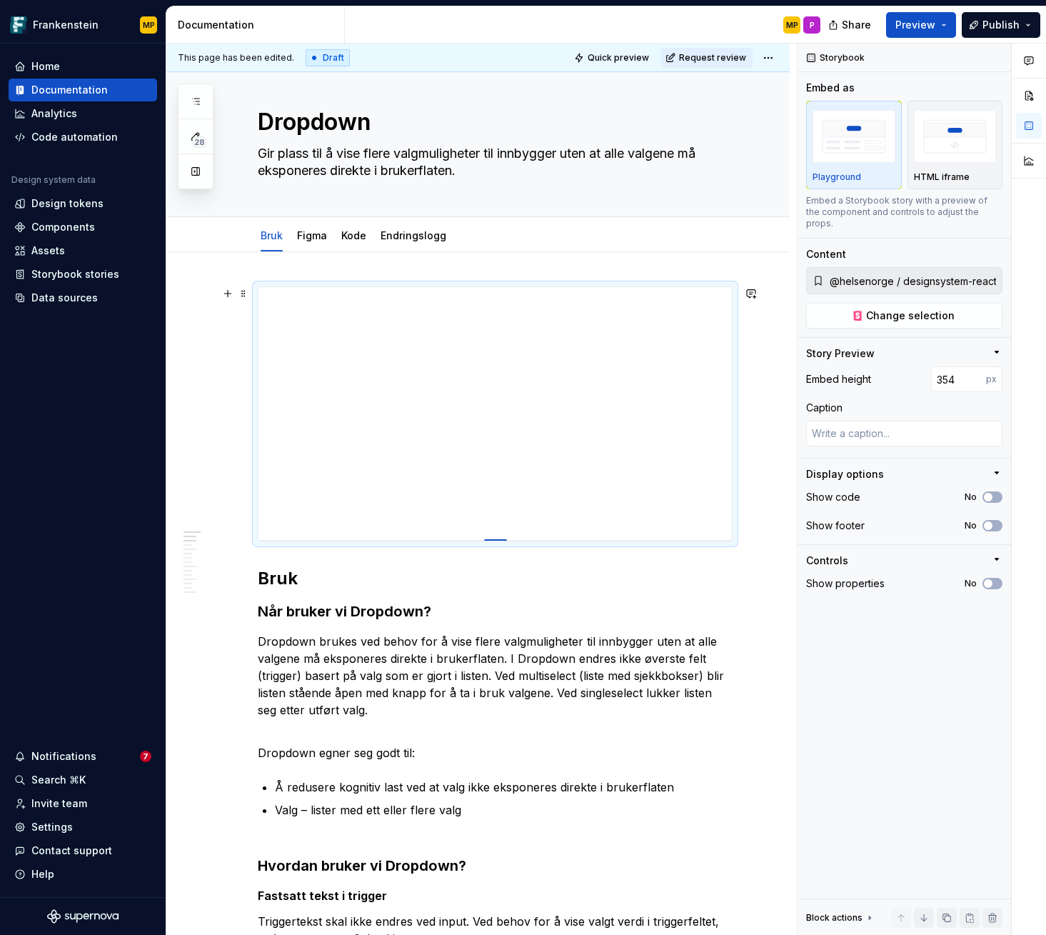
drag, startPoint x: 500, startPoint y: 571, endPoint x: 498, endPoint y: 540, distance: 31.4
click at [498, 540] on div at bounding box center [495, 540] width 23 height 3
click at [700, 56] on span "Request review" at bounding box center [712, 57] width 67 height 11
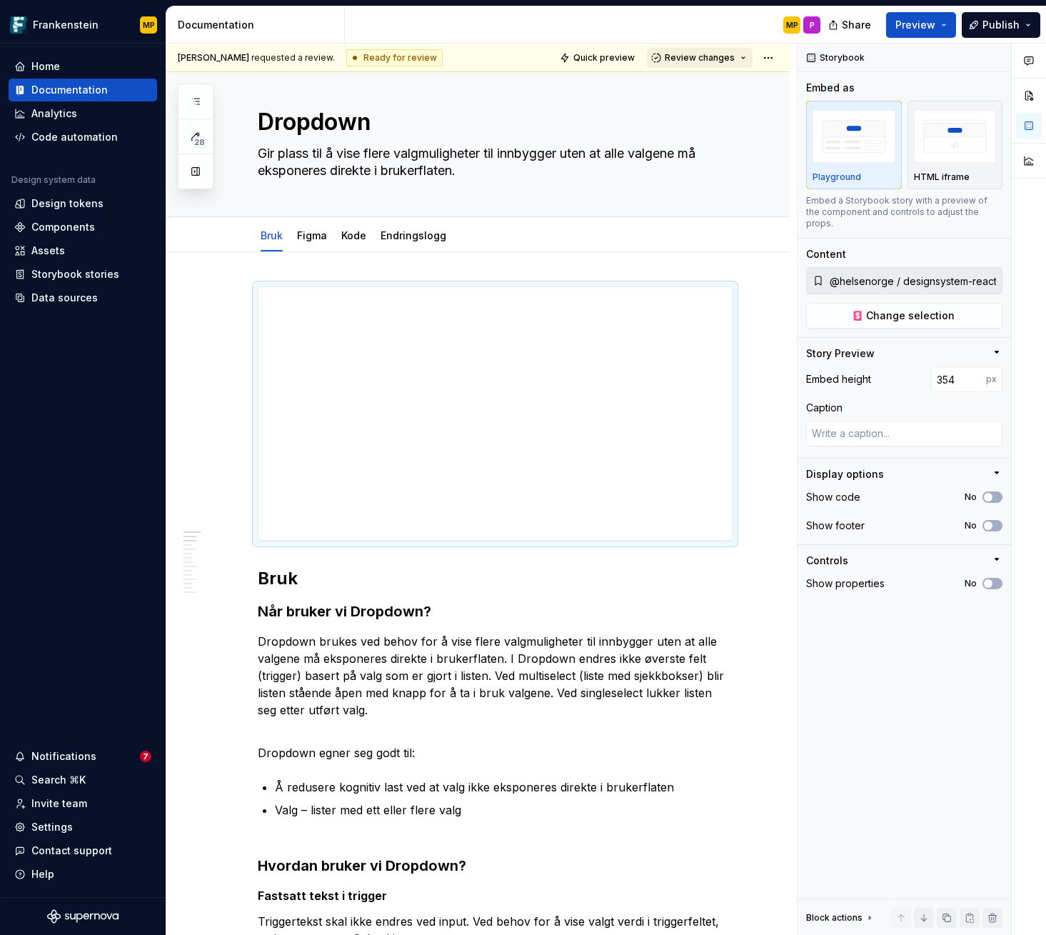
click at [699, 58] on span "Review changes" at bounding box center [700, 57] width 70 height 11
click at [707, 81] on div "Approve" at bounding box center [738, 86] width 125 height 14
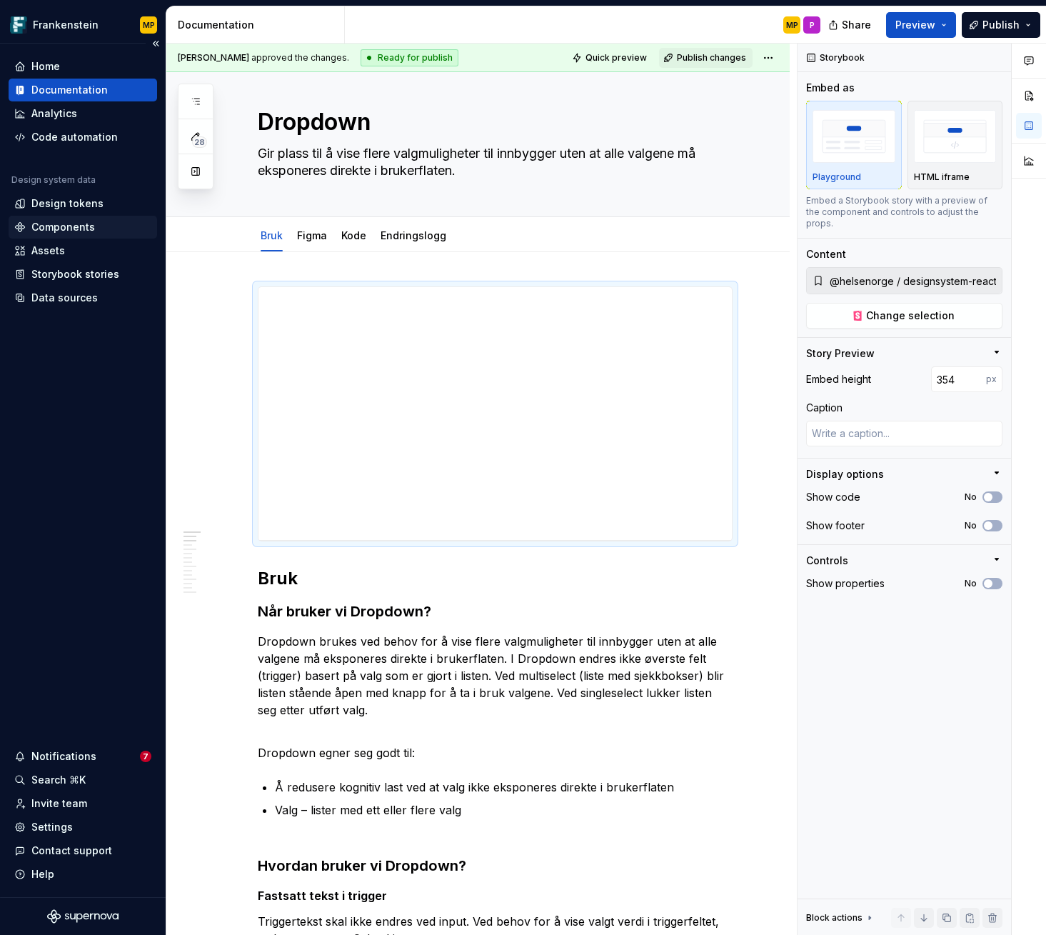
click at [70, 227] on div "Components" at bounding box center [63, 227] width 64 height 14
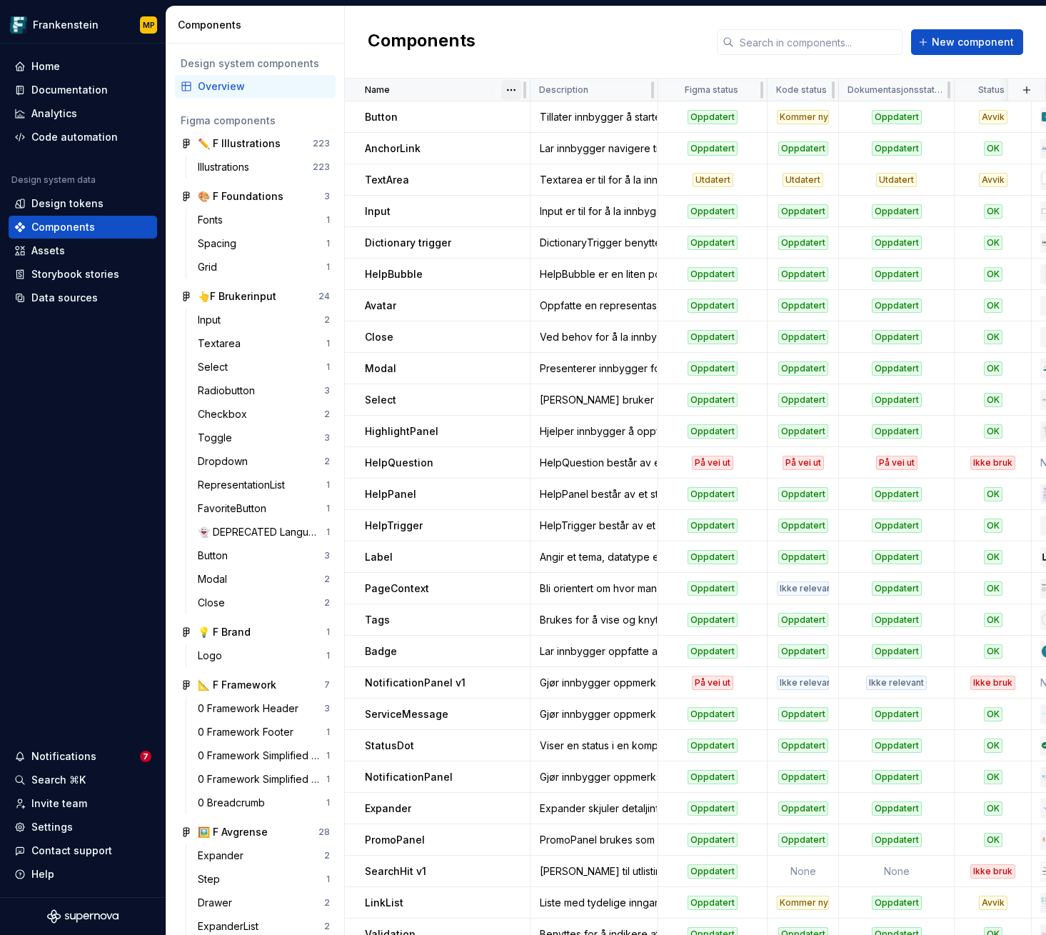
click at [514, 89] on html "Frankenstein MP Home Documentation Analytics Code automation Design system data…" at bounding box center [523, 467] width 1046 height 935
click at [533, 119] on div "Sort ascending" at bounding box center [574, 118] width 93 height 14
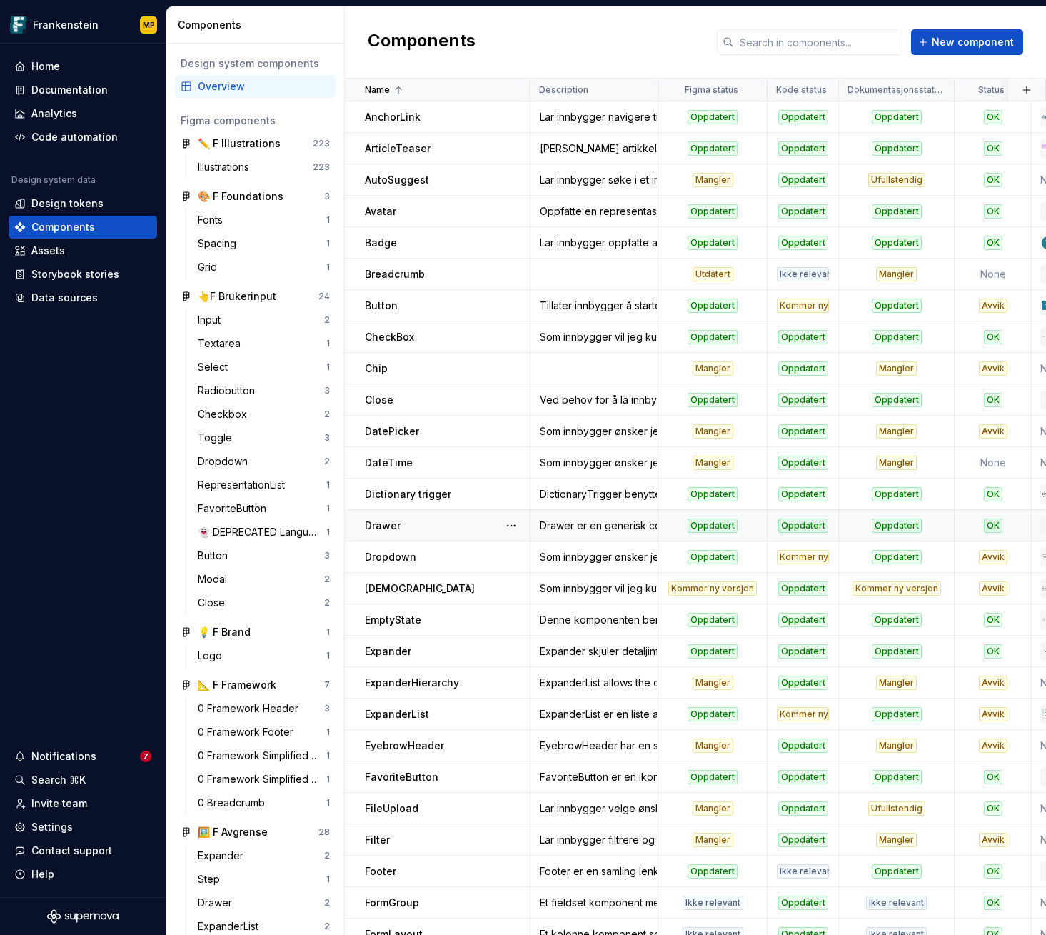
scroll to position [248, 0]
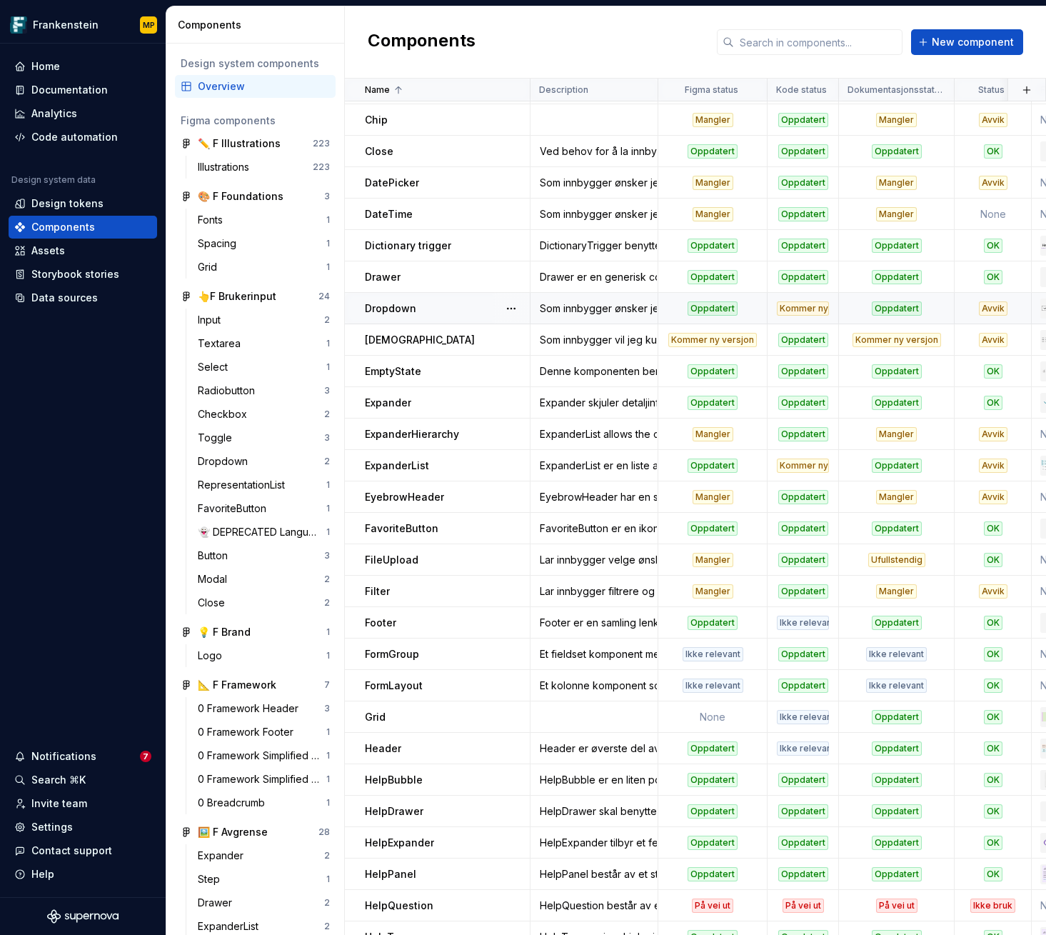
click at [459, 306] on div "Dropdown" at bounding box center [447, 308] width 164 height 14
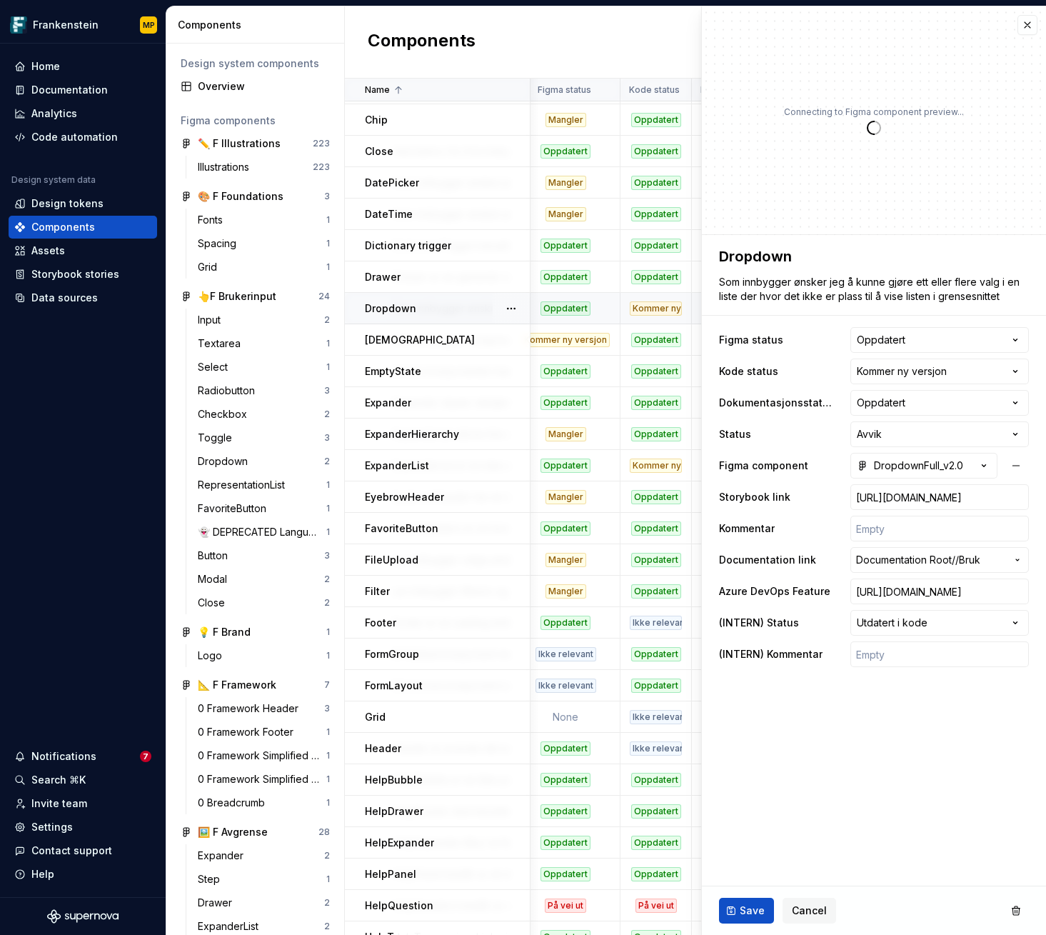
scroll to position [248, 161]
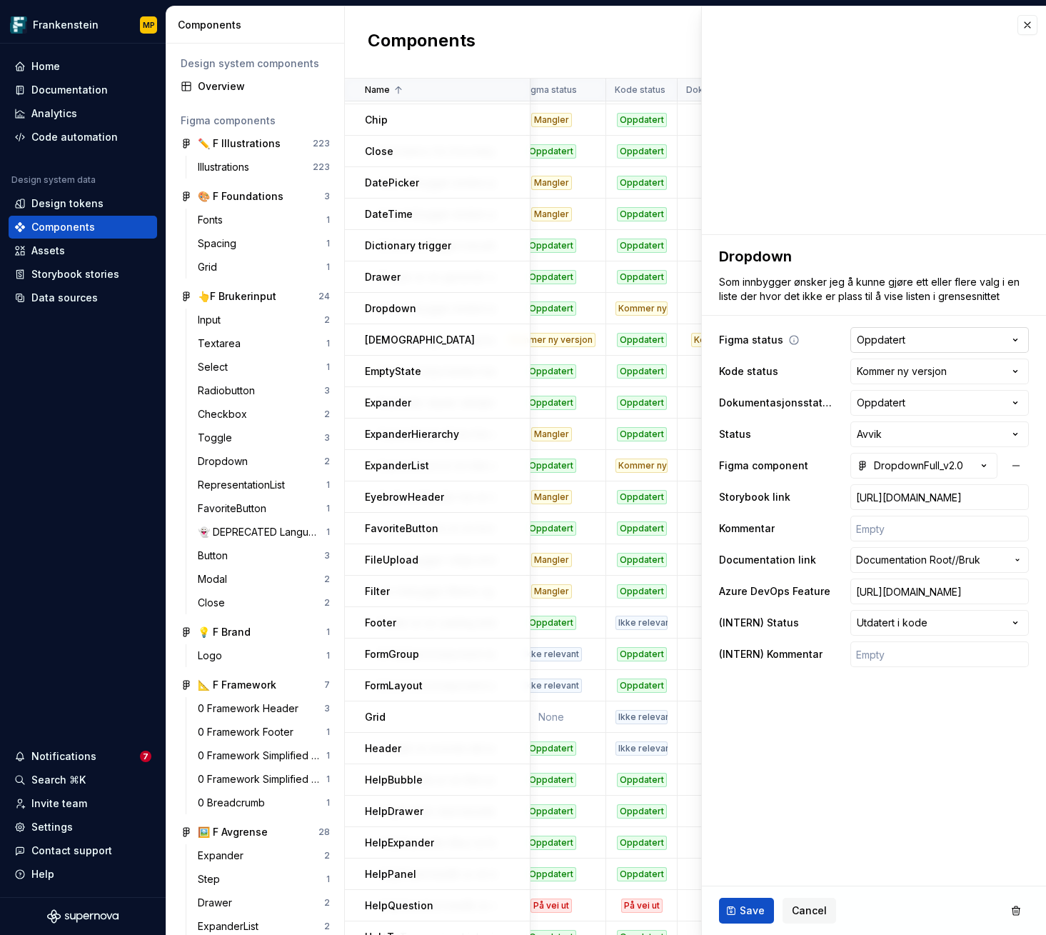
click at [933, 340] on html "Frankenstein MP Home Documentation Analytics Code automation Design system data…" at bounding box center [523, 467] width 1046 height 935
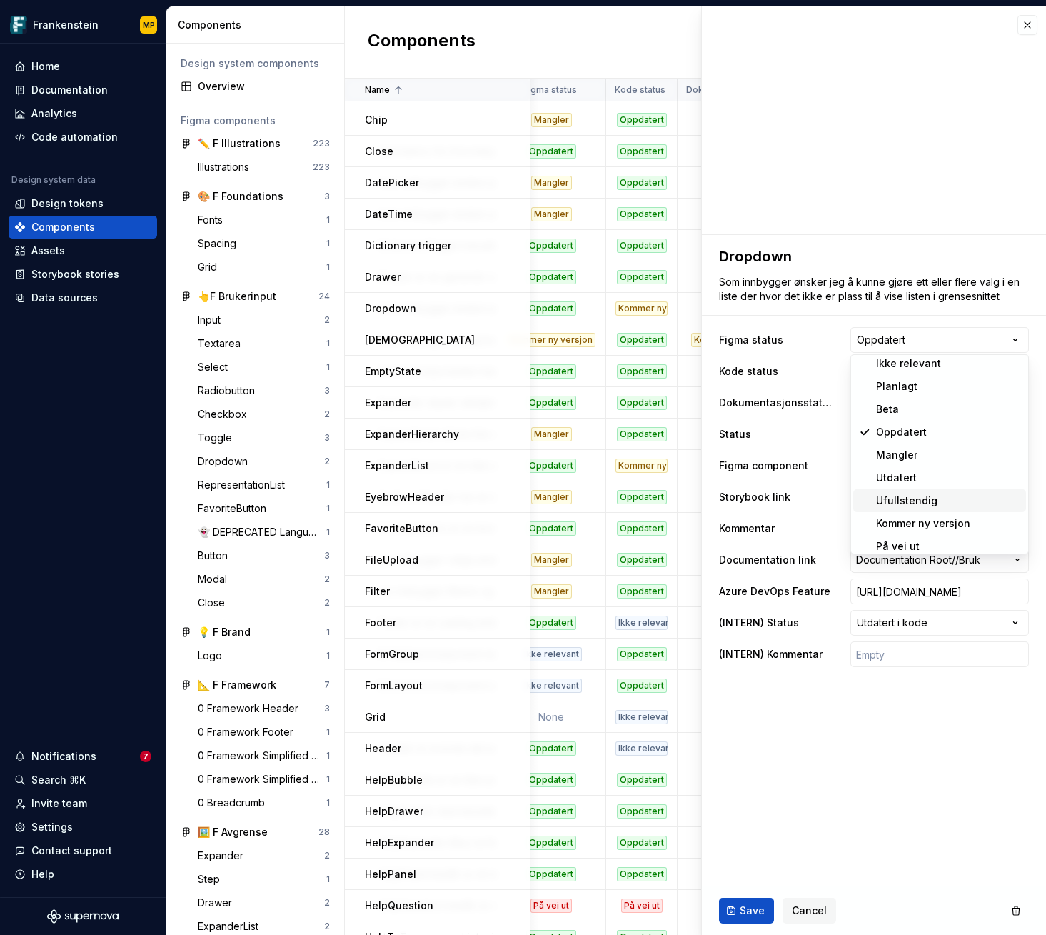
scroll to position [46, 0]
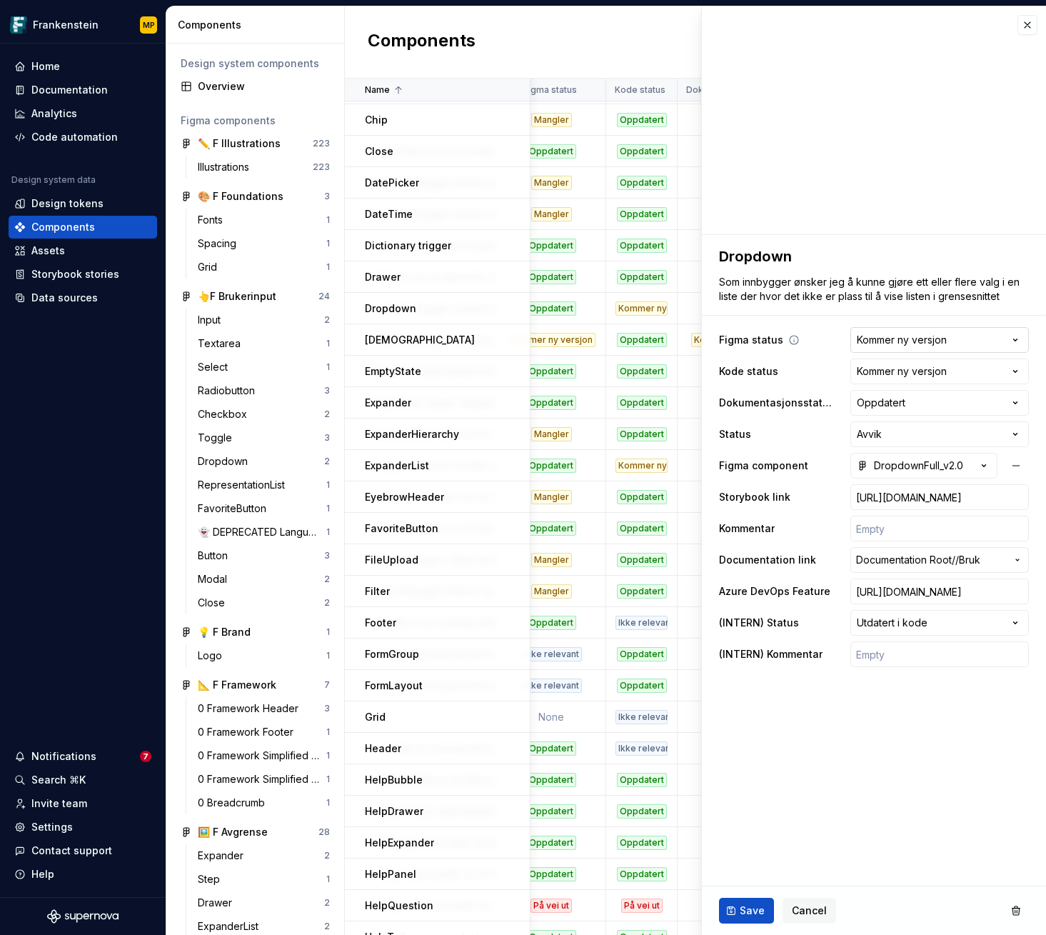
click at [947, 341] on html "Frankenstein MP Home Documentation Analytics Code automation Design system data…" at bounding box center [523, 467] width 1046 height 935
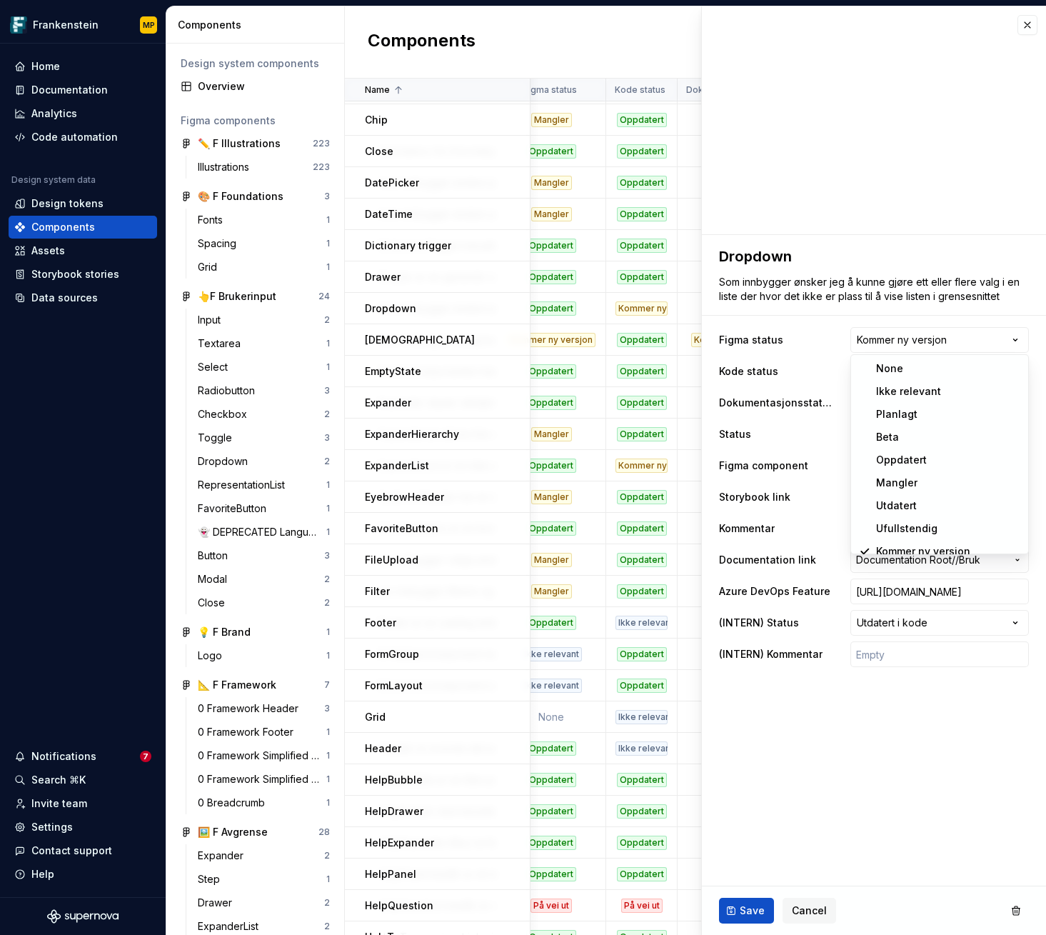
click at [882, 757] on html "Frankenstein MP Home Documentation Analytics Code automation Design system data…" at bounding box center [523, 467] width 1046 height 935
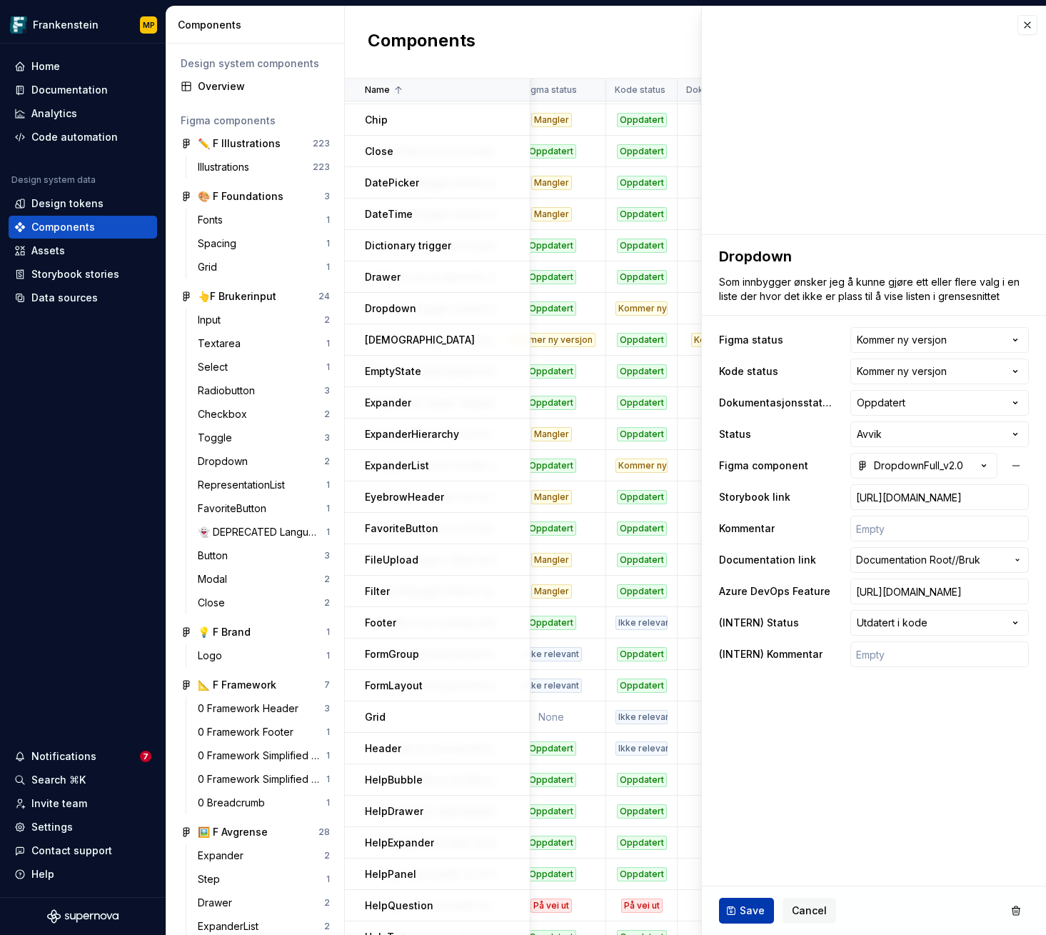
click at [751, 910] on span "Save" at bounding box center [752, 910] width 25 height 14
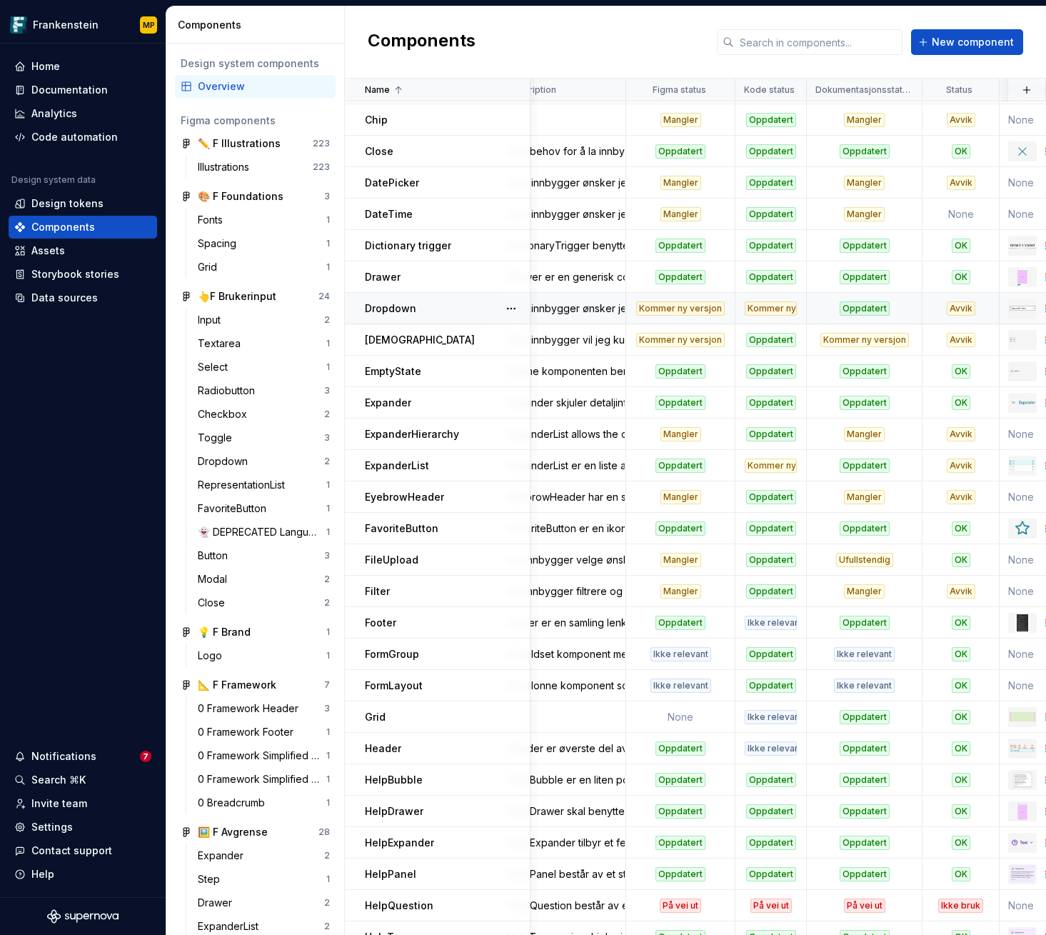
scroll to position [248, 0]
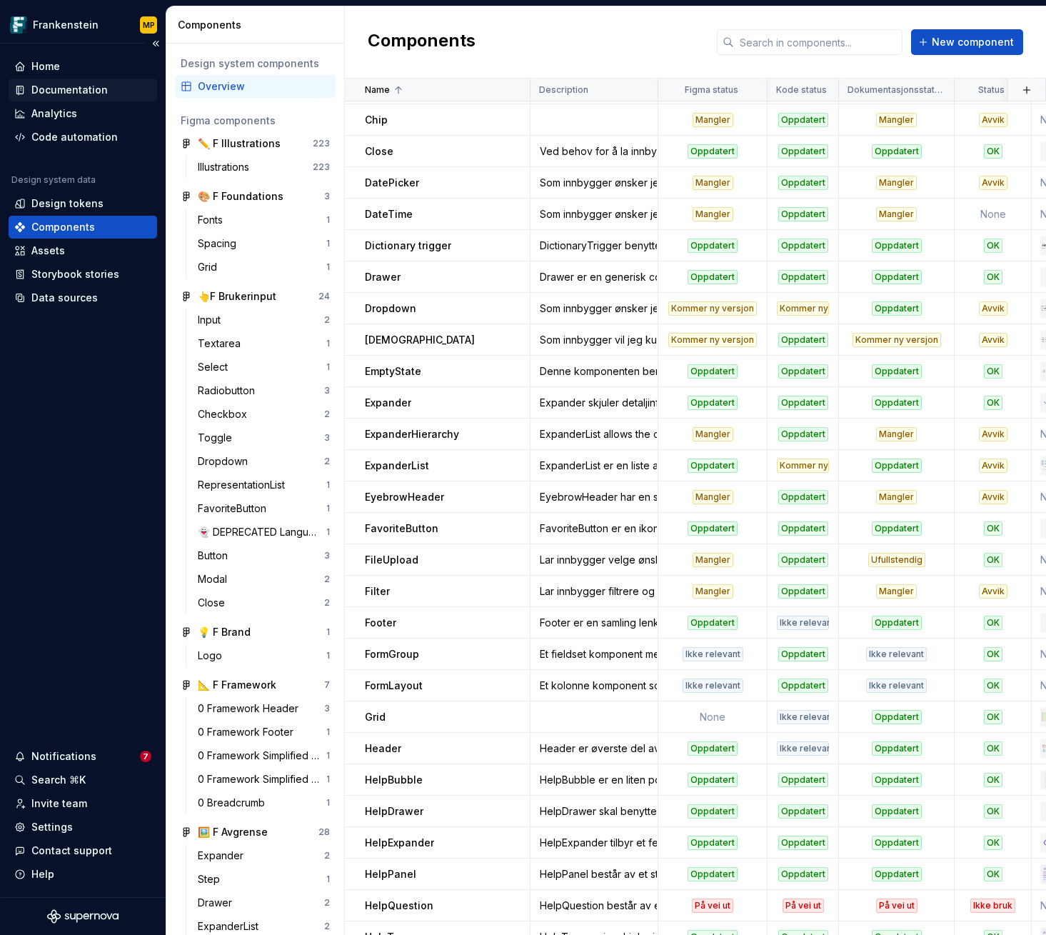
click at [84, 86] on div "Documentation" at bounding box center [69, 90] width 76 height 14
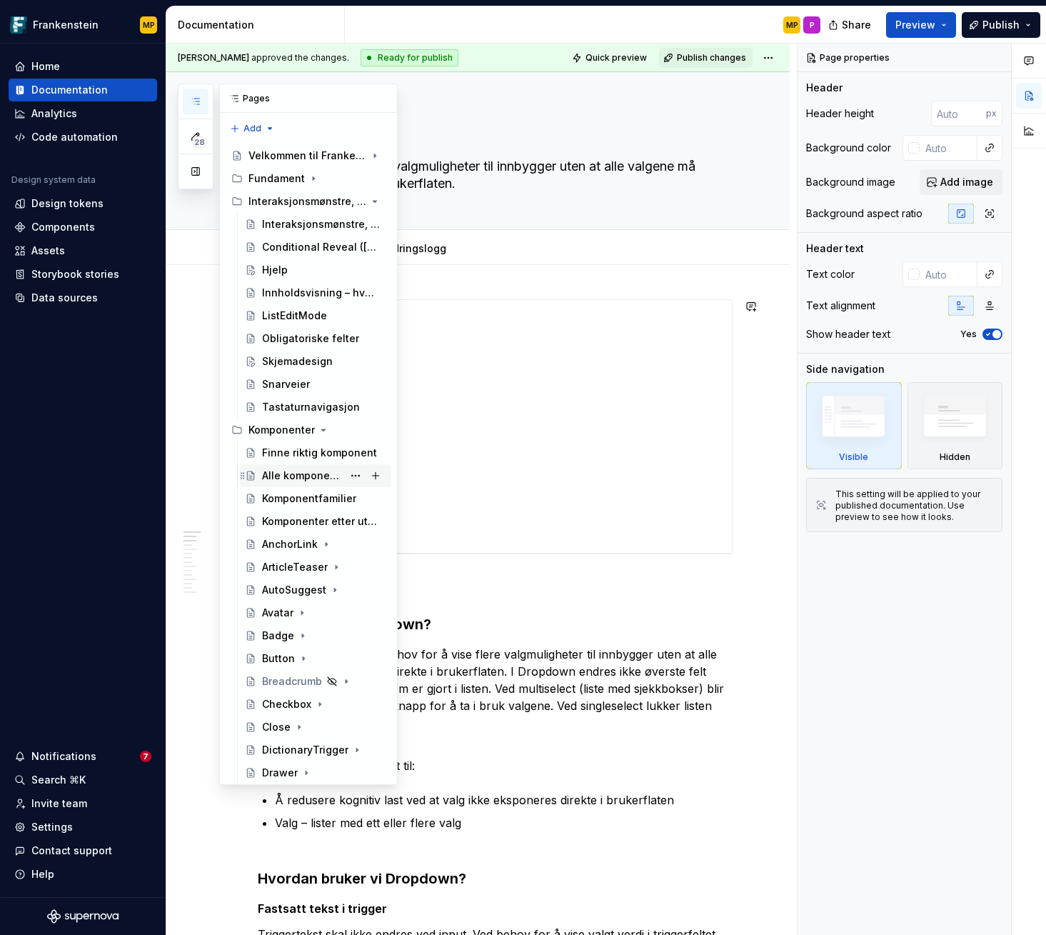
click at [307, 480] on div "Alle komponenter" at bounding box center [302, 475] width 81 height 14
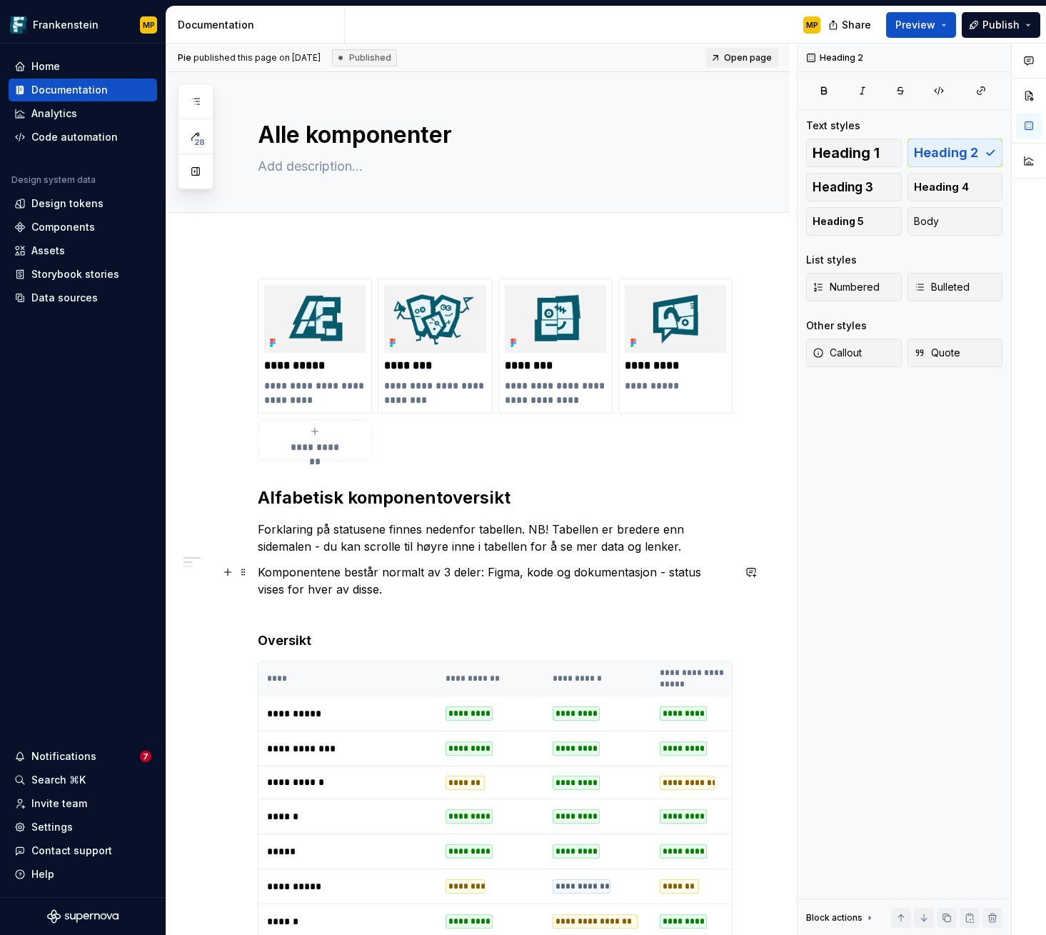
click at [401, 589] on p "Komponentene består normalt av 3 deler: Figma, kode og dokumentasjon - status v…" at bounding box center [495, 588] width 475 height 51
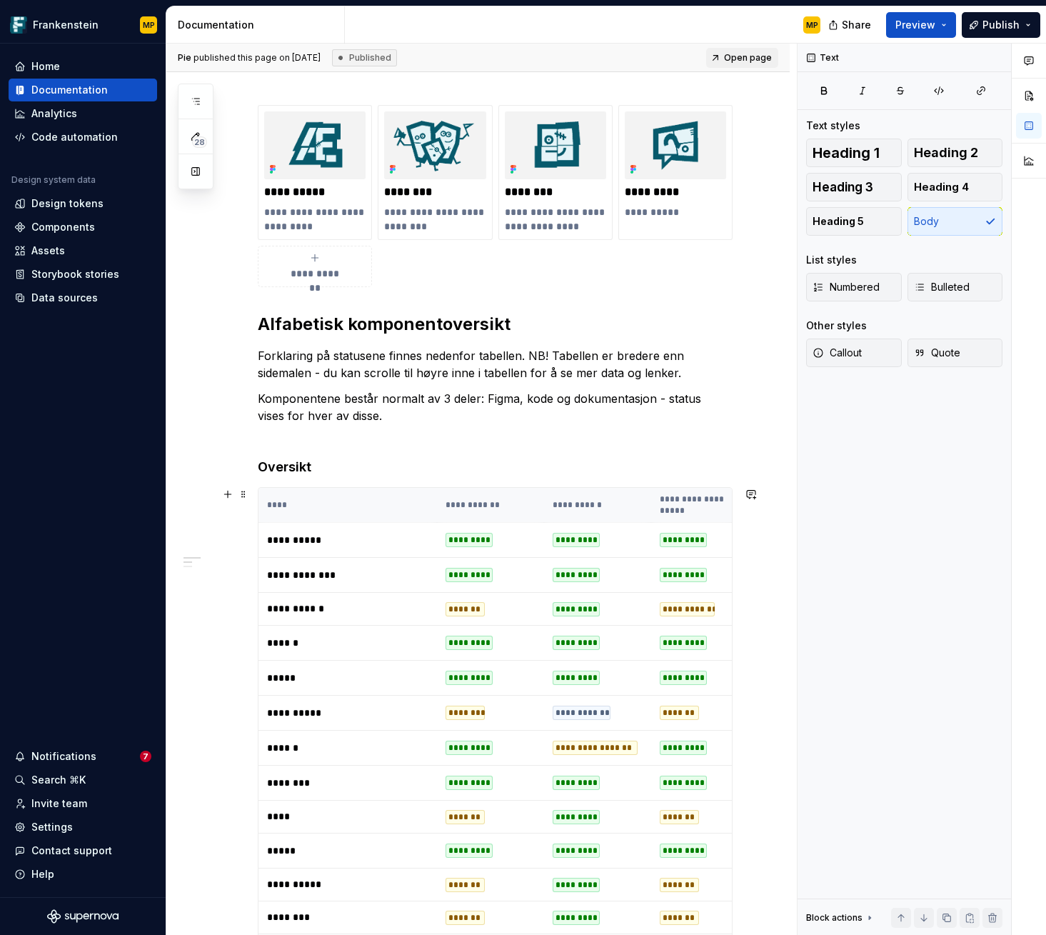
scroll to position [338, 0]
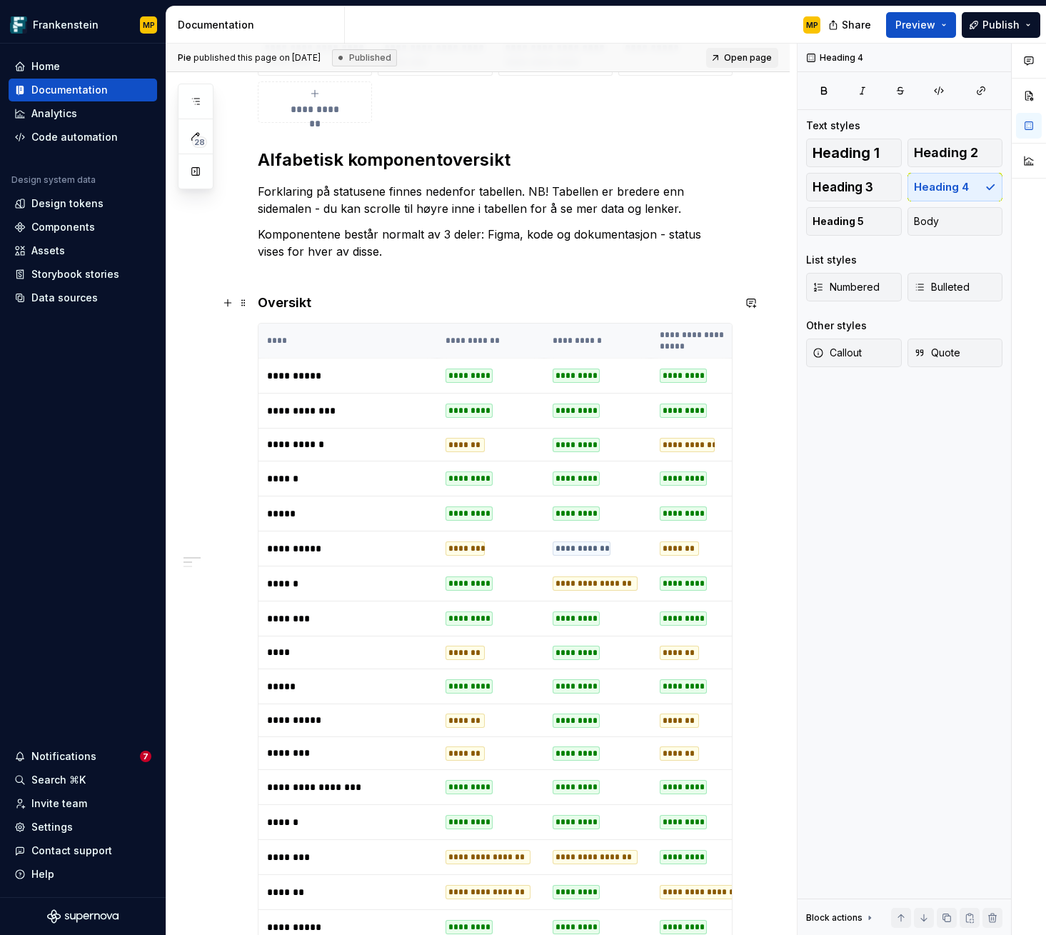
click at [331, 297] on h4 "Oversikt" at bounding box center [495, 302] width 475 height 17
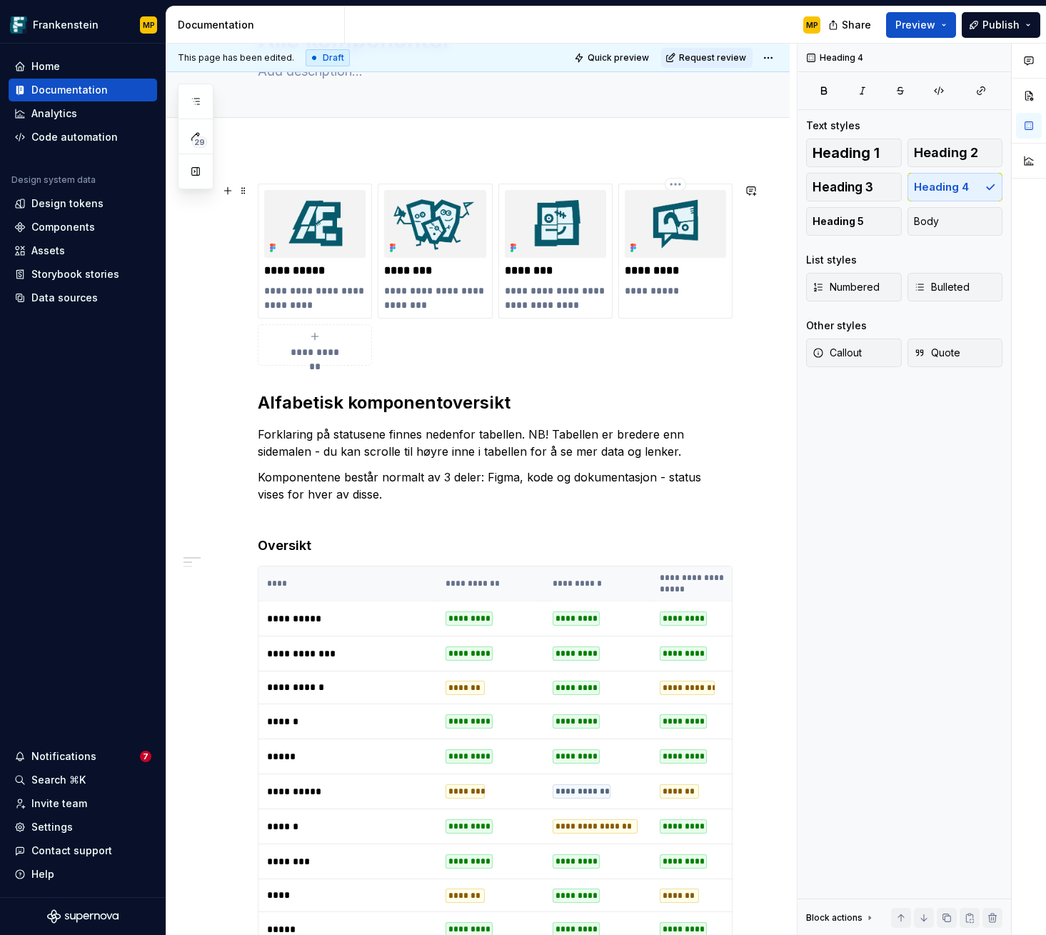
scroll to position [76, 0]
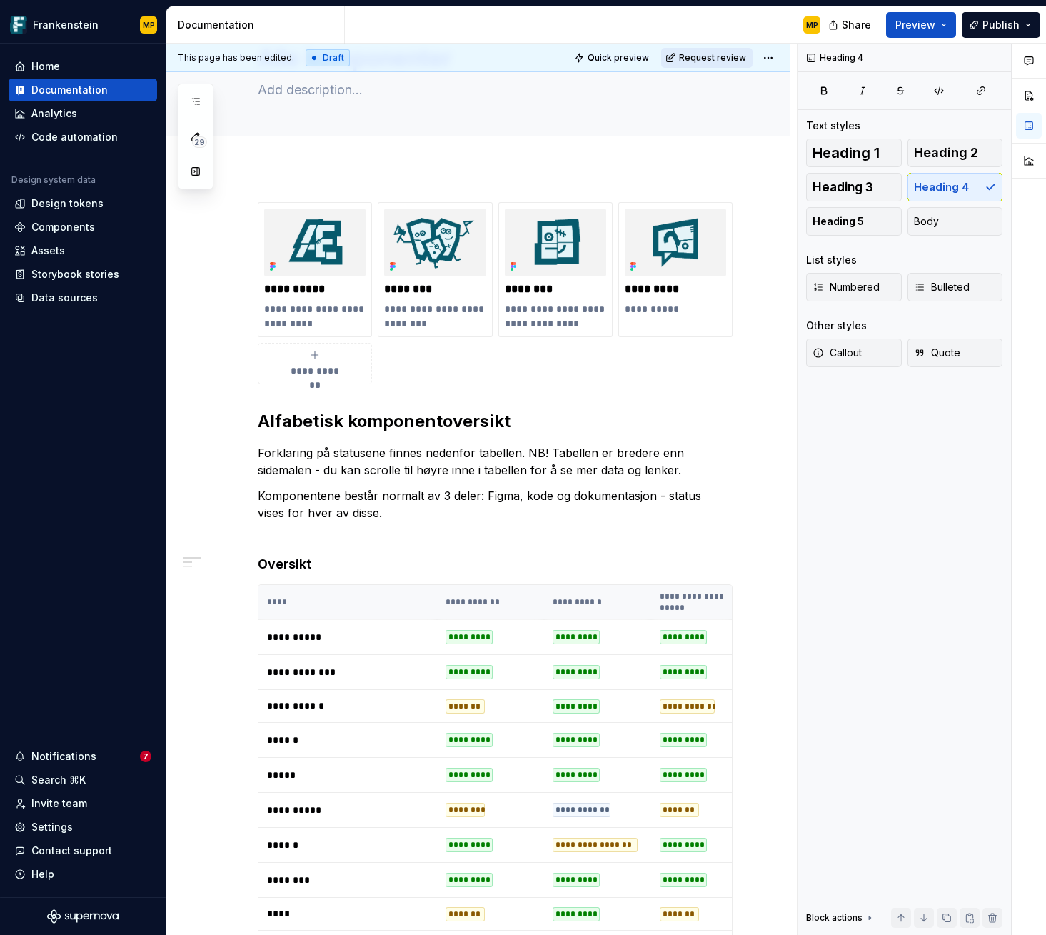
click at [723, 54] on span "Request review" at bounding box center [712, 57] width 67 height 11
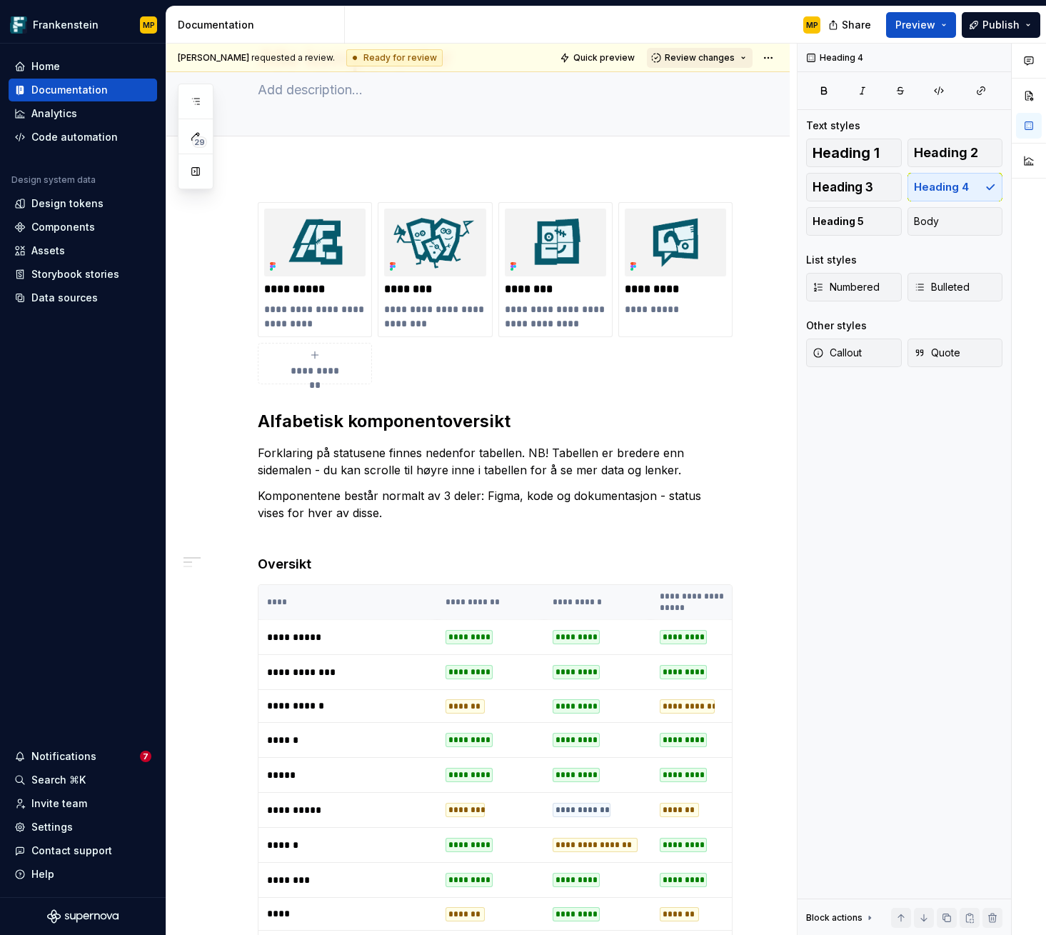
click at [719, 59] on span "Review changes" at bounding box center [700, 57] width 70 height 11
click at [718, 83] on div "Approve" at bounding box center [738, 86] width 125 height 14
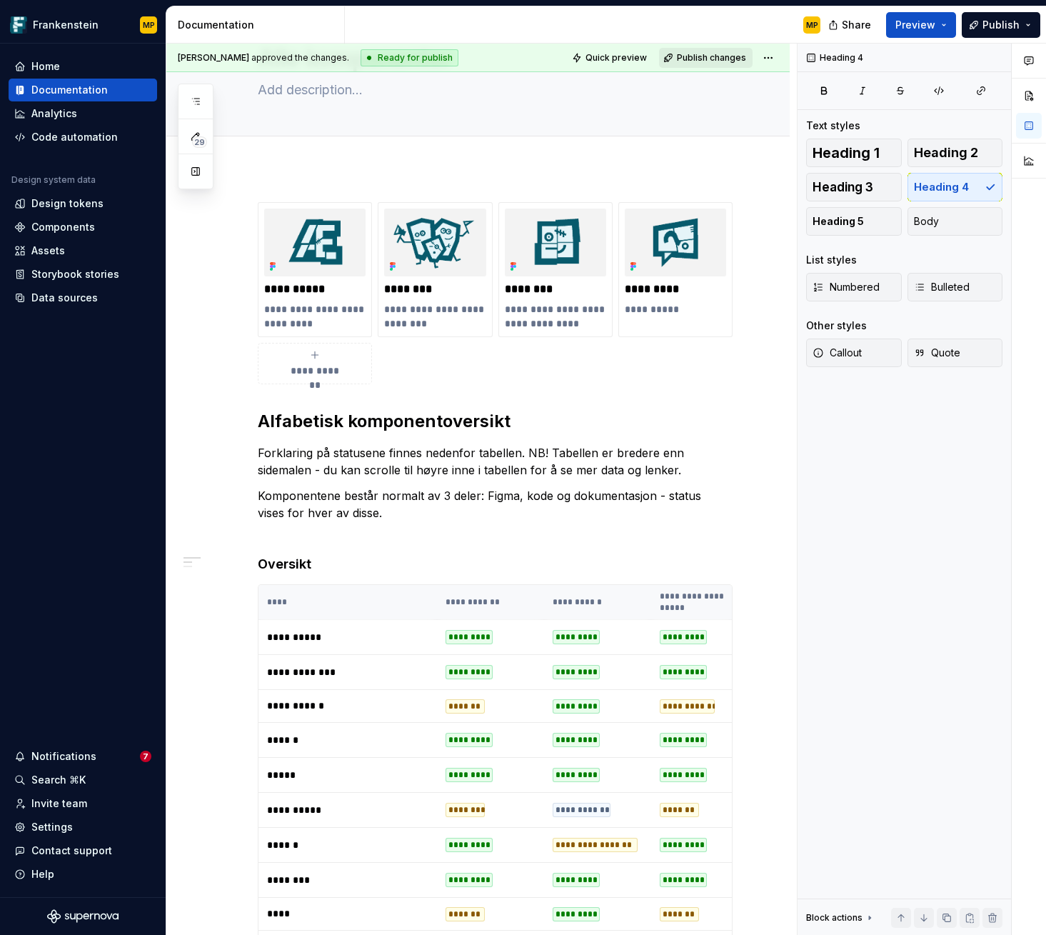
click at [715, 59] on span "Publish changes" at bounding box center [711, 57] width 69 height 11
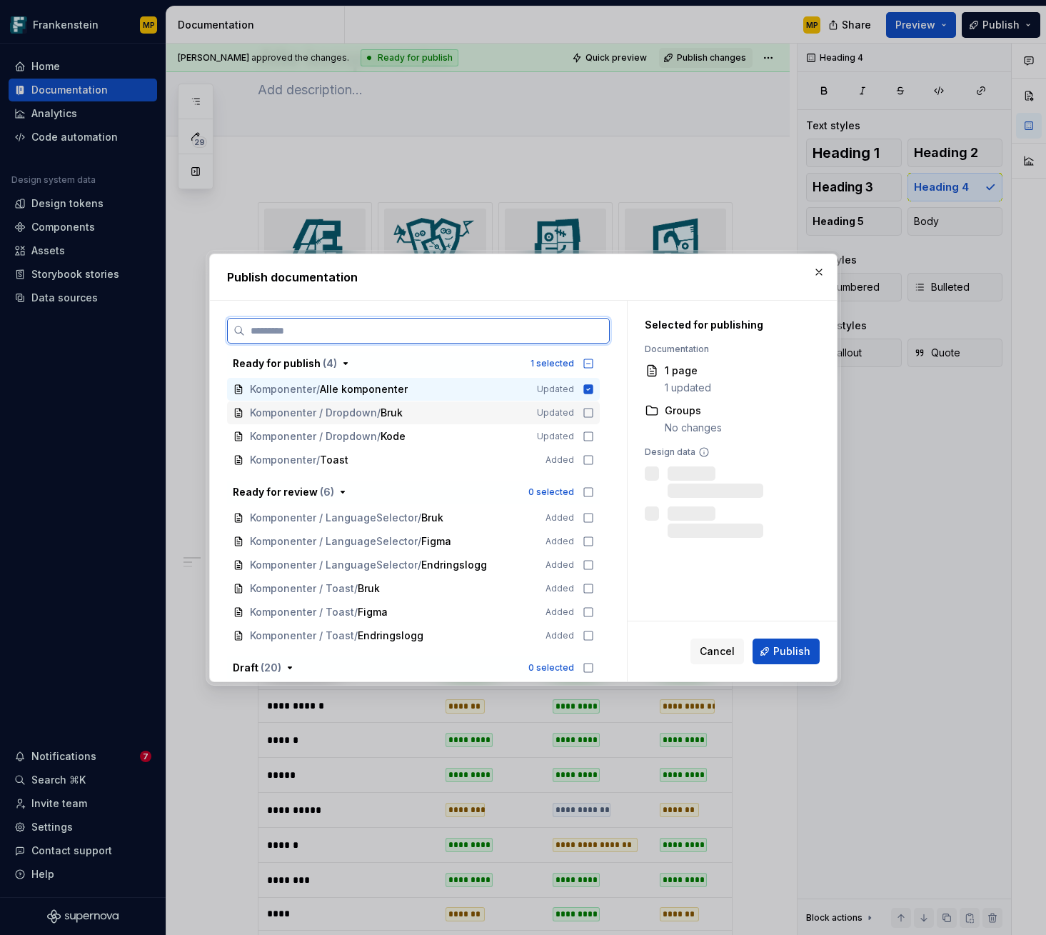
click at [584, 412] on icon at bounding box center [588, 412] width 11 height 11
click at [589, 436] on icon at bounding box center [588, 436] width 11 height 11
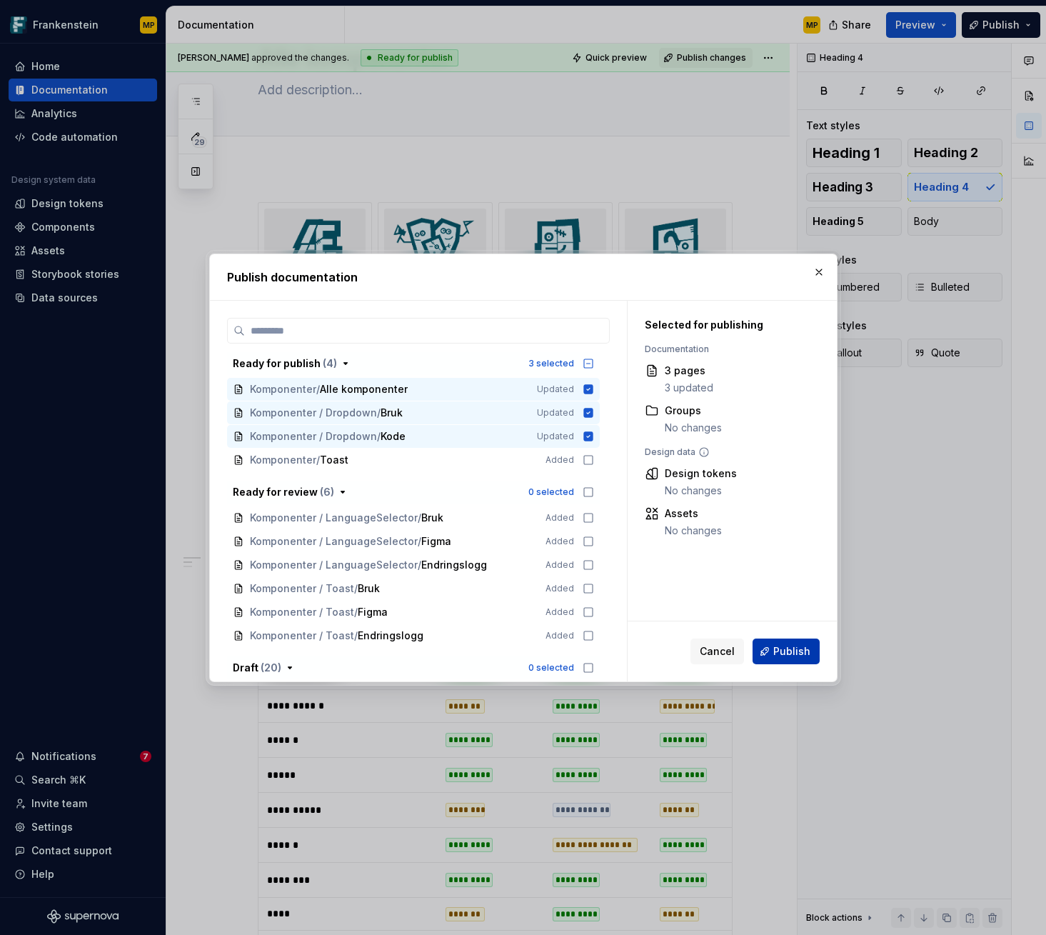
click at [802, 648] on span "Publish" at bounding box center [791, 651] width 37 height 14
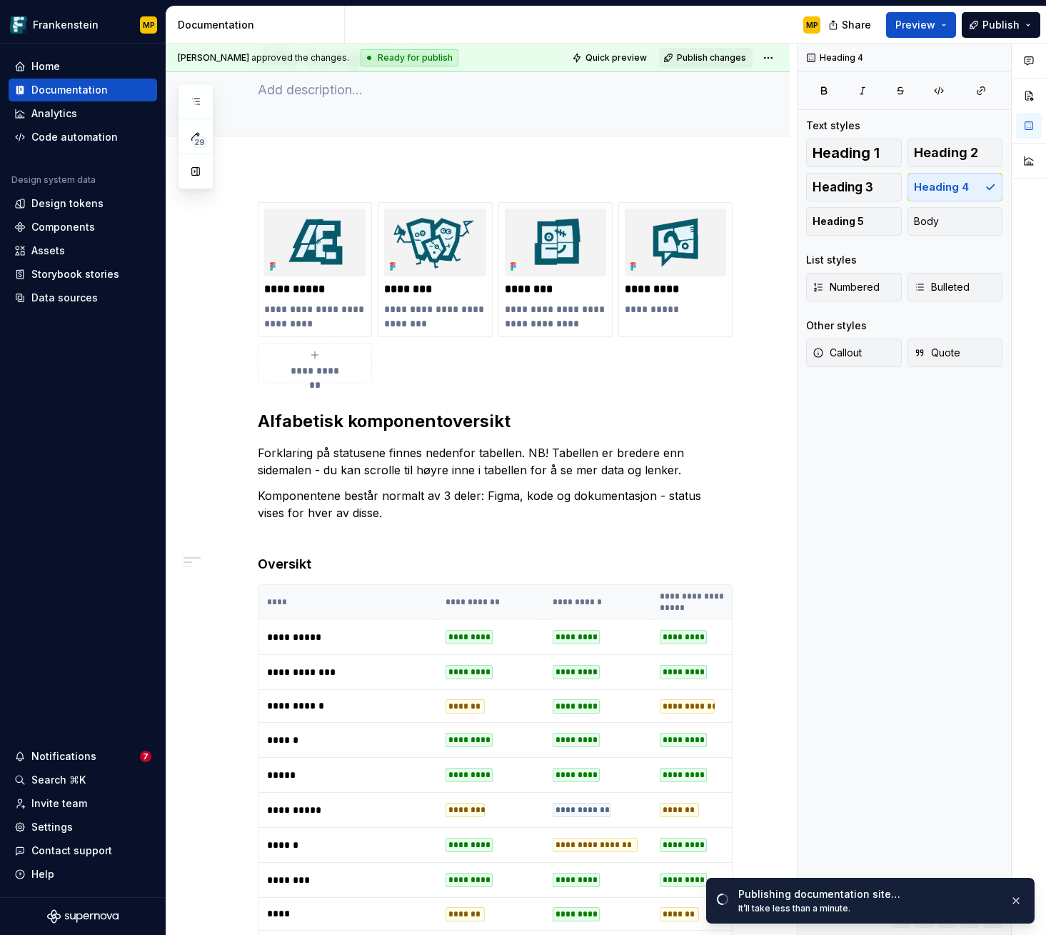
click at [840, 892] on div "Publishing documentation site…" at bounding box center [868, 894] width 260 height 14
click at [93, 760] on div "Notifications" at bounding box center [77, 756] width 126 height 14
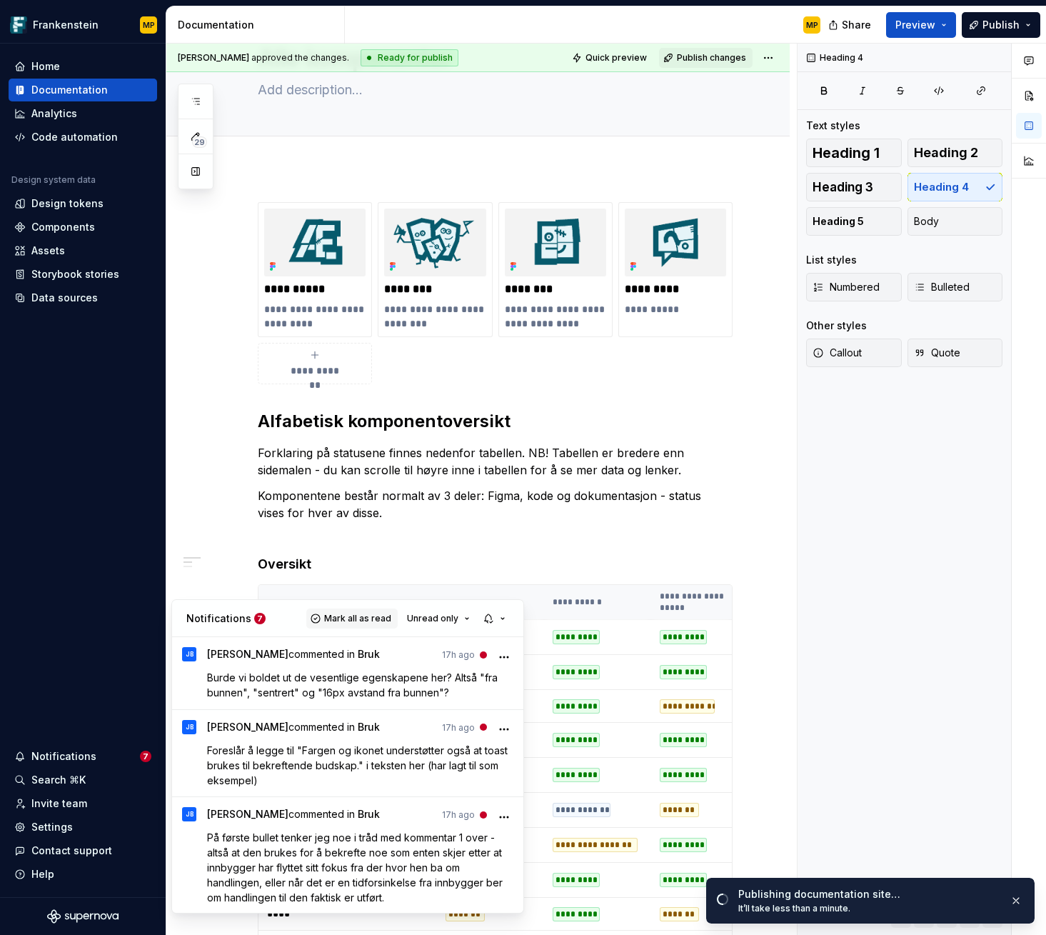
click at [381, 619] on span "Mark all as read" at bounding box center [357, 618] width 67 height 11
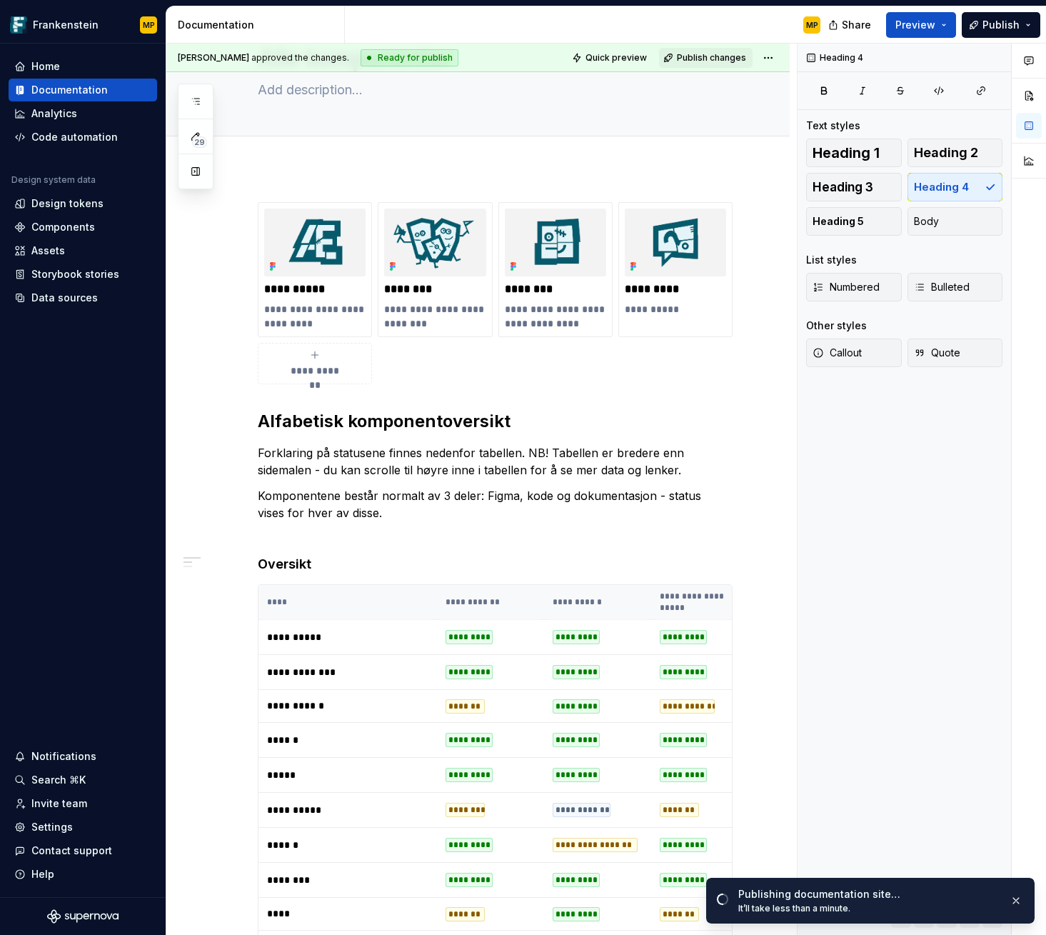
click at [806, 735] on div "Comments Open comments No comments yet Select ‘Comment’ from the block context …" at bounding box center [921, 490] width 248 height 892
click at [923, 889] on div "Publishing documentation site…" at bounding box center [868, 894] width 260 height 14
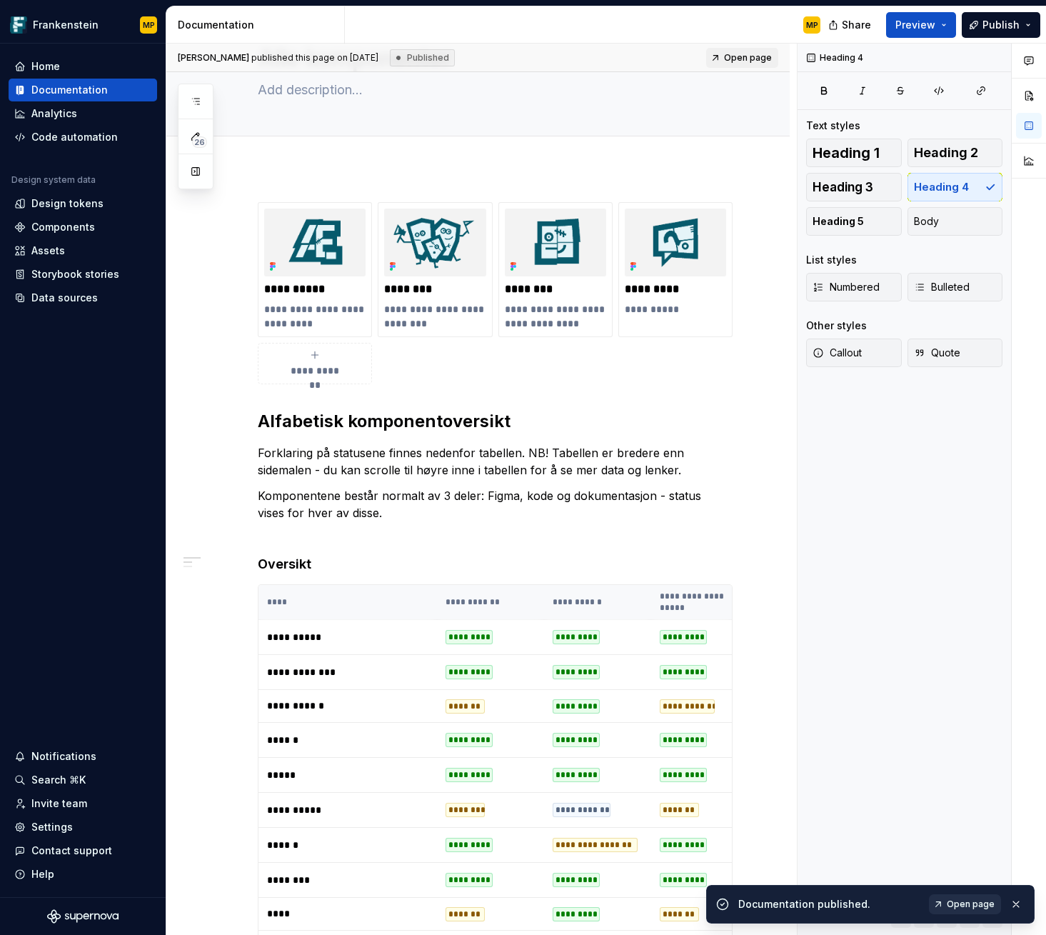
click at [950, 901] on span "Open page" at bounding box center [971, 903] width 48 height 11
